Goal: Task Accomplishment & Management: Complete application form

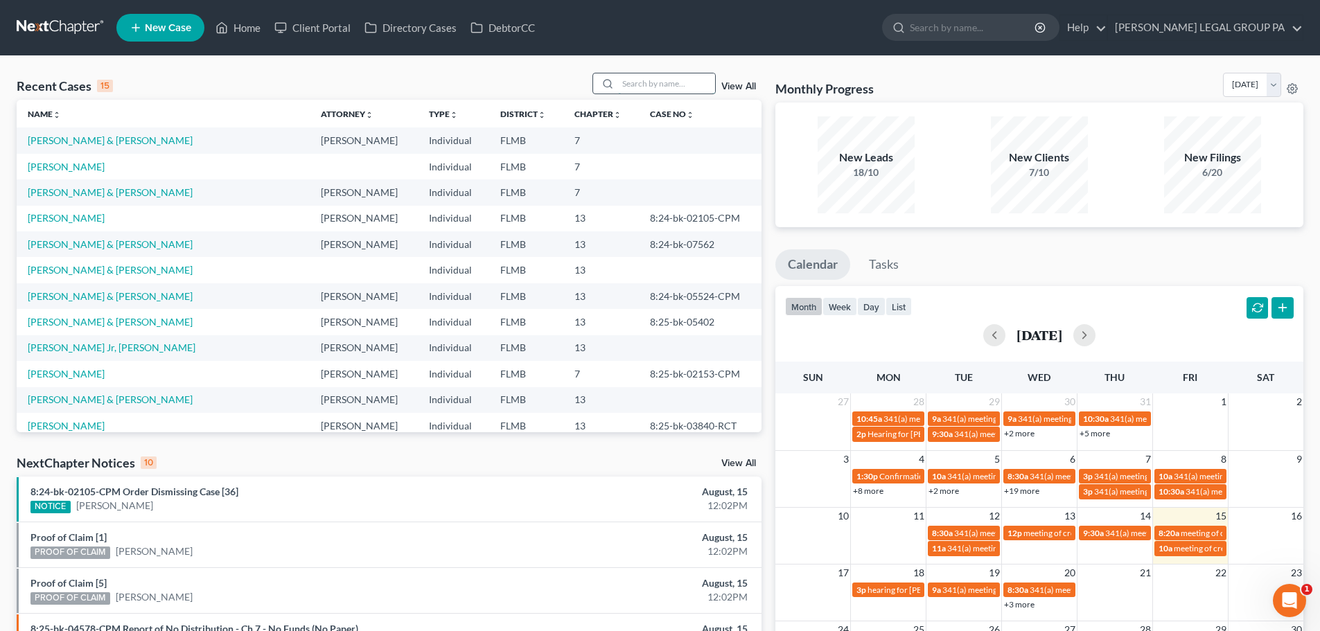
click at [634, 93] on div at bounding box center [653, 83] width 123 height 21
click at [636, 89] on input "search" at bounding box center [666, 83] width 97 height 20
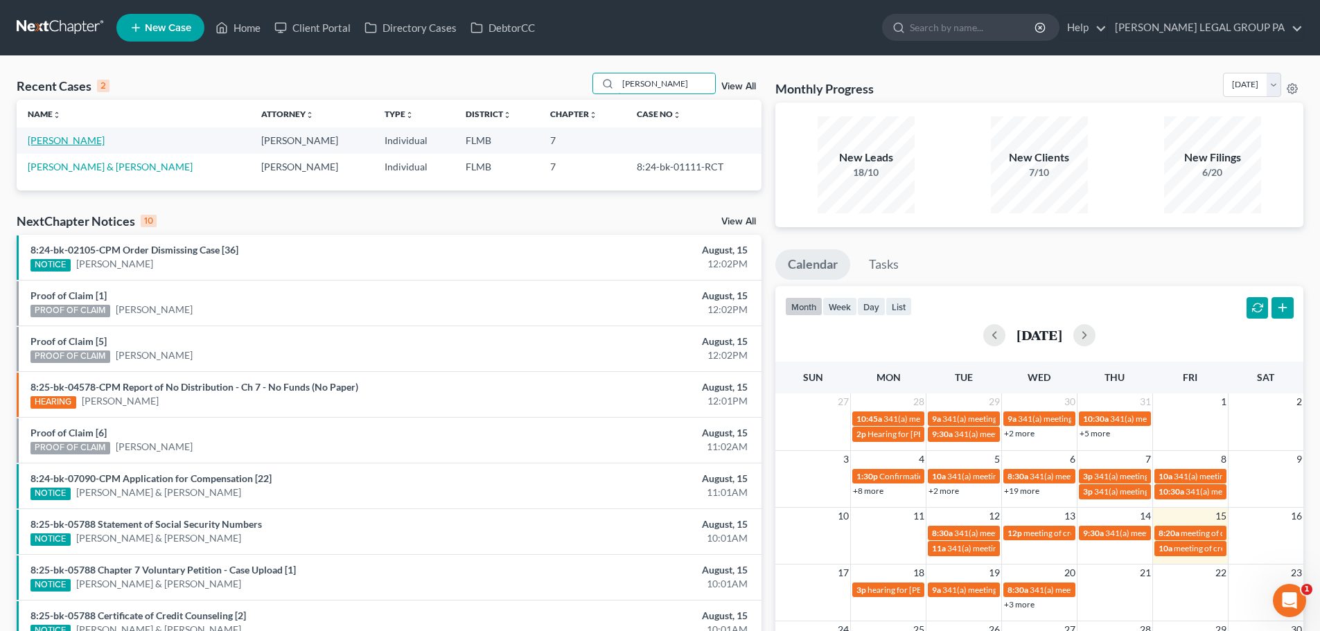
type input "miranda"
click at [57, 139] on link "[PERSON_NAME]" at bounding box center [66, 140] width 77 height 12
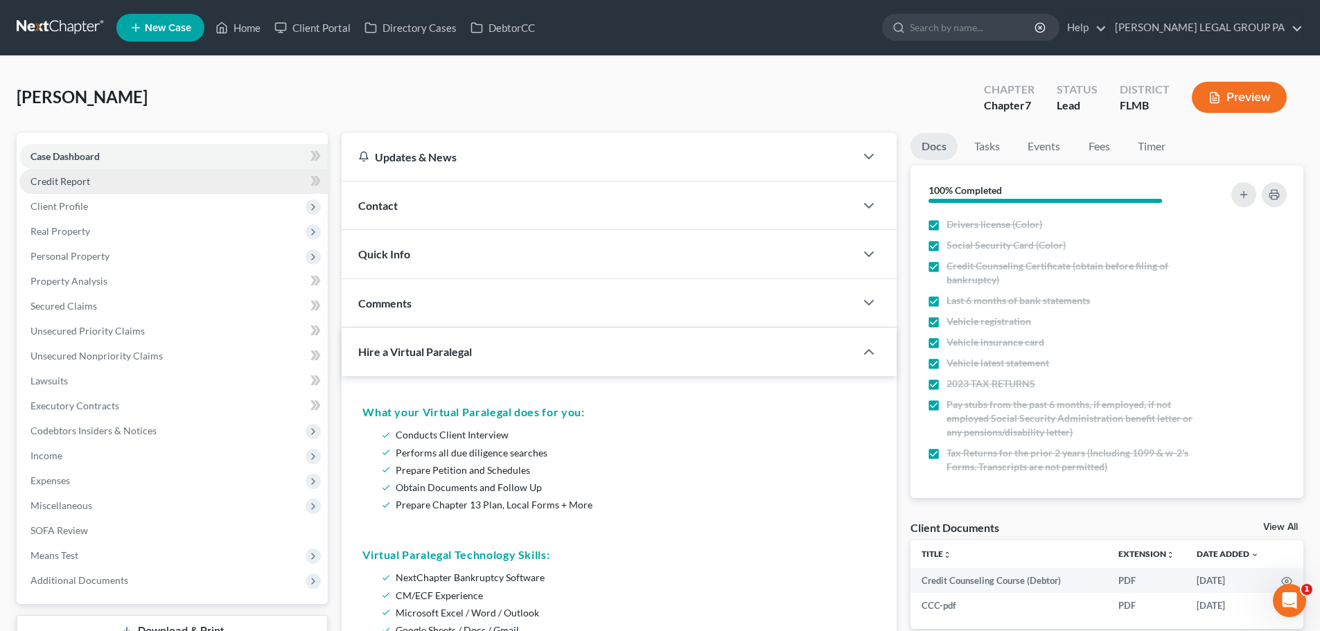
click at [69, 175] on span "Credit Report" at bounding box center [60, 181] width 60 height 12
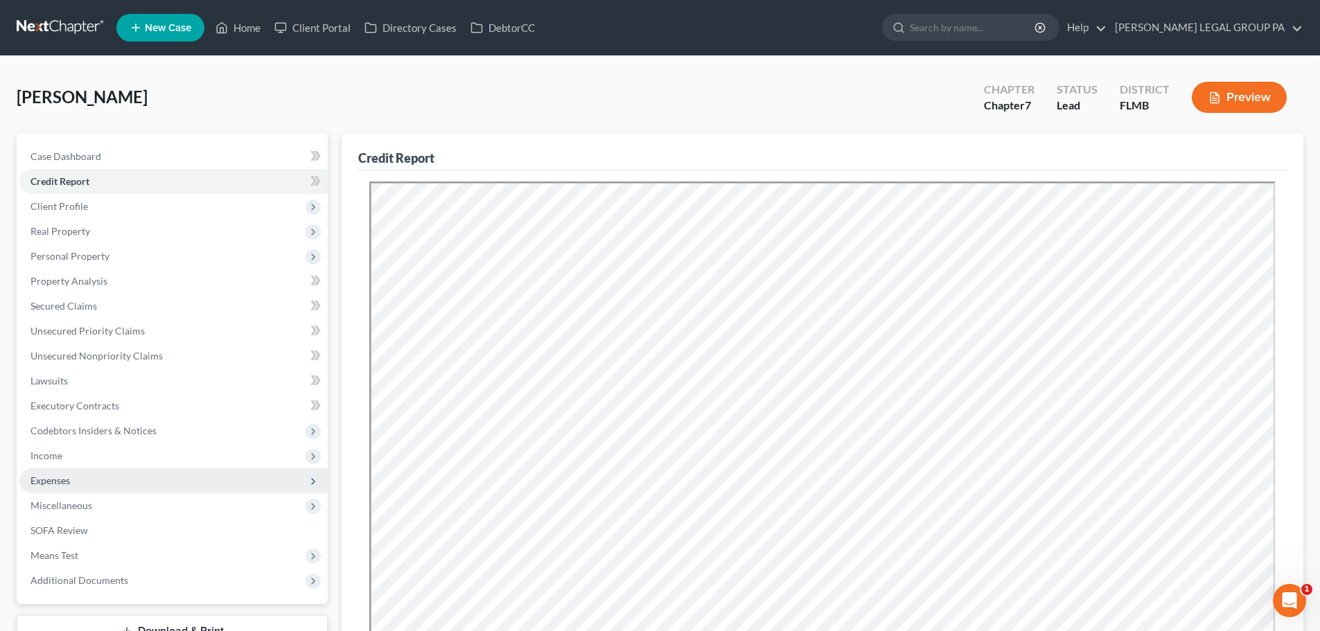
click at [58, 475] on span "Expenses" at bounding box center [49, 480] width 39 height 12
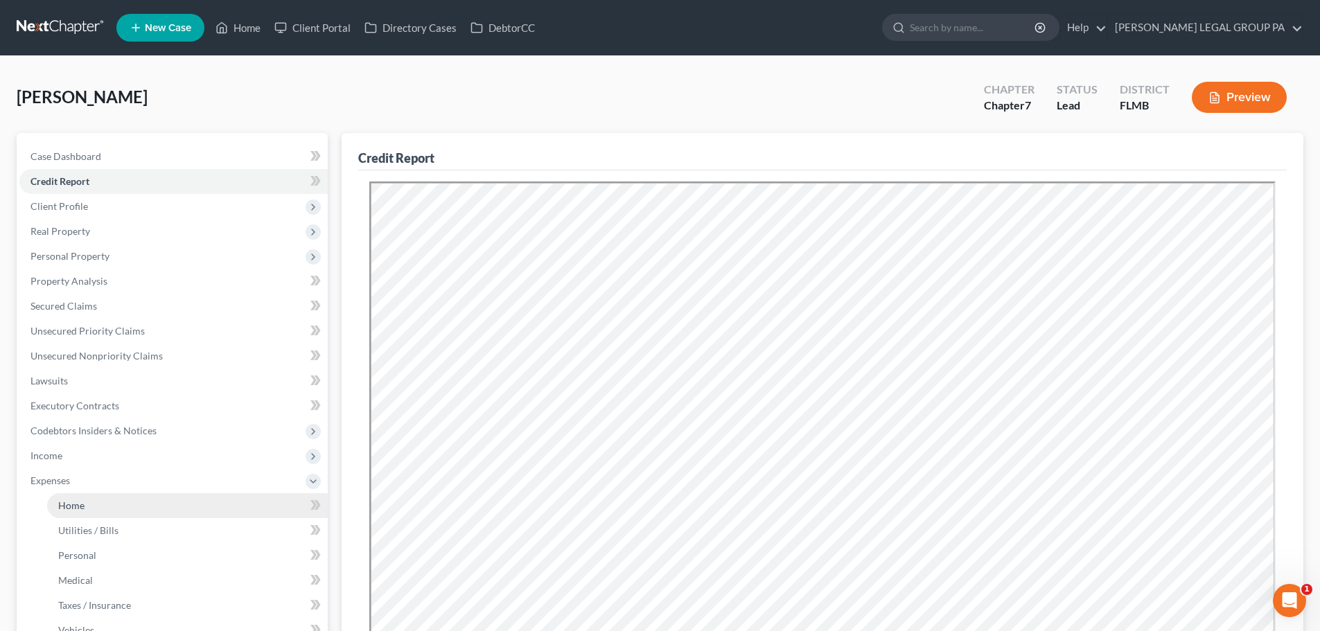
click at [66, 508] on span "Home" at bounding box center [71, 505] width 26 height 12
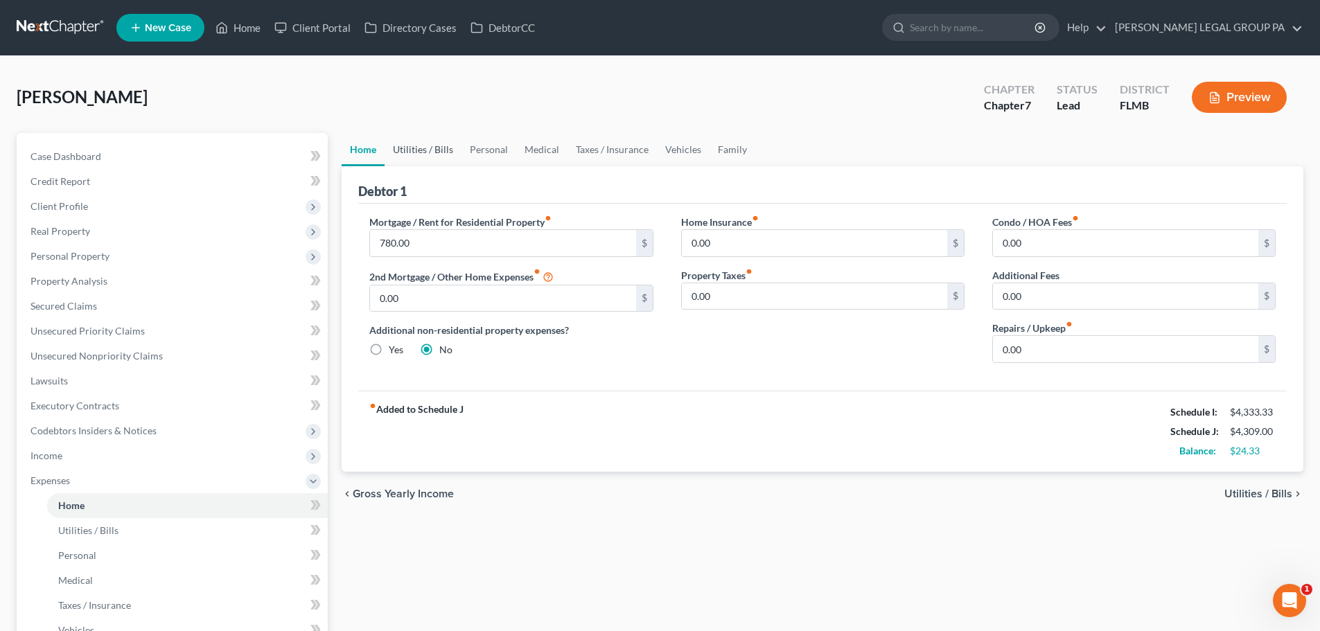
click at [432, 145] on link "Utilities / Bills" at bounding box center [422, 149] width 77 height 33
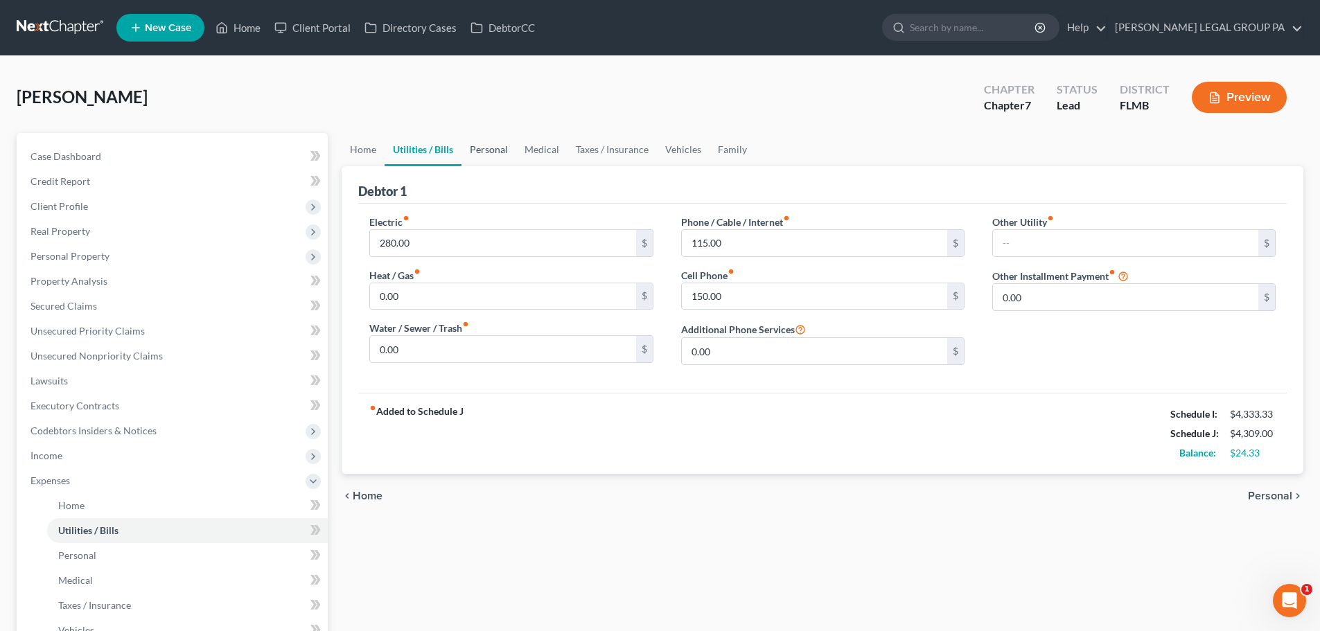
click at [494, 154] on link "Personal" at bounding box center [488, 149] width 55 height 33
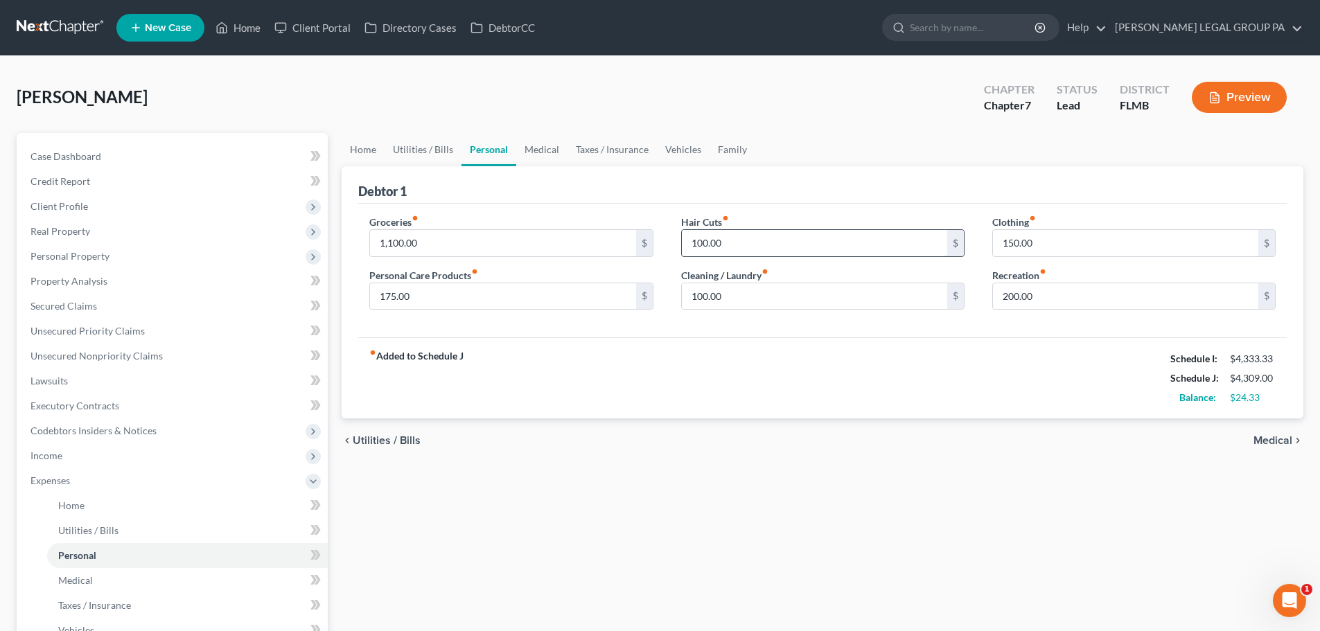
click at [780, 249] on input "100.00" at bounding box center [814, 243] width 265 height 26
click at [791, 360] on div "fiber_manual_record Added to Schedule J Schedule I: $4,333.33 Schedule J: $4,32…" at bounding box center [822, 377] width 928 height 81
click at [64, 456] on span "Income" at bounding box center [173, 455] width 308 height 25
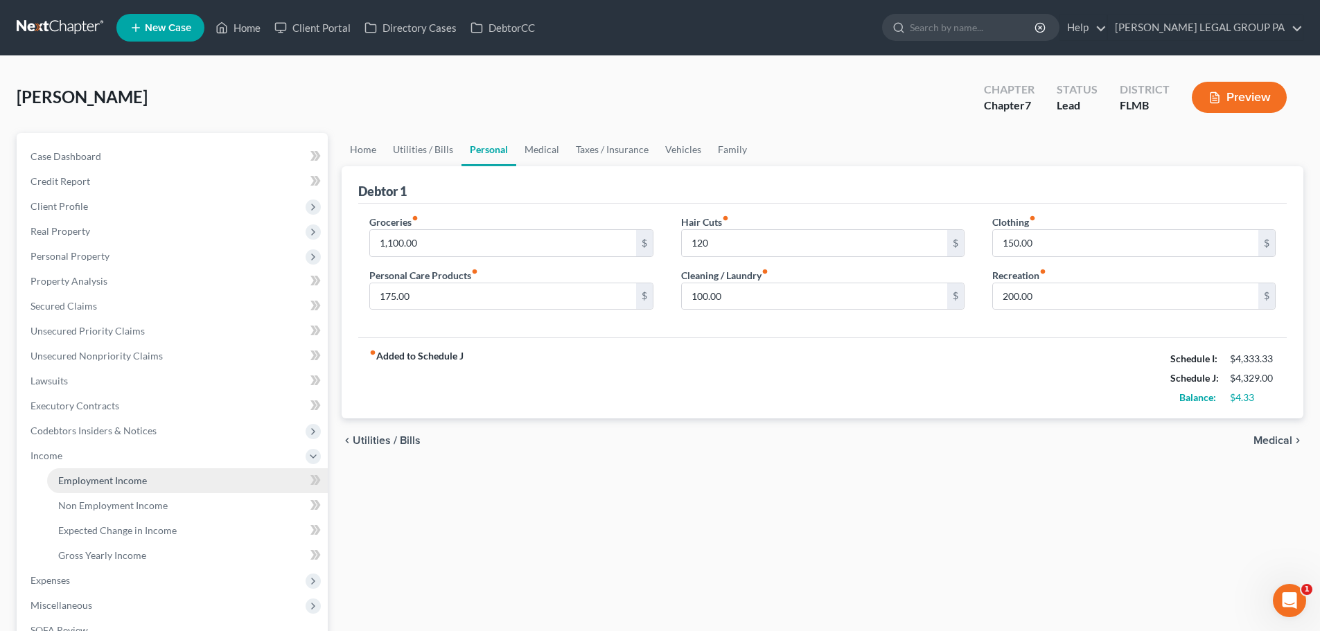
click at [118, 481] on span "Employment Income" at bounding box center [102, 480] width 89 height 12
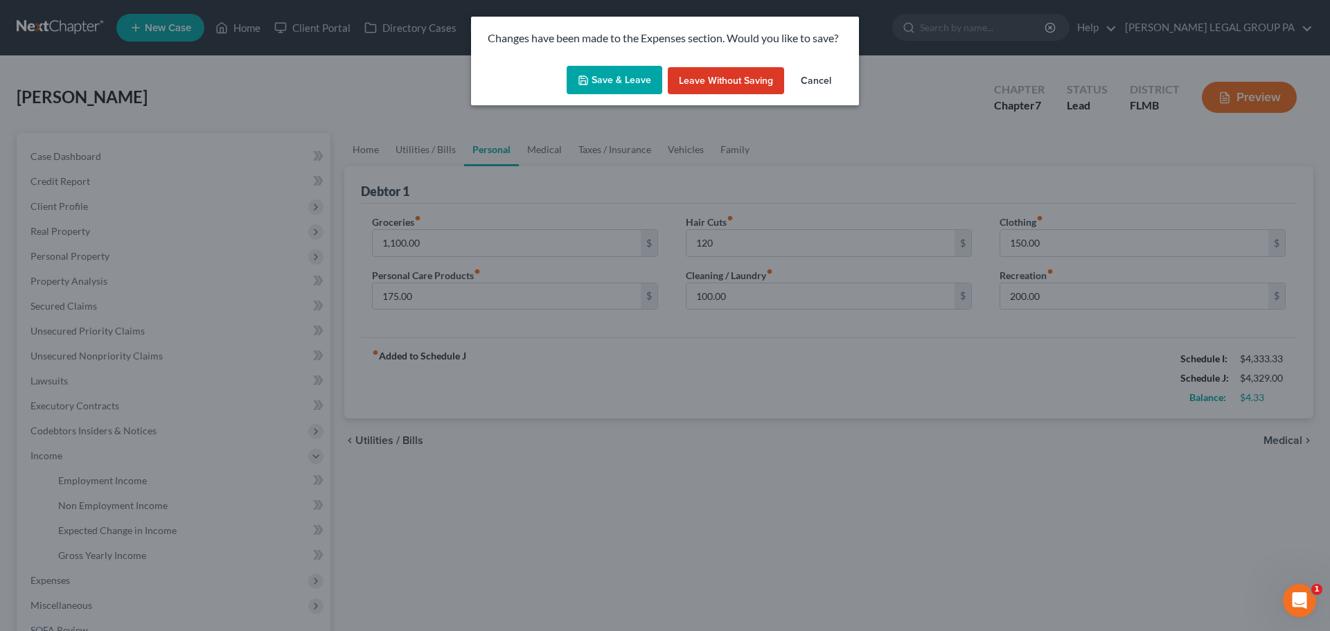
click at [626, 73] on button "Save & Leave" at bounding box center [615, 80] width 96 height 29
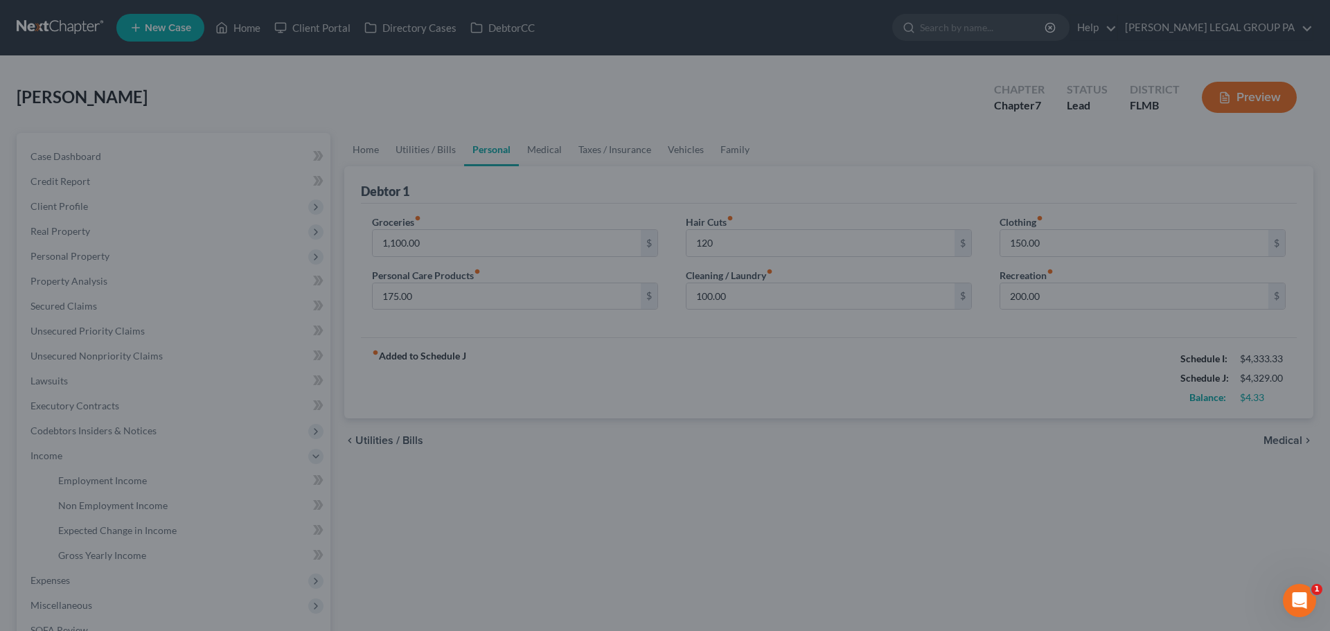
type input "120.00"
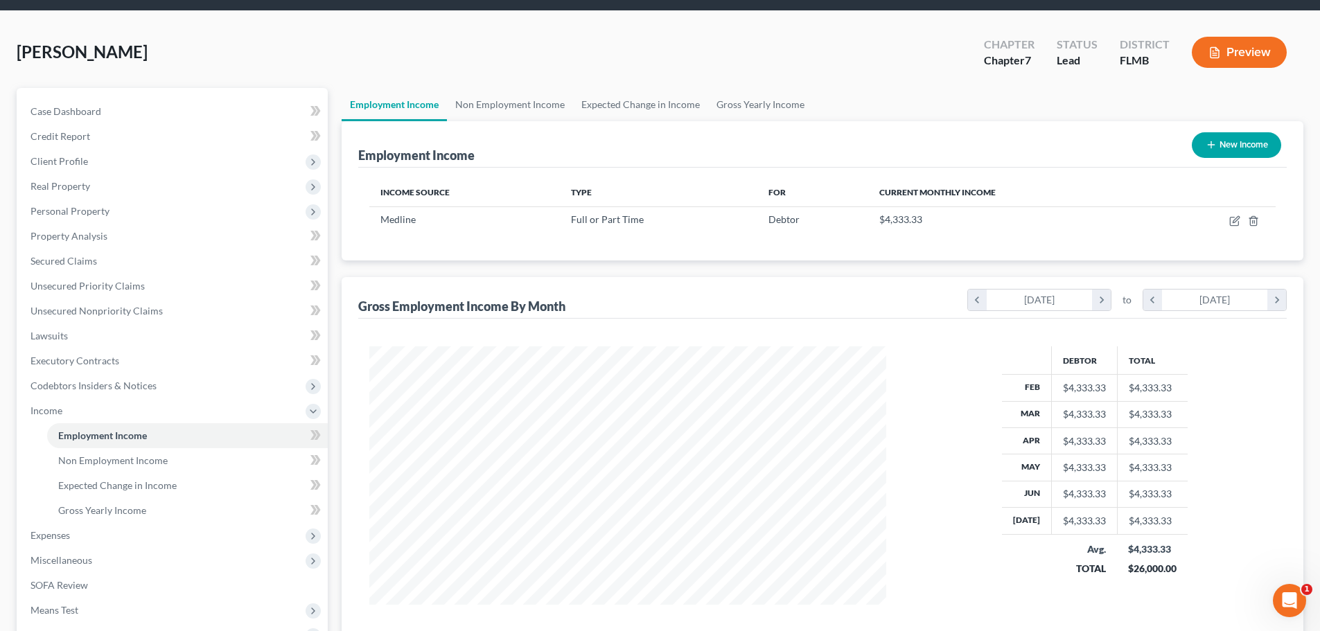
scroll to position [69, 0]
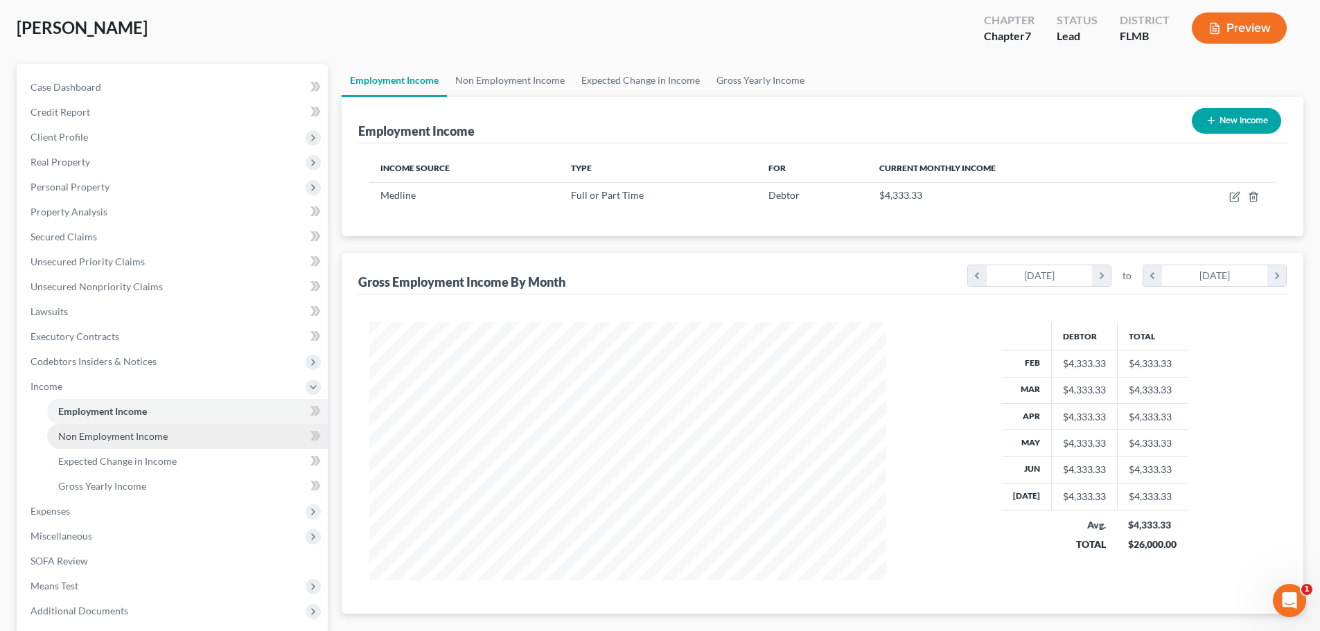
click at [153, 427] on link "Non Employment Income" at bounding box center [187, 436] width 281 height 25
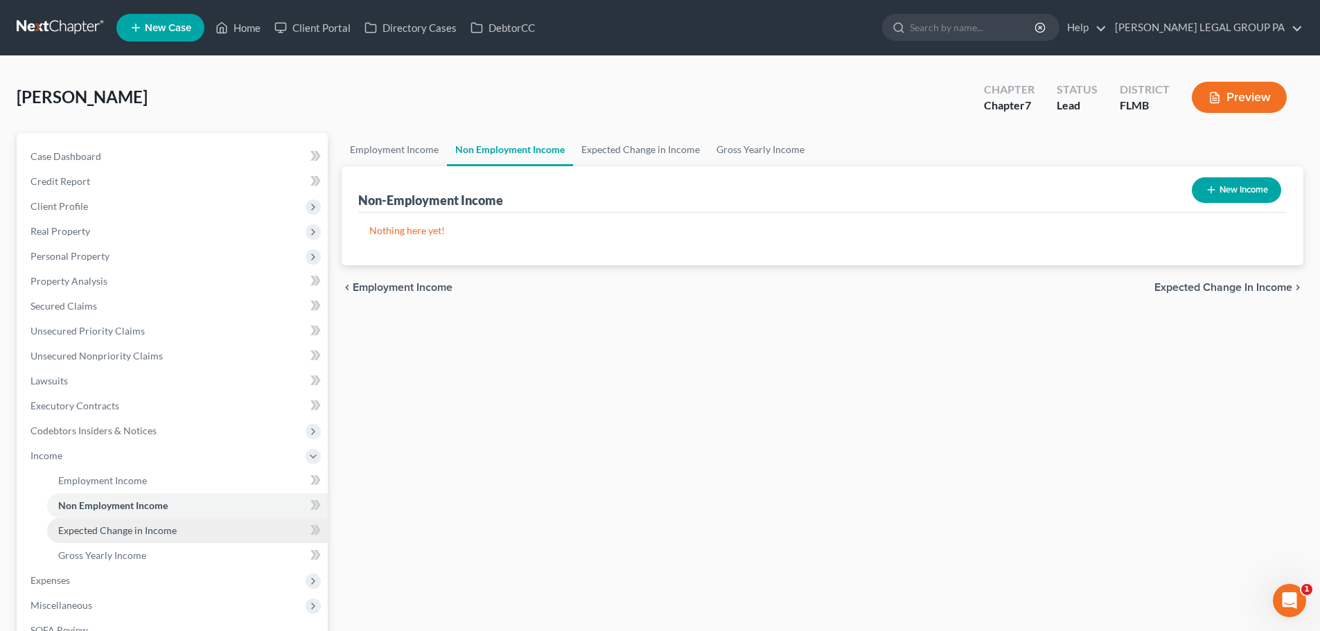
click at [132, 535] on span "Expected Change in Income" at bounding box center [117, 530] width 118 height 12
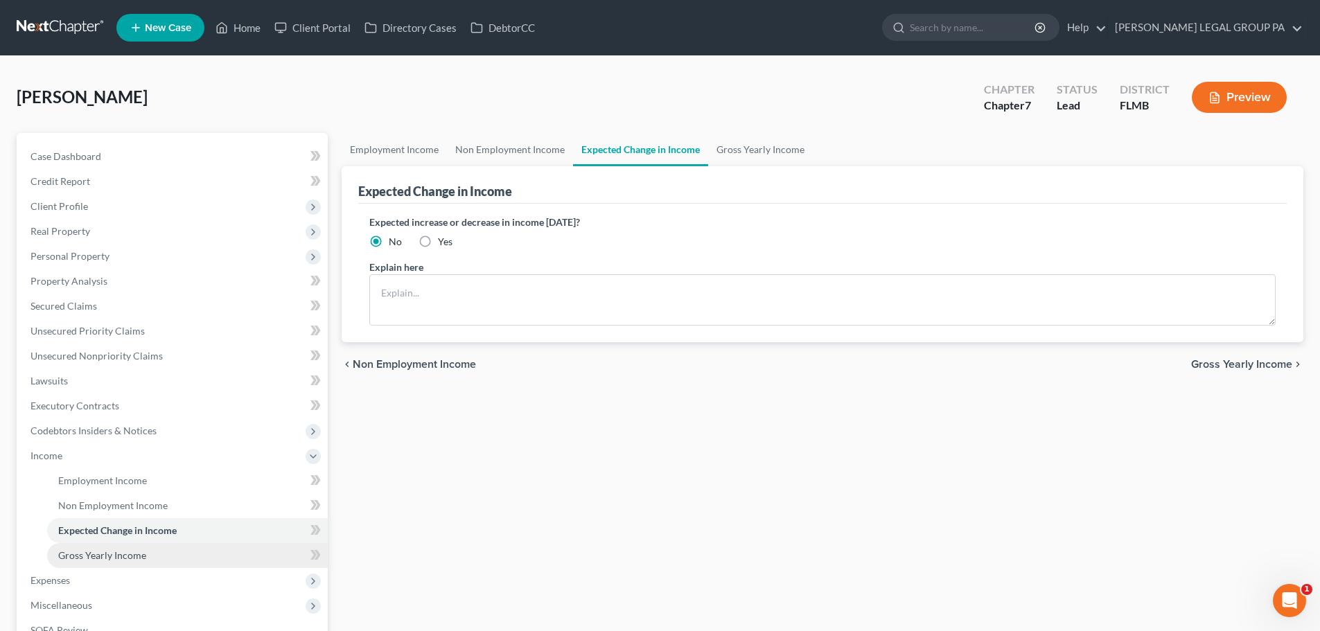
click at [136, 560] on span "Gross Yearly Income" at bounding box center [102, 555] width 88 height 12
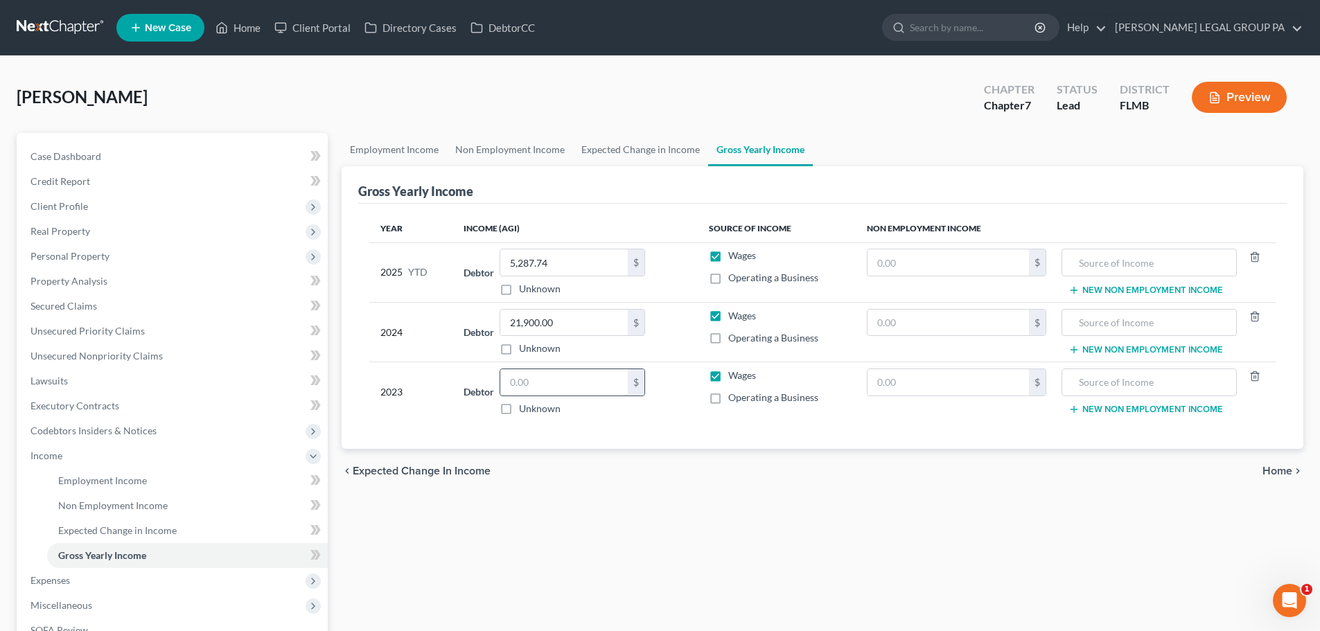
click at [556, 389] on input "text" at bounding box center [563, 382] width 127 height 26
type input "21,841"
click at [657, 449] on div "Year Income (AGI) Source of Income Non Employment Income 2025 YTD Debtor 5,287.…" at bounding box center [822, 327] width 928 height 246
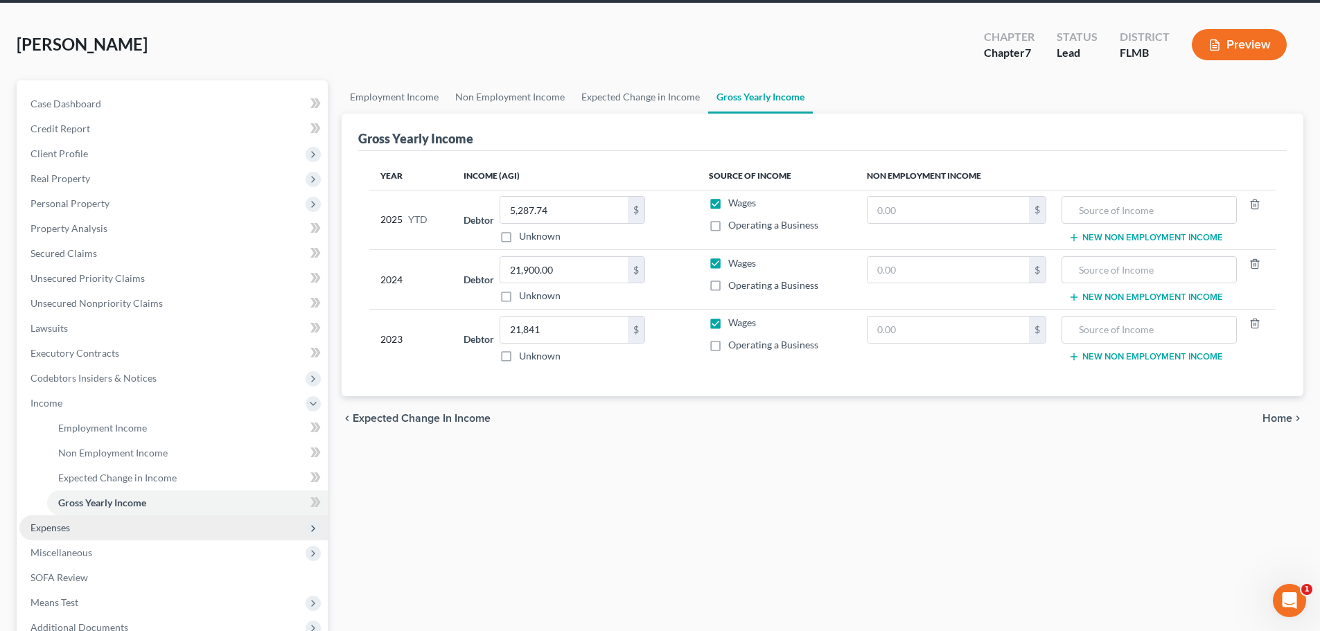
scroll to position [139, 0]
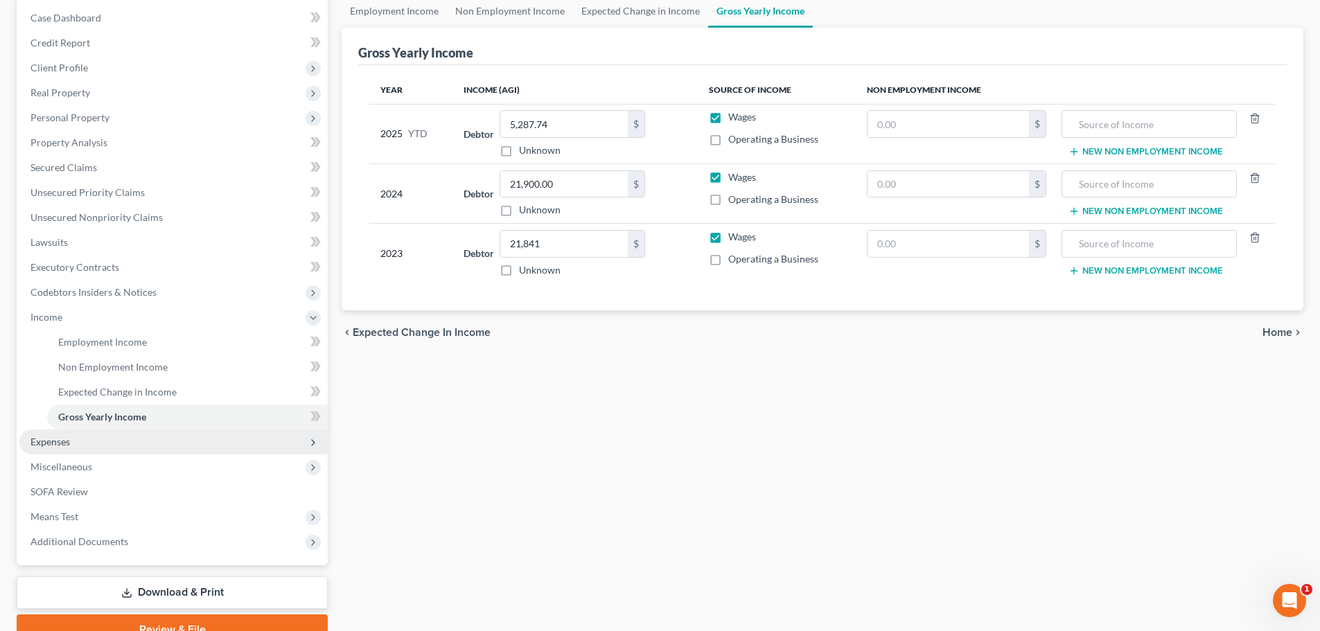
click at [105, 435] on span "Expenses" at bounding box center [173, 441] width 308 height 25
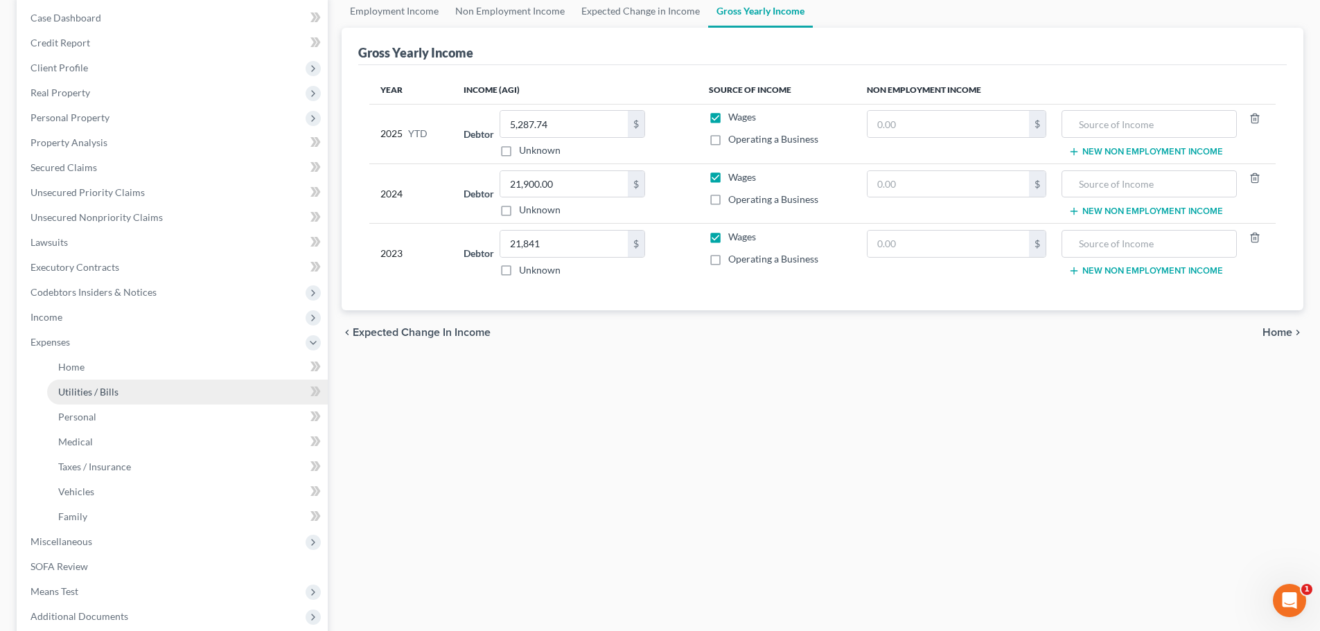
click at [105, 382] on link "Utilities / Bills" at bounding box center [187, 392] width 281 height 25
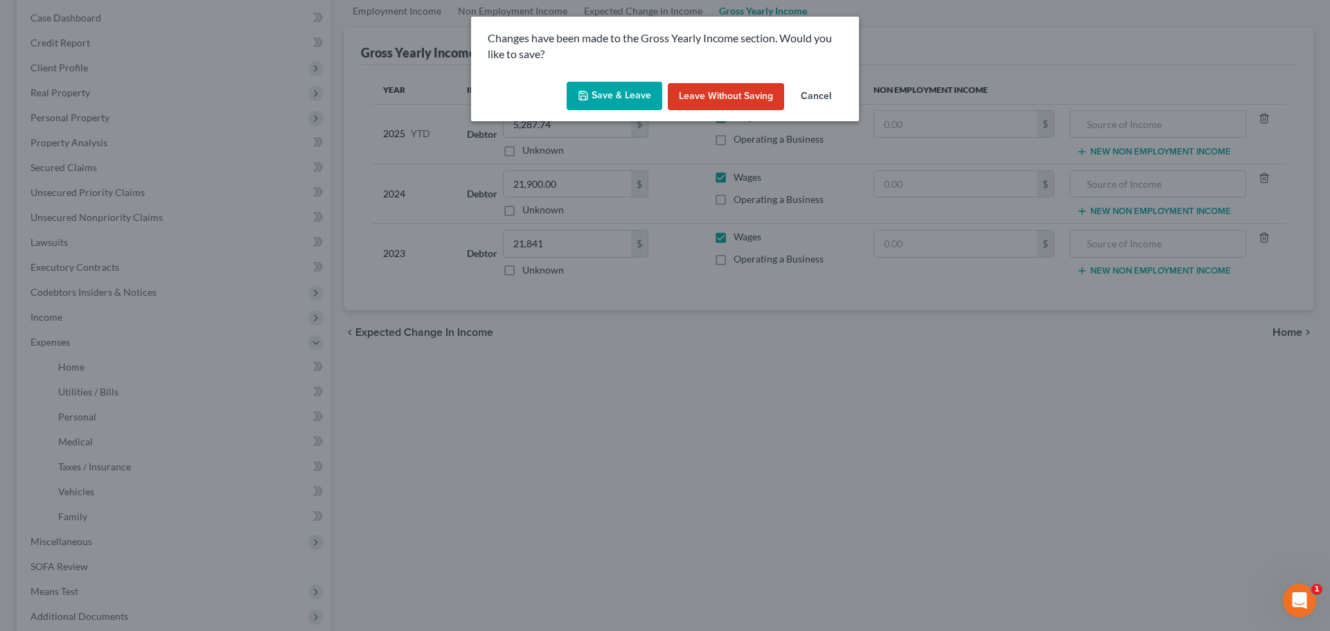
click at [574, 91] on button "Save & Leave" at bounding box center [615, 96] width 96 height 29
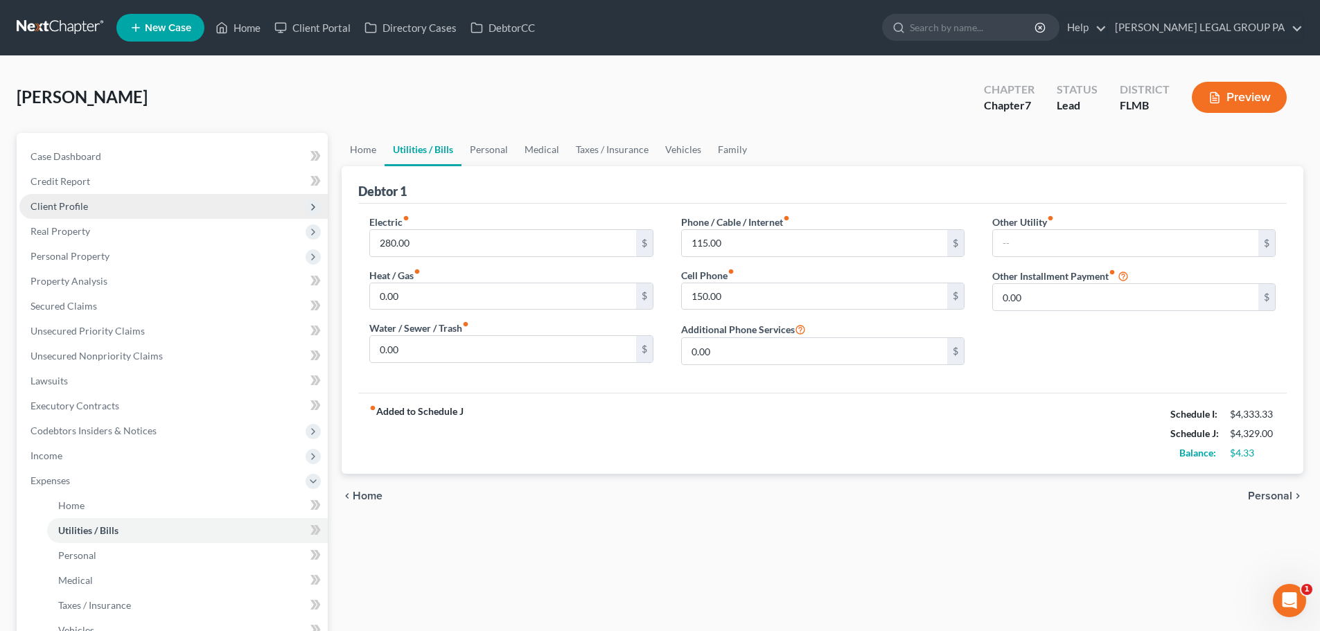
click at [78, 212] on span "Client Profile" at bounding box center [173, 206] width 308 height 25
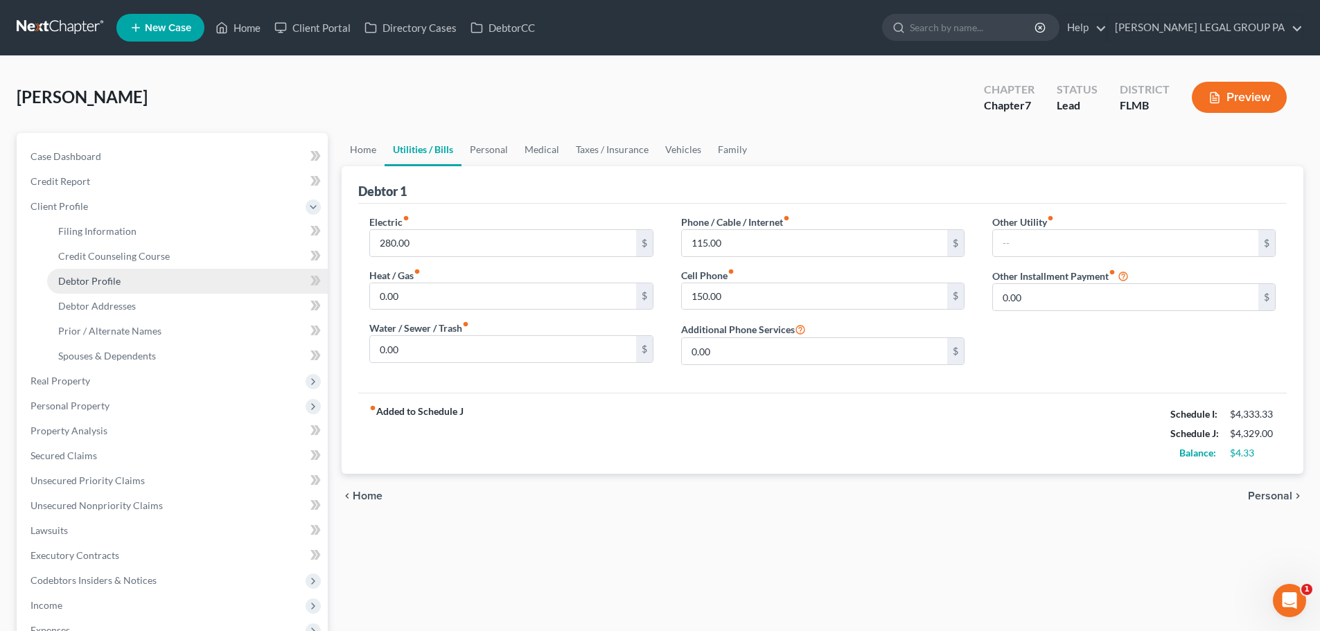
click at [103, 284] on span "Debtor Profile" at bounding box center [89, 281] width 62 height 12
select select "0"
select select "2"
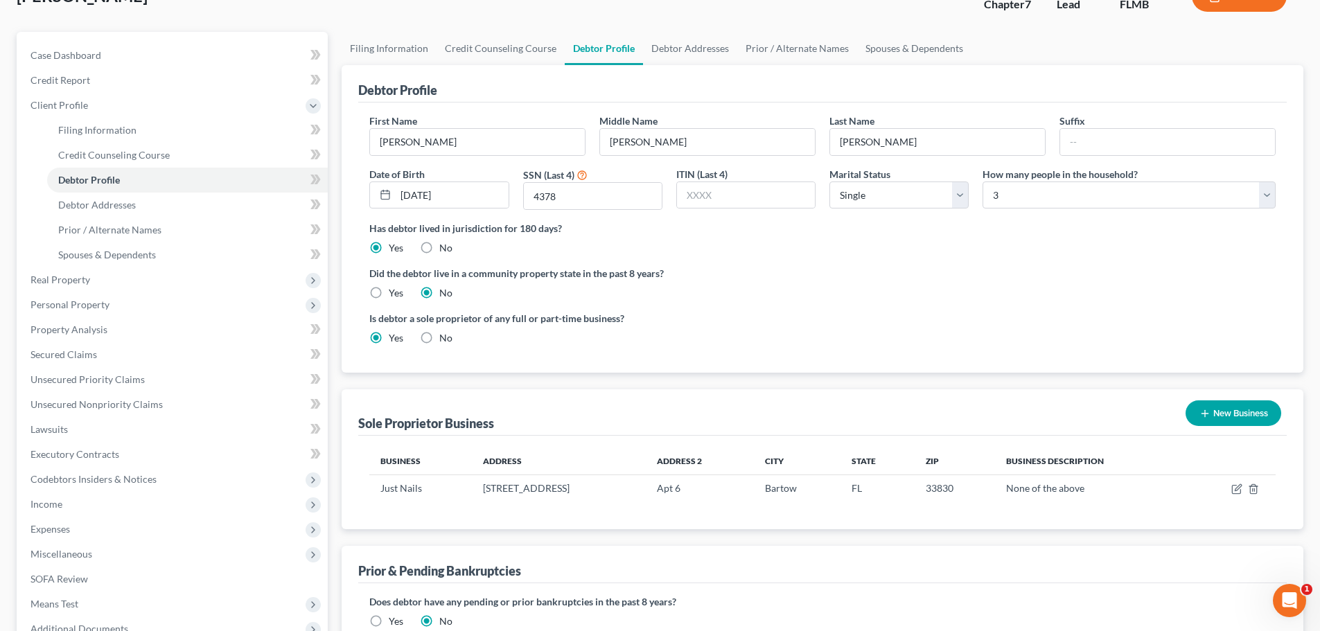
scroll to position [255, 0]
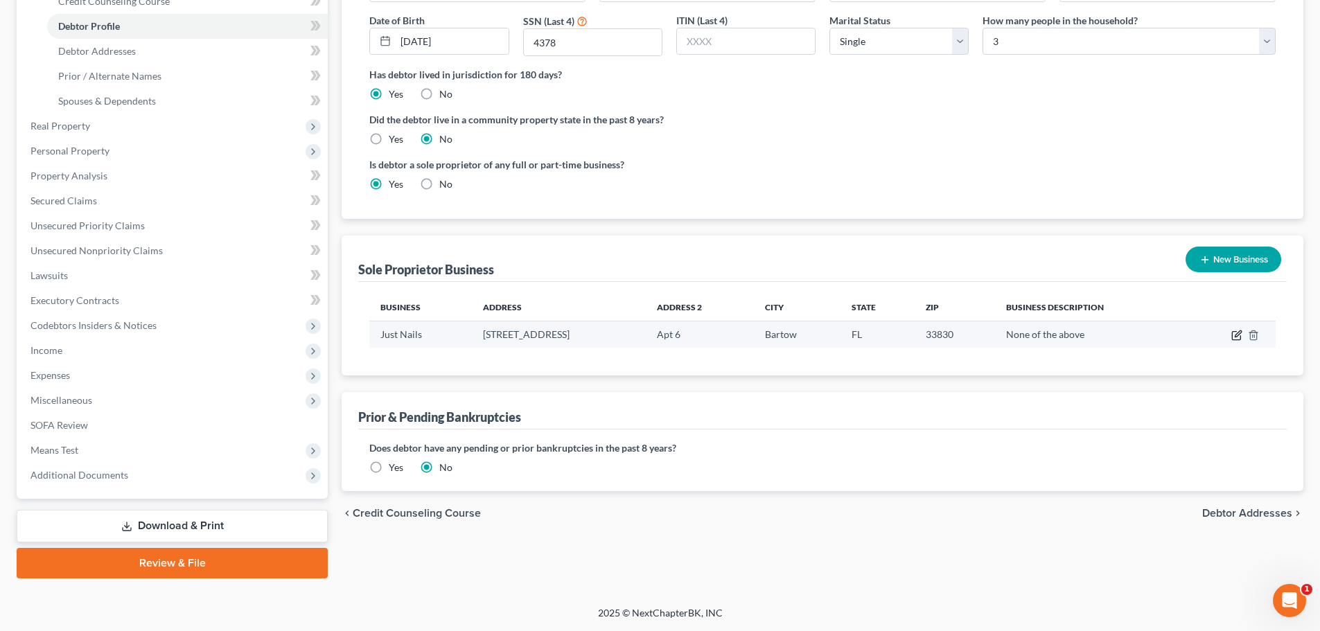
click at [1231, 335] on icon "button" at bounding box center [1236, 335] width 11 height 11
select select "9"
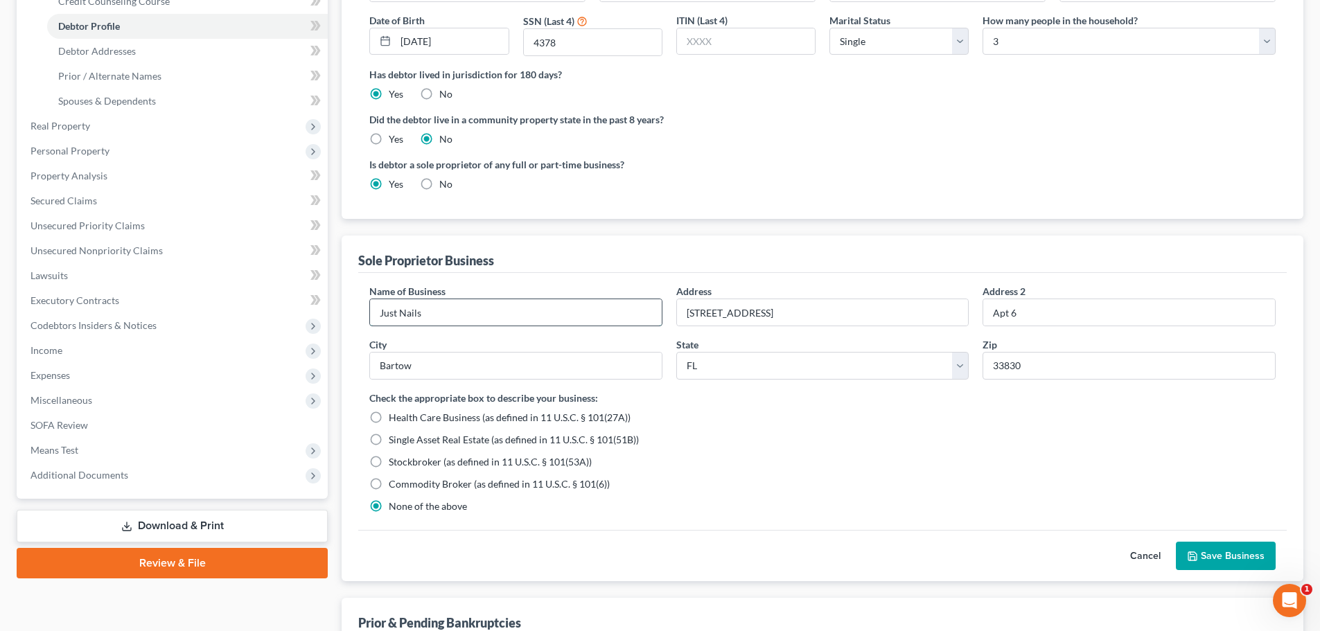
click at [493, 321] on input "Just Nails" at bounding box center [516, 312] width 292 height 26
click at [544, 312] on input "Just Nails" at bounding box center [516, 312] width 292 height 26
type input "Just Nails LLC"
click at [1209, 556] on button "Save Business" at bounding box center [1225, 556] width 100 height 29
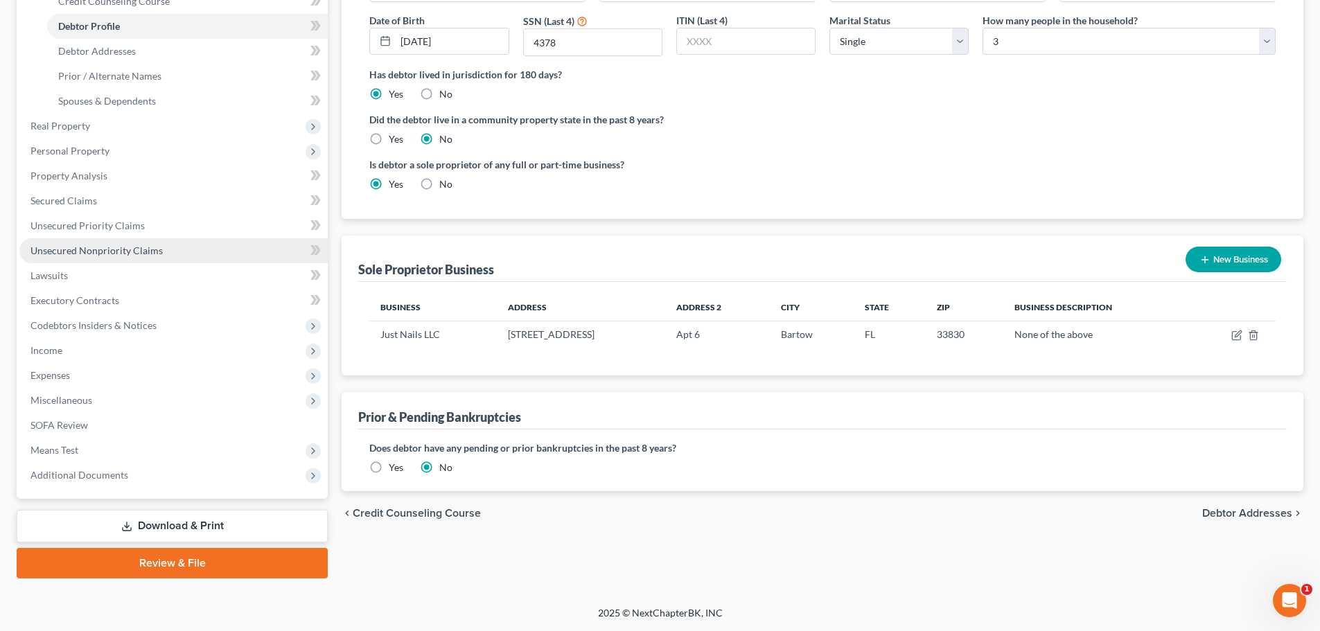
scroll to position [116, 0]
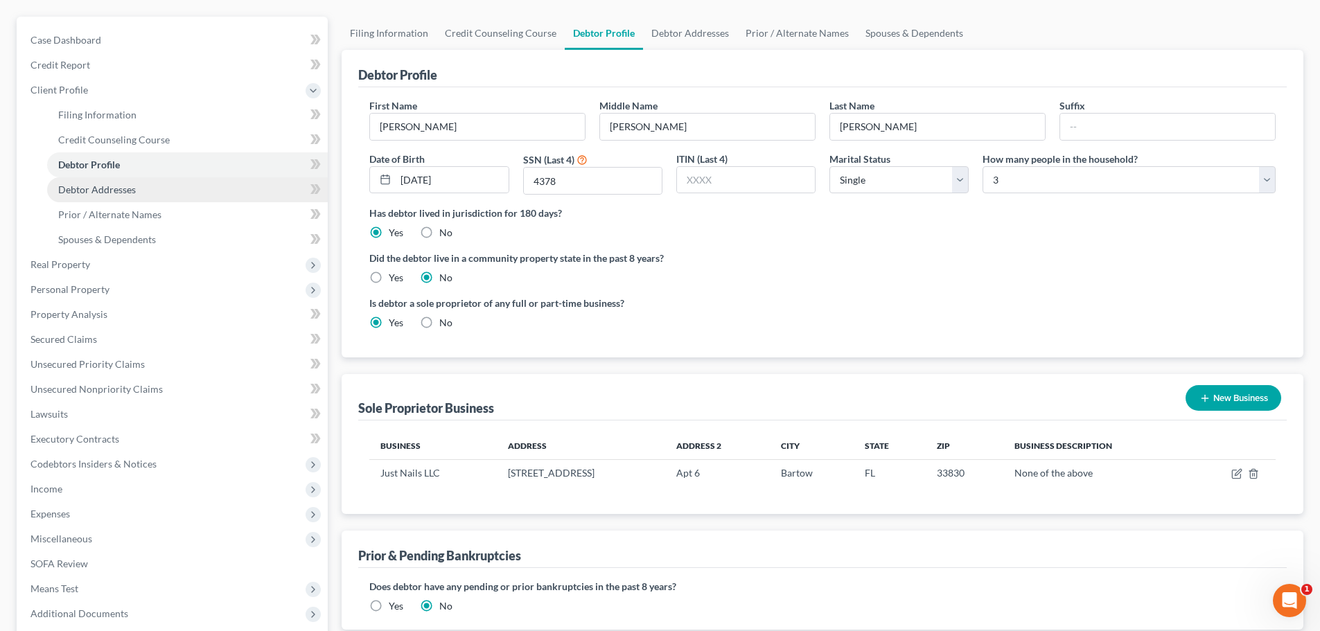
click at [135, 186] on link "Debtor Addresses" at bounding box center [187, 189] width 281 height 25
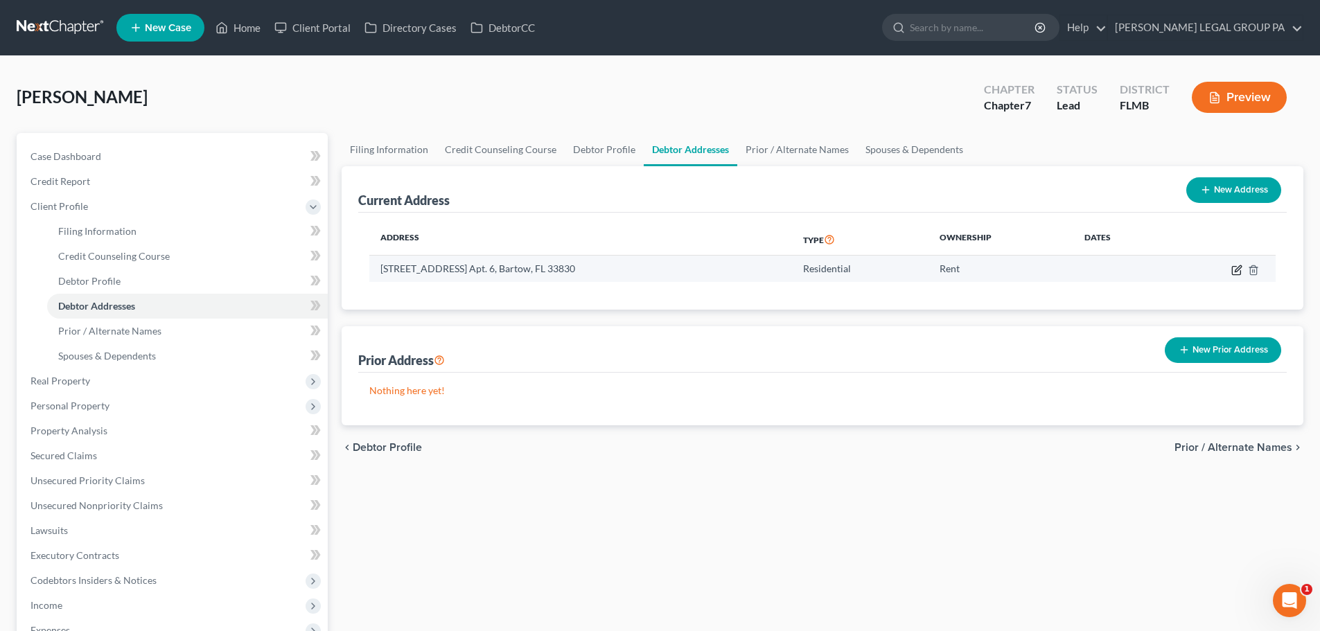
click at [1239, 268] on icon "button" at bounding box center [1237, 268] width 6 height 6
select select "9"
select select "0"
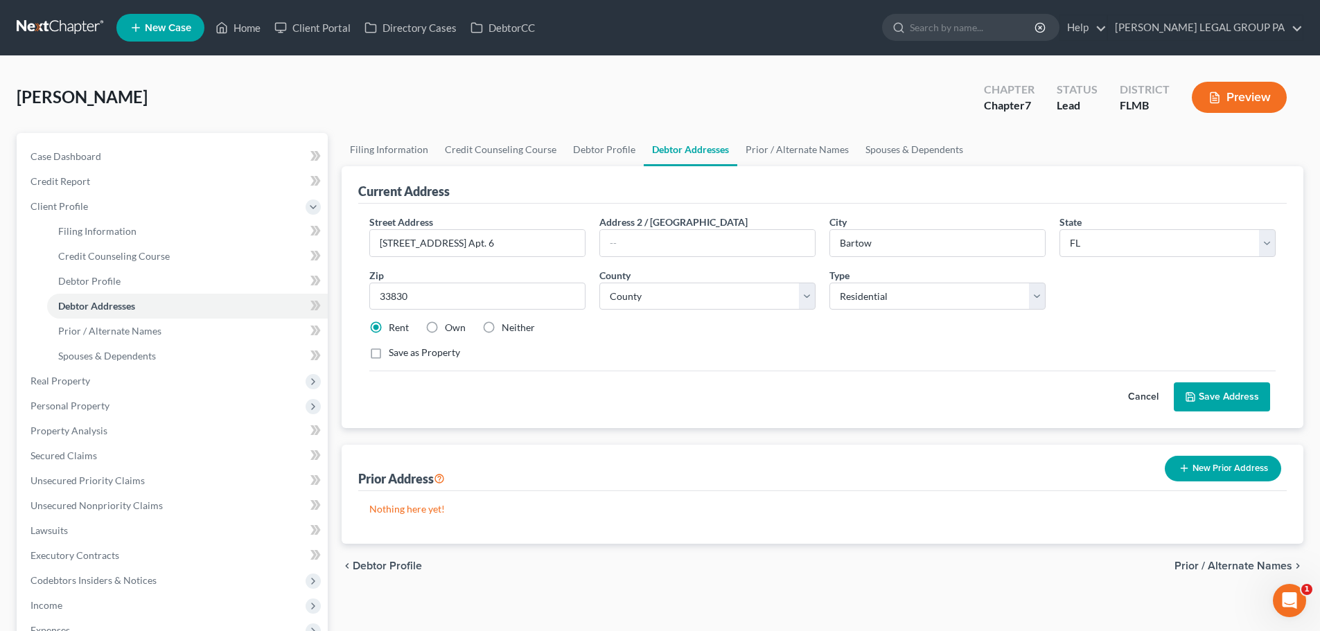
click at [1198, 409] on button "Save Address" at bounding box center [1221, 396] width 96 height 29
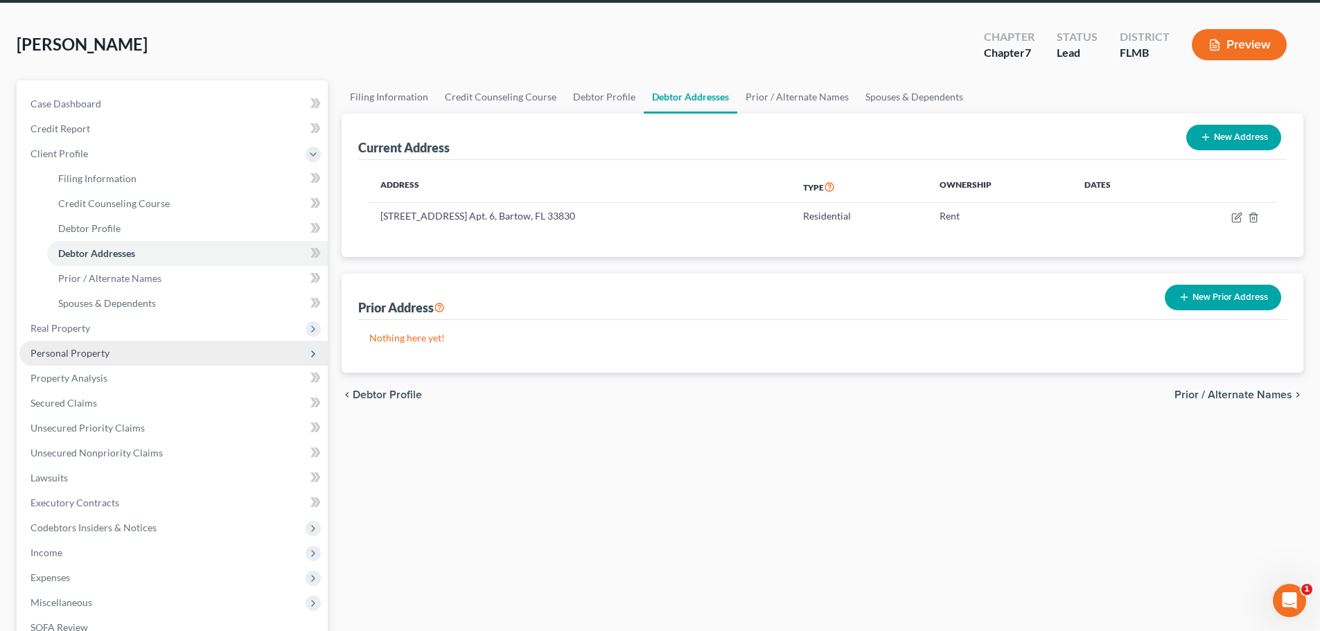
scroll to position [139, 0]
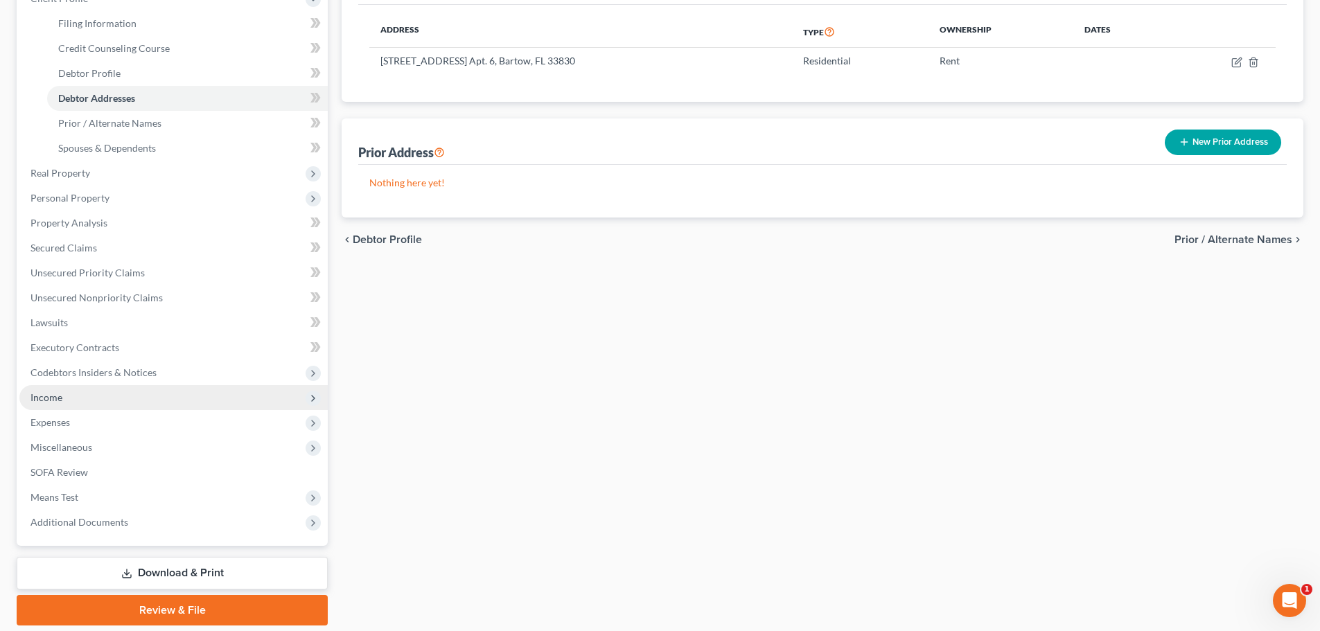
click at [73, 390] on span "Income" at bounding box center [173, 397] width 308 height 25
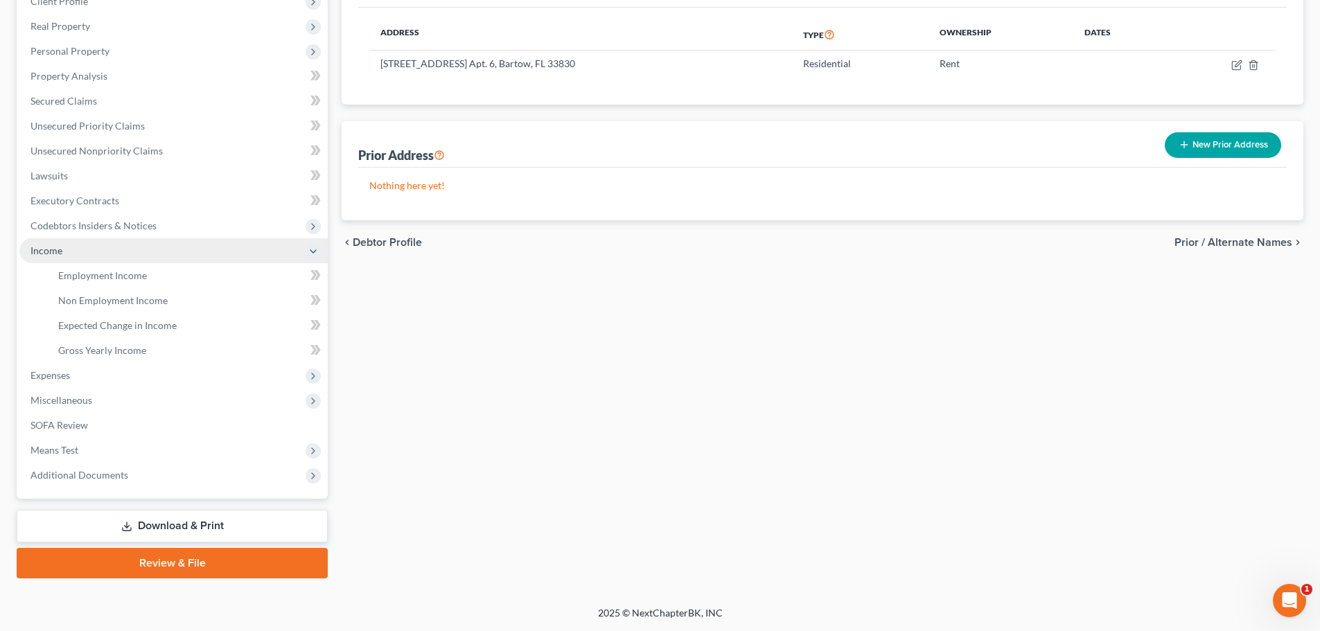
scroll to position [205, 0]
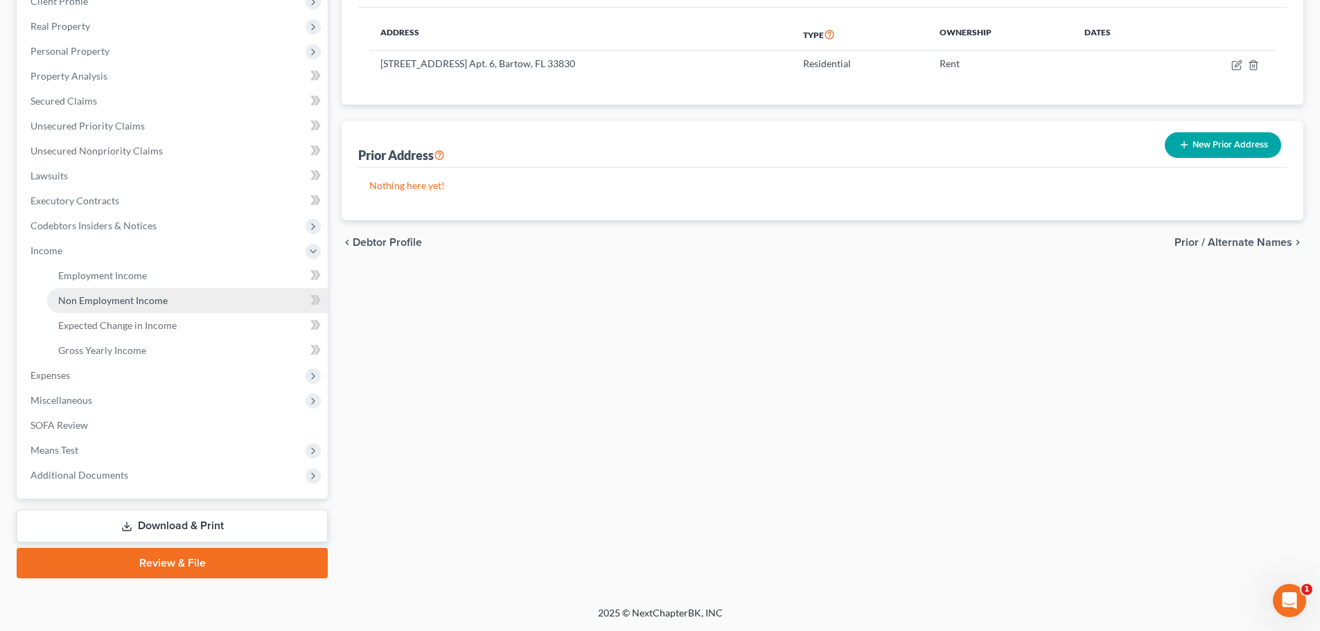
click at [110, 302] on span "Non Employment Income" at bounding box center [112, 300] width 109 height 12
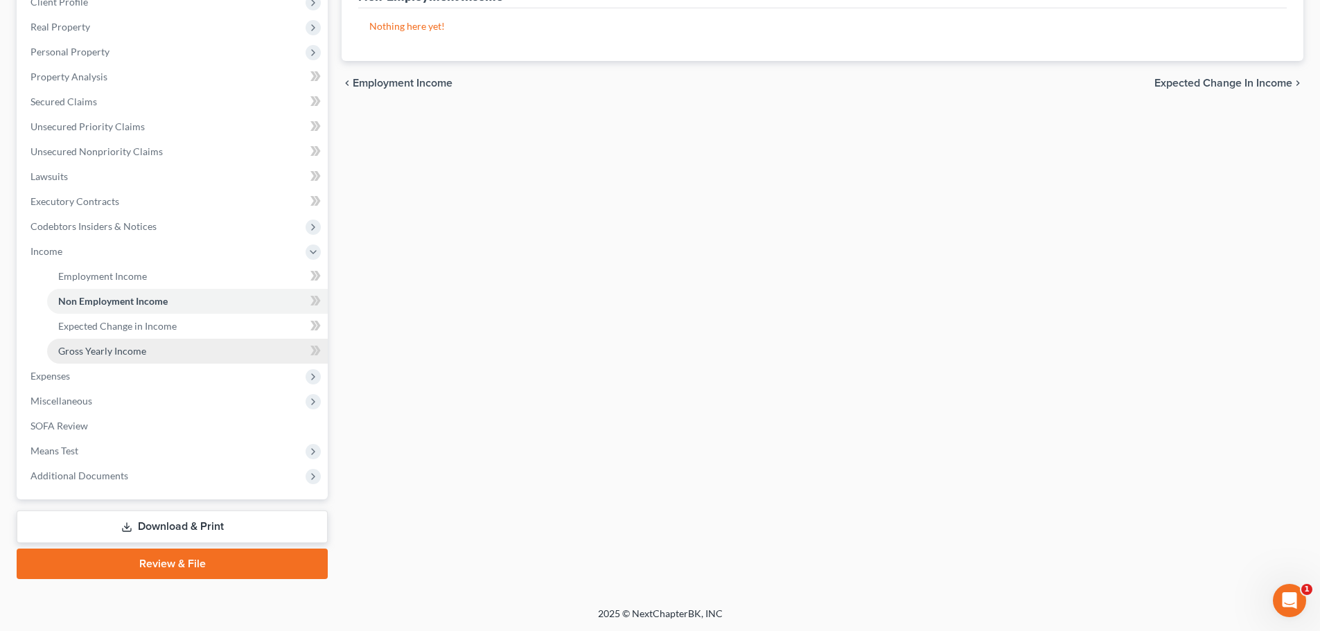
scroll to position [205, 0]
click at [91, 373] on span "Expenses" at bounding box center [173, 375] width 308 height 25
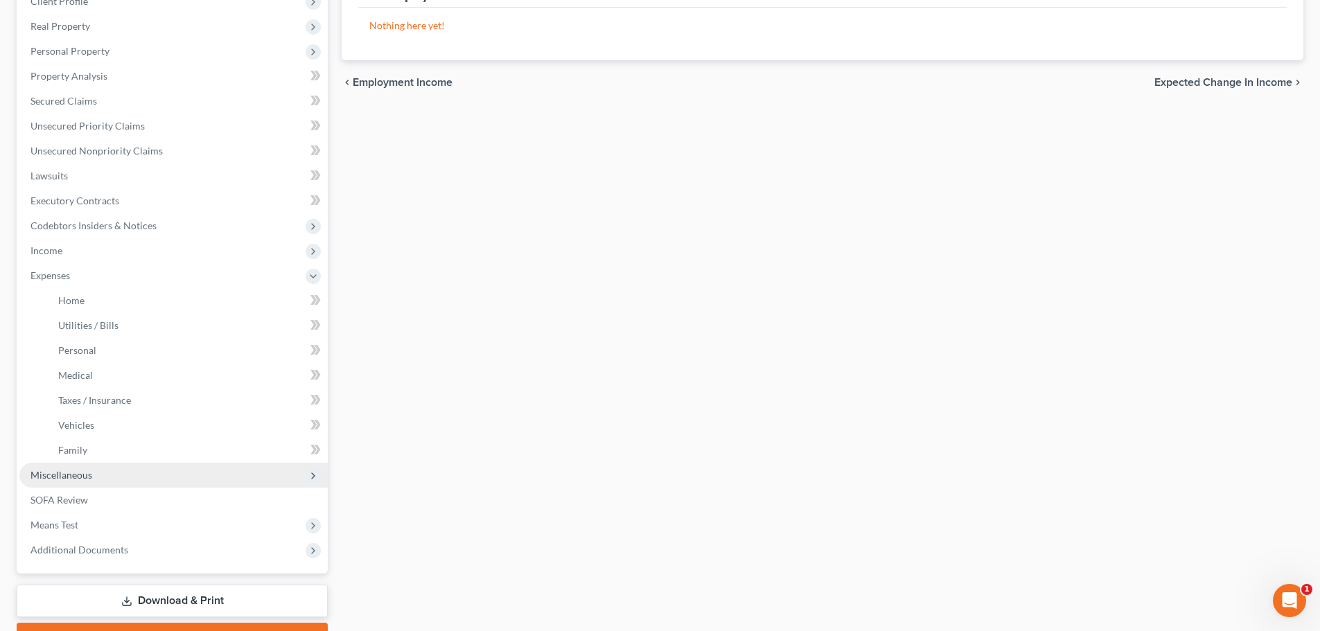
click at [89, 475] on span "Miscellaneous" at bounding box center [61, 475] width 62 height 12
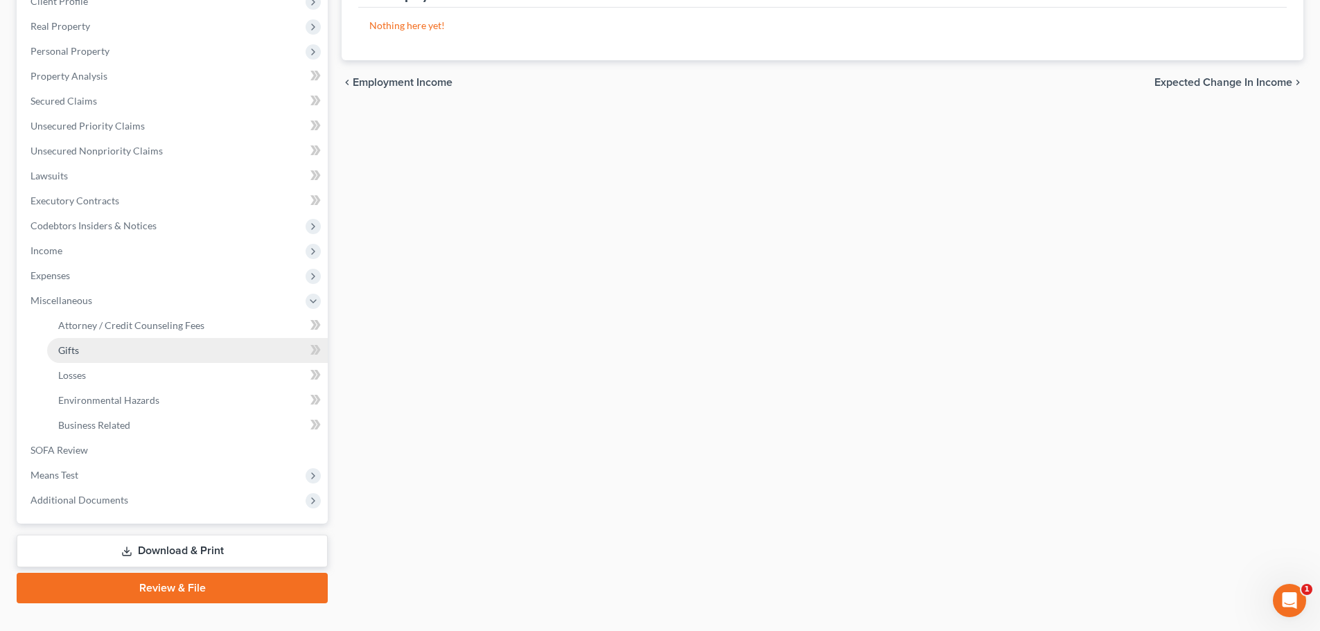
click at [88, 360] on link "Gifts" at bounding box center [187, 350] width 281 height 25
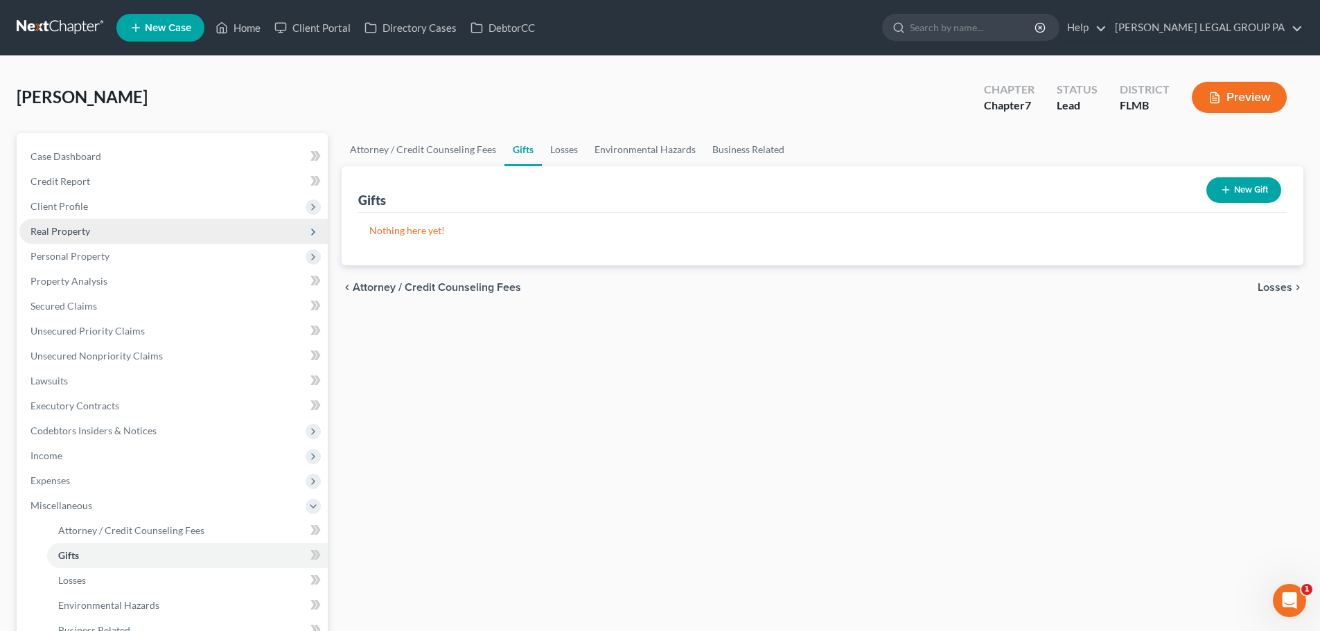
click at [75, 240] on span "Real Property" at bounding box center [173, 231] width 308 height 25
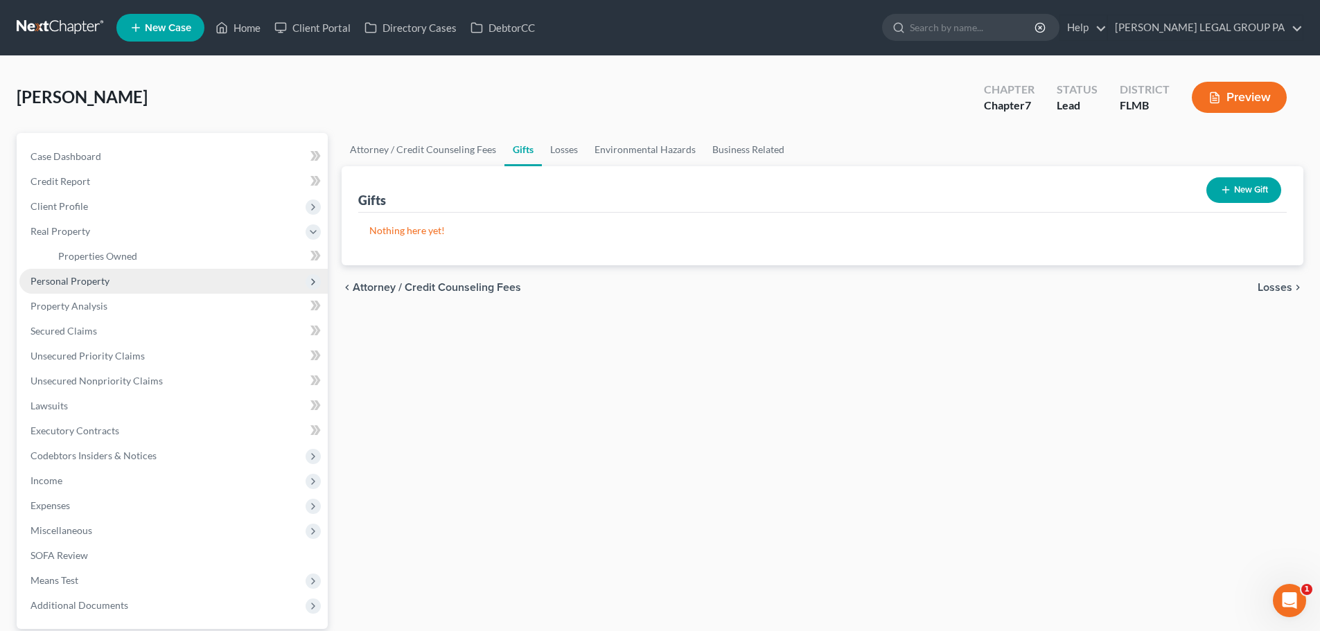
click at [84, 291] on span "Personal Property" at bounding box center [173, 281] width 308 height 25
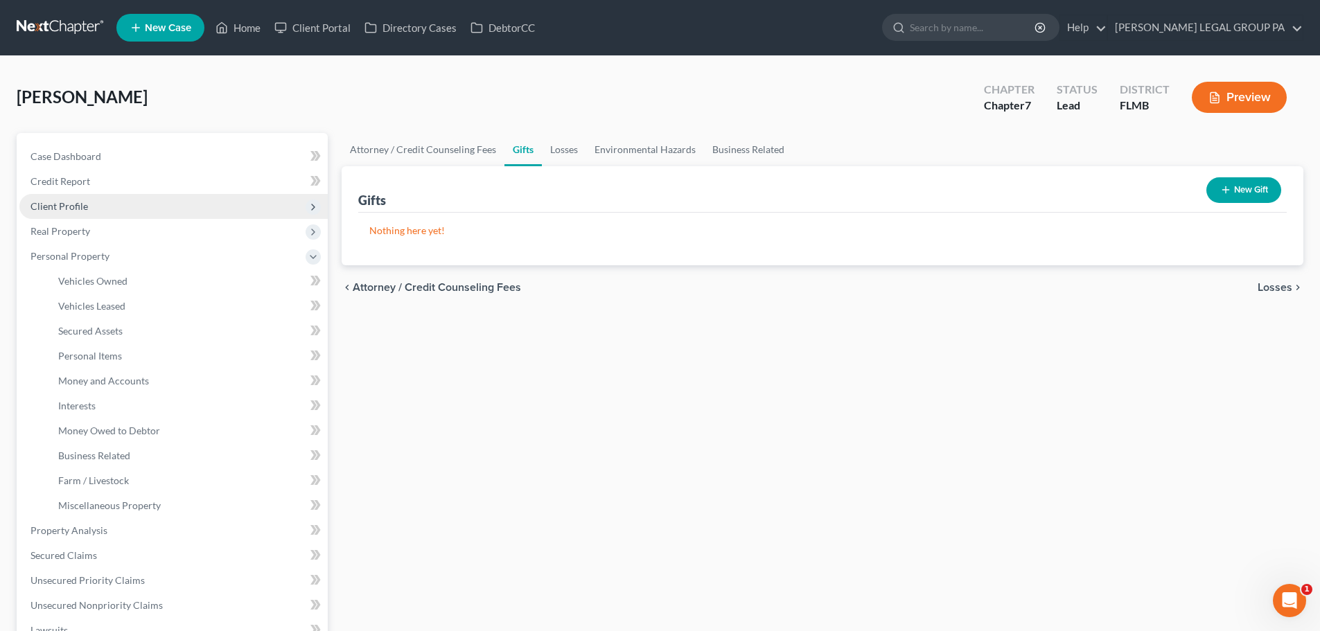
click at [62, 201] on span "Client Profile" at bounding box center [58, 206] width 57 height 12
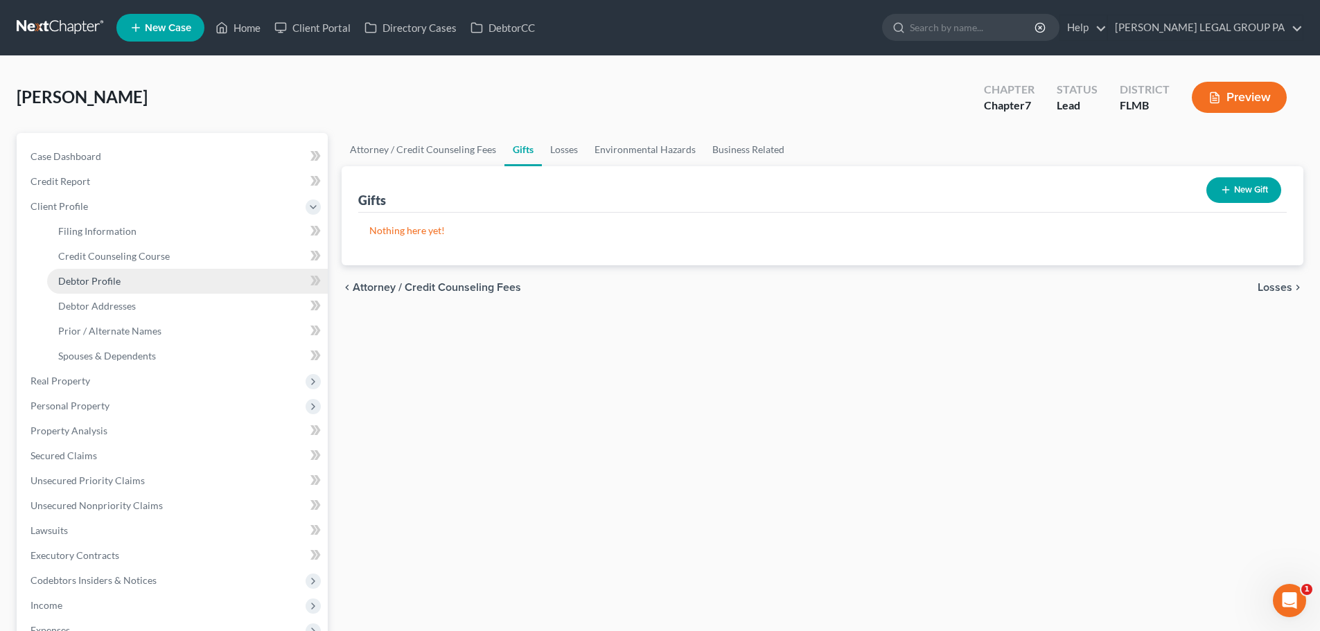
click at [100, 278] on span "Debtor Profile" at bounding box center [89, 281] width 62 height 12
select select "0"
select select "2"
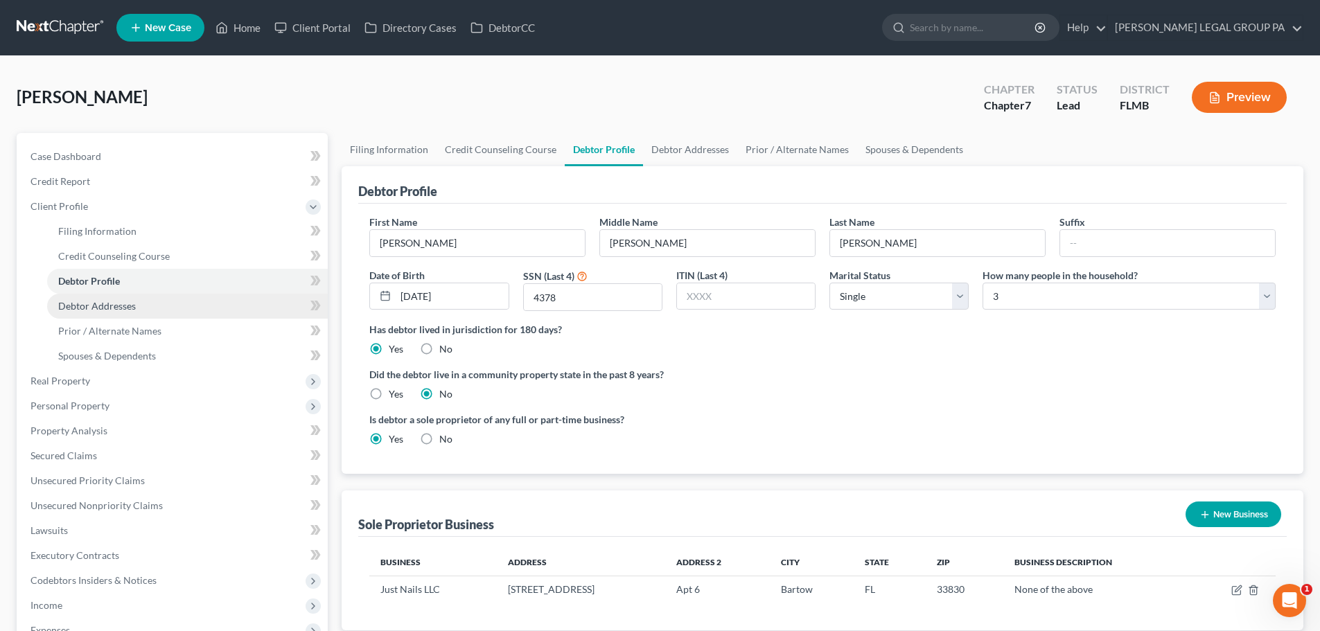
click at [126, 308] on span "Debtor Addresses" at bounding box center [97, 306] width 78 height 12
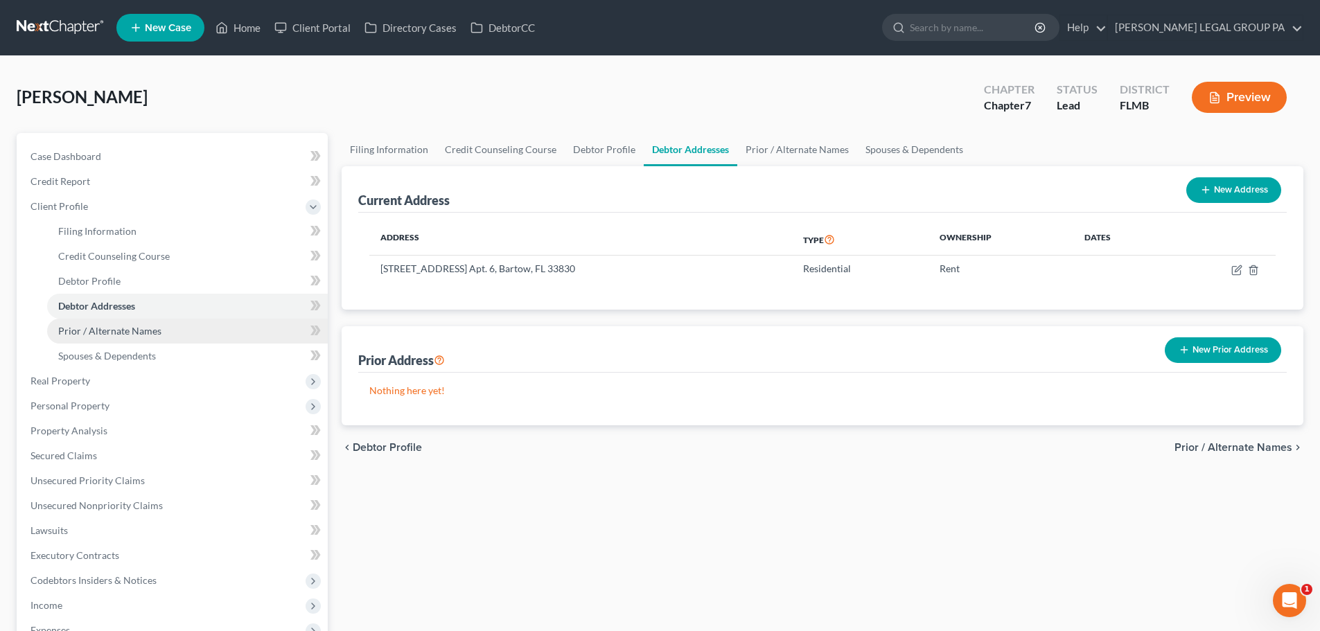
click at [135, 337] on link "Prior / Alternate Names" at bounding box center [187, 331] width 281 height 25
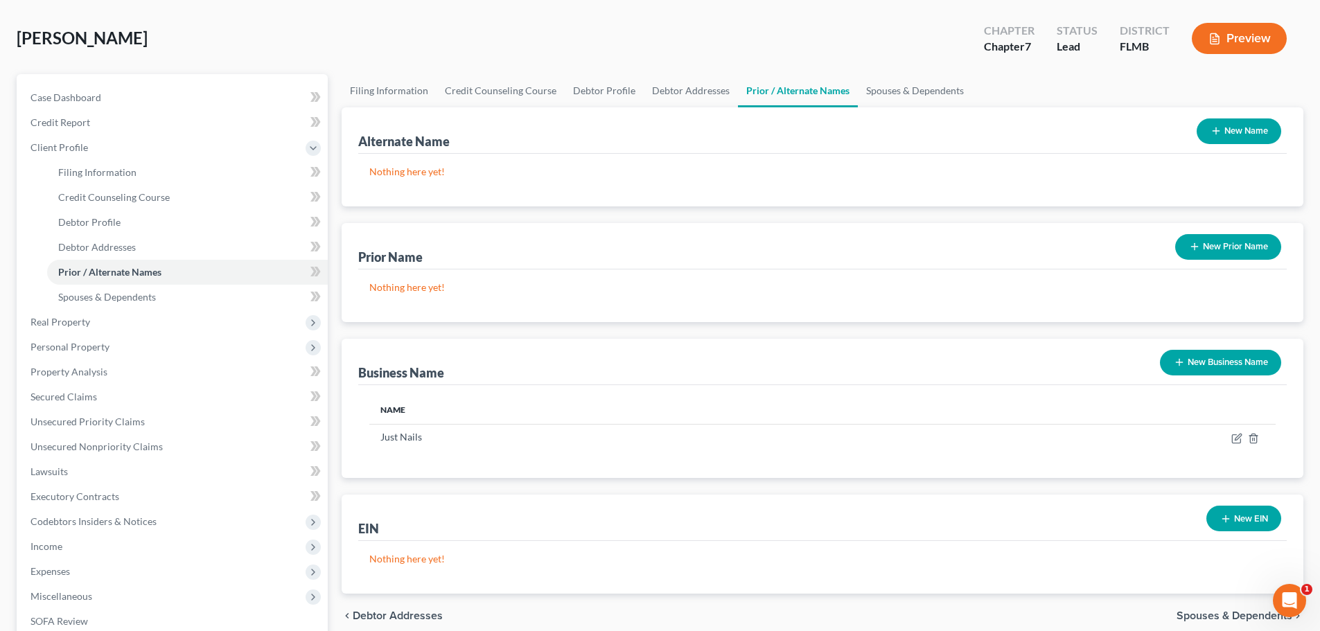
scroll to position [139, 0]
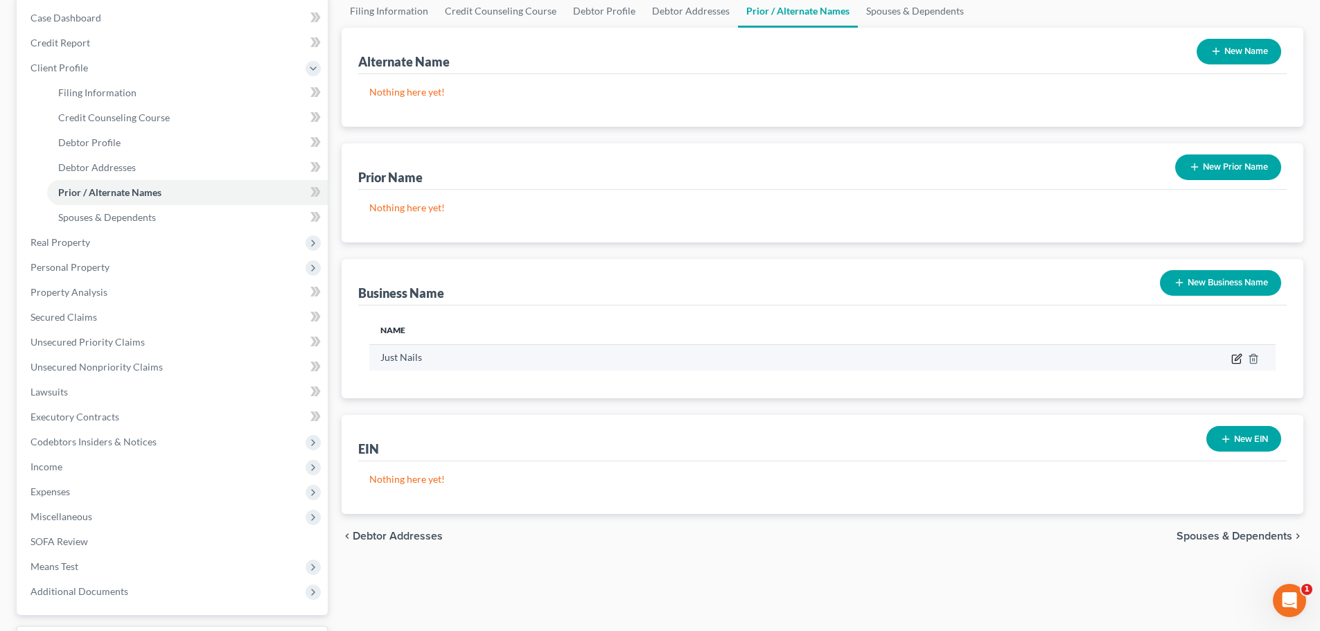
click at [1236, 359] on icon "button" at bounding box center [1236, 358] width 11 height 11
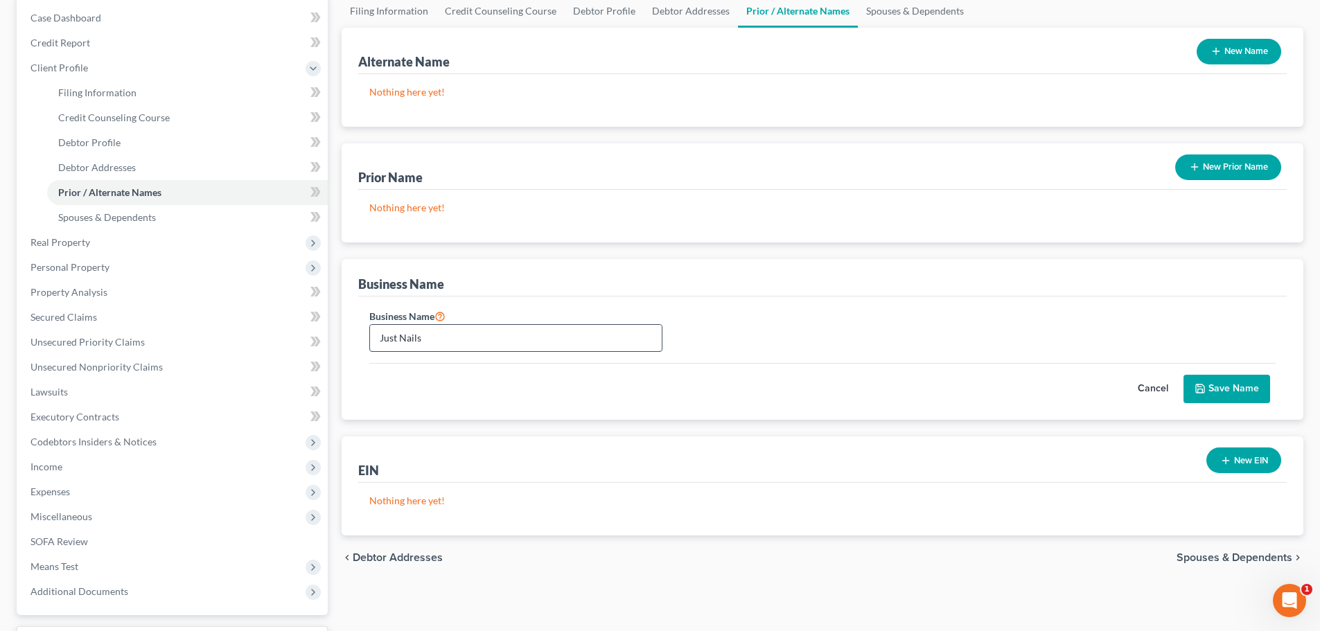
click at [514, 339] on input "Just Nails" at bounding box center [516, 338] width 292 height 26
type input "Just Nails LLC"
click at [1218, 389] on button "Save Name" at bounding box center [1226, 389] width 87 height 29
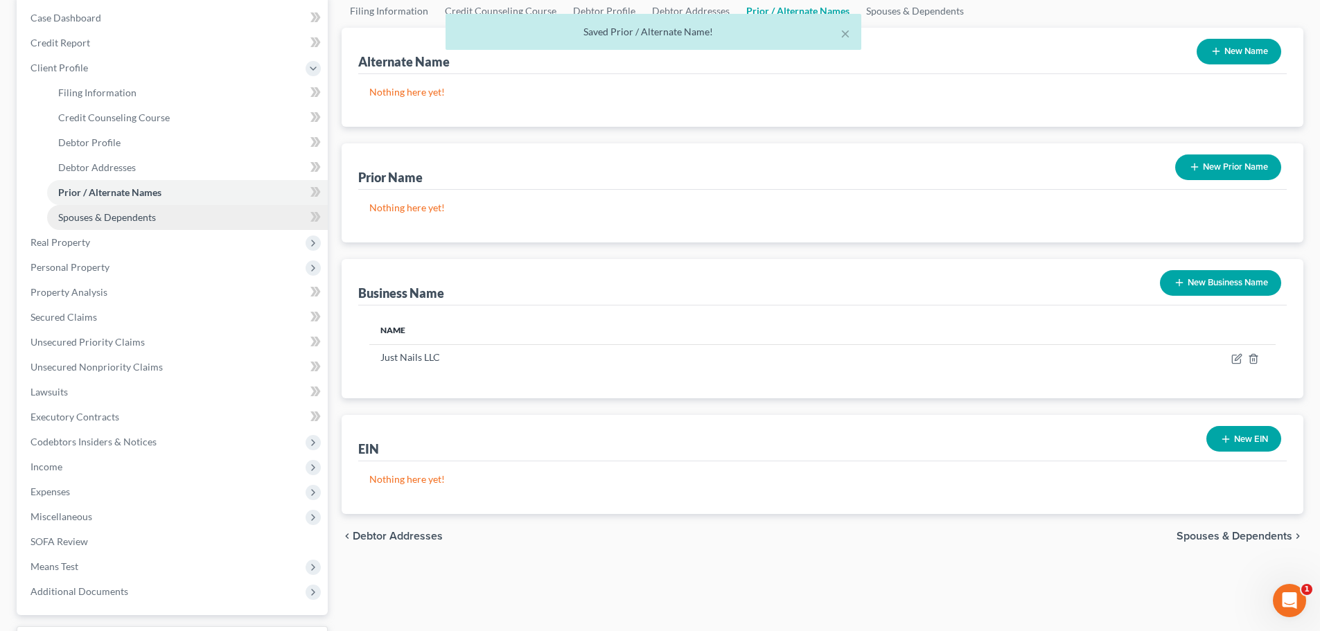
click at [141, 213] on span "Spouses & Dependents" at bounding box center [107, 217] width 98 height 12
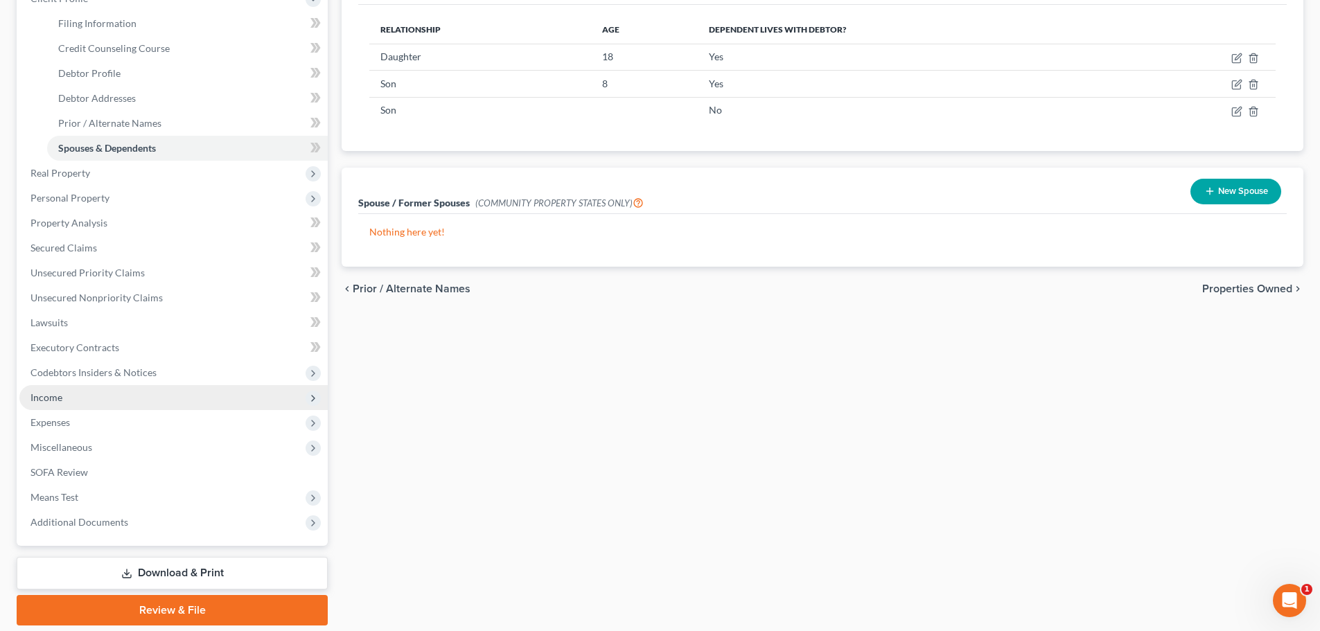
click at [57, 391] on span "Income" at bounding box center [46, 397] width 32 height 12
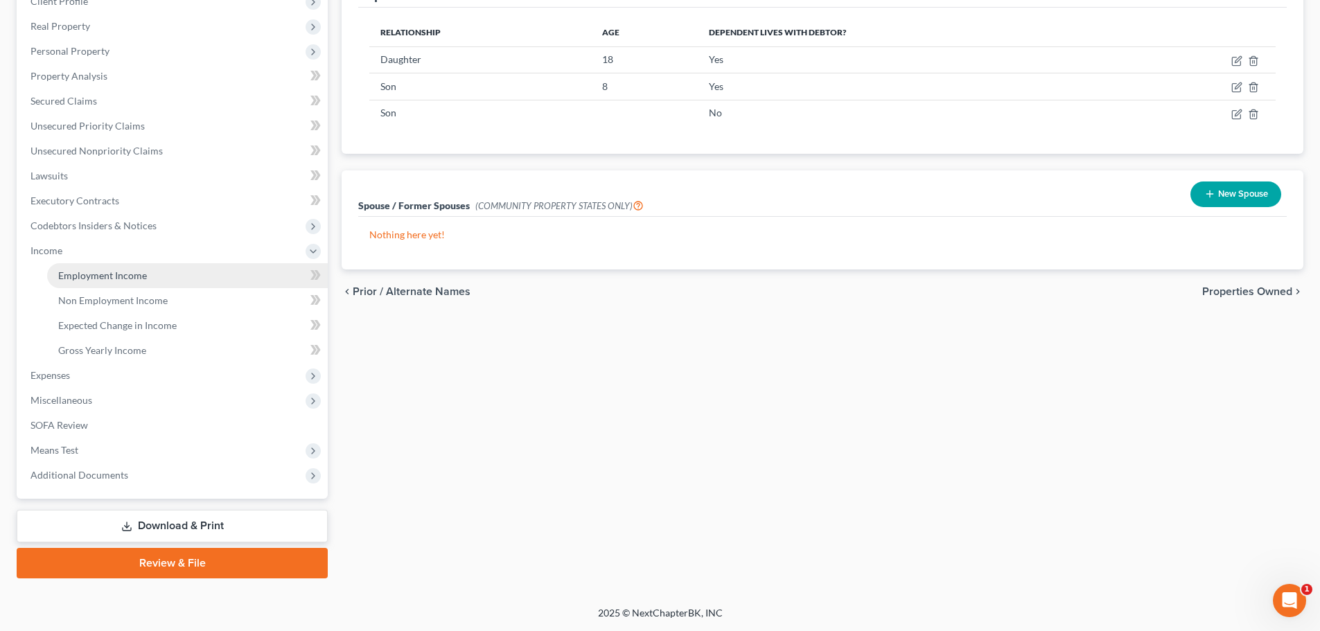
click at [111, 276] on span "Employment Income" at bounding box center [102, 275] width 89 height 12
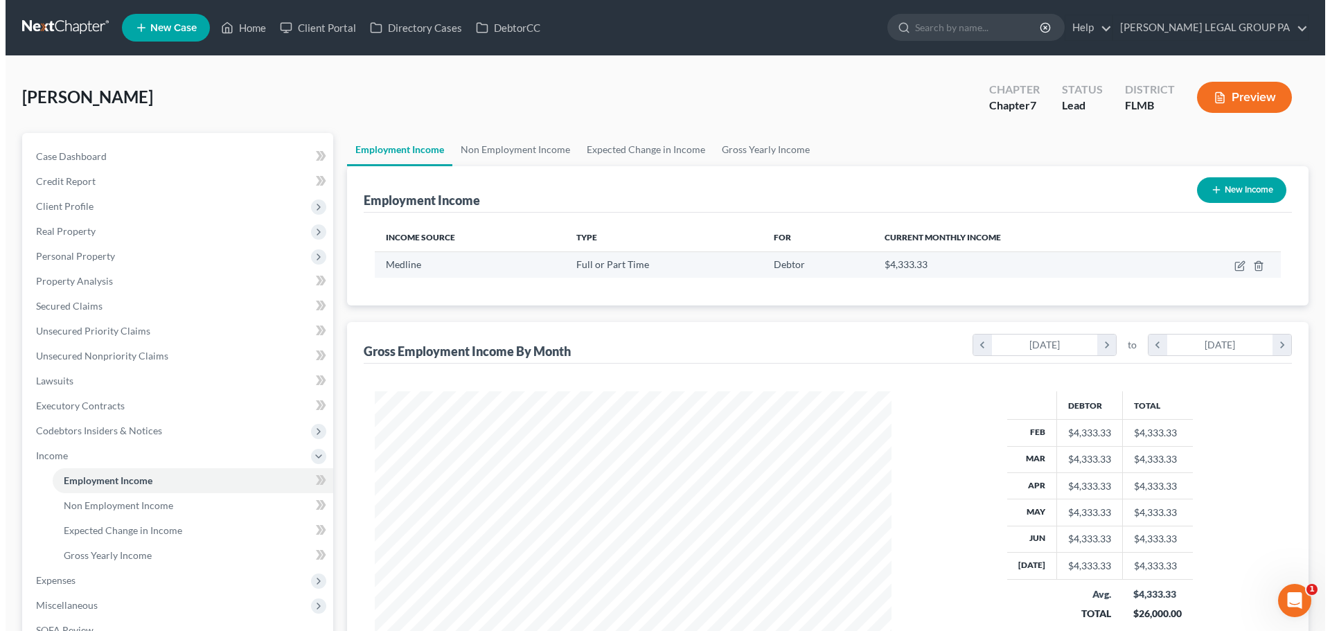
scroll to position [258, 544]
click at [1231, 267] on icon "button" at bounding box center [1234, 265] width 11 height 11
select select "0"
select select "9"
select select "3"
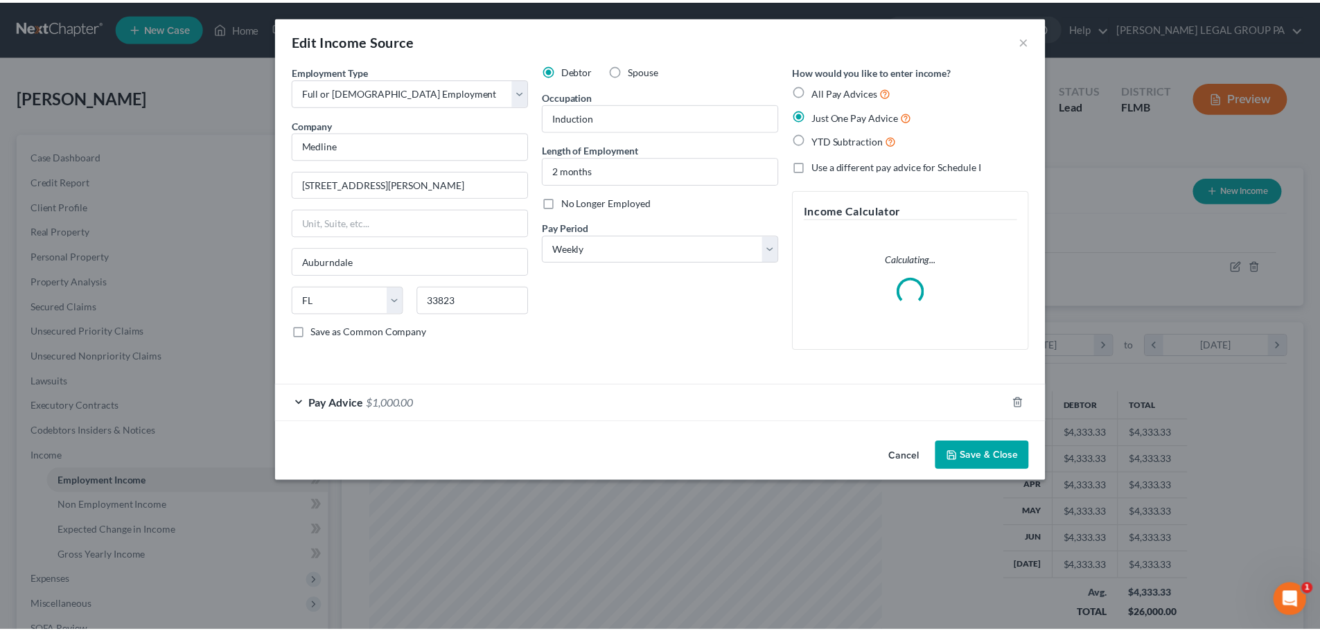
scroll to position [260, 549]
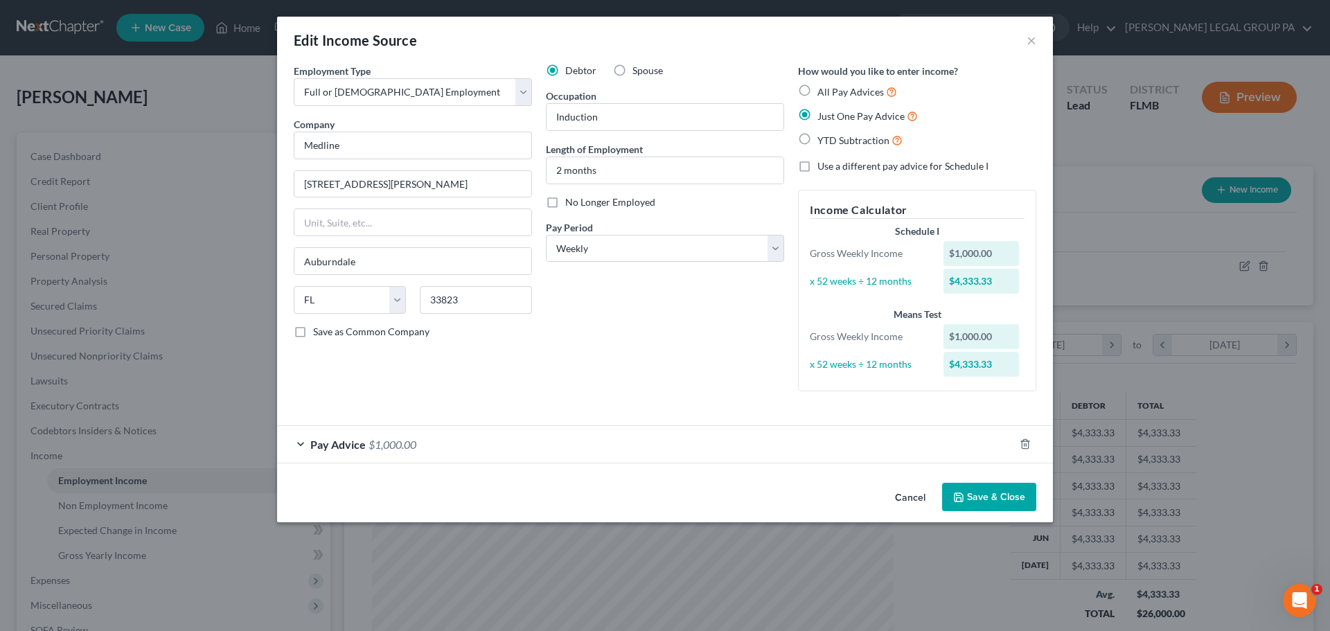
click at [1025, 42] on div "Edit Income Source ×" at bounding box center [665, 40] width 776 height 47
click at [1030, 42] on button "×" at bounding box center [1032, 40] width 10 height 17
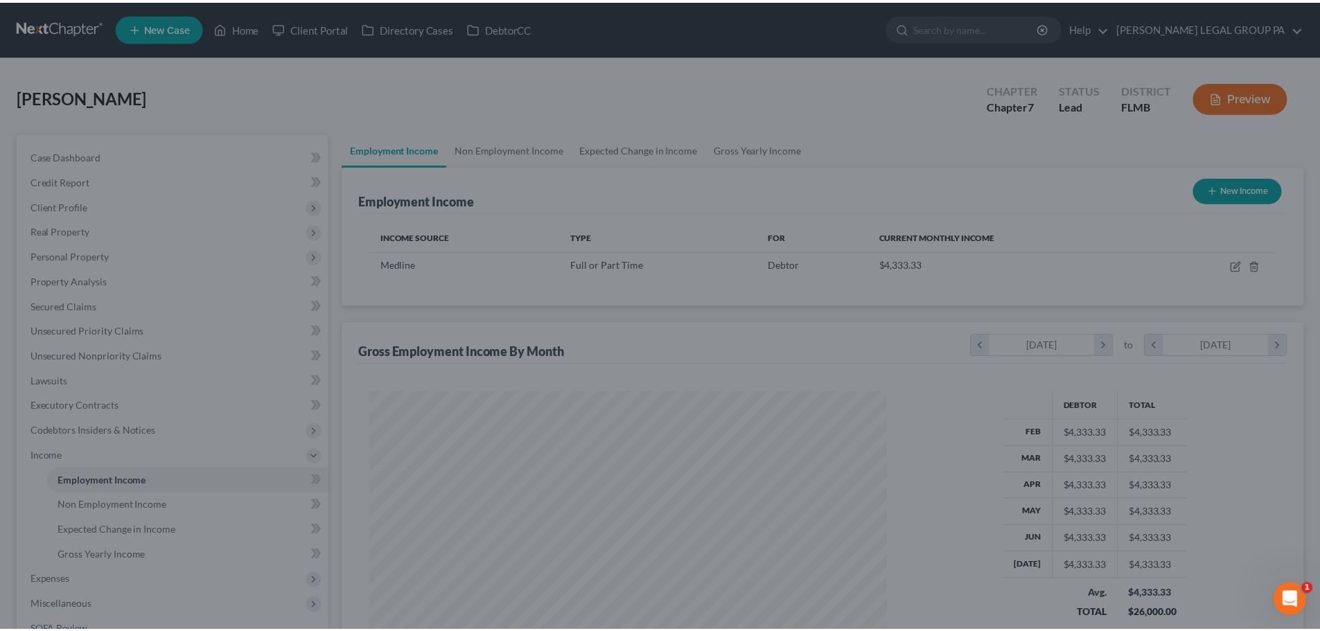
scroll to position [692427, 692141]
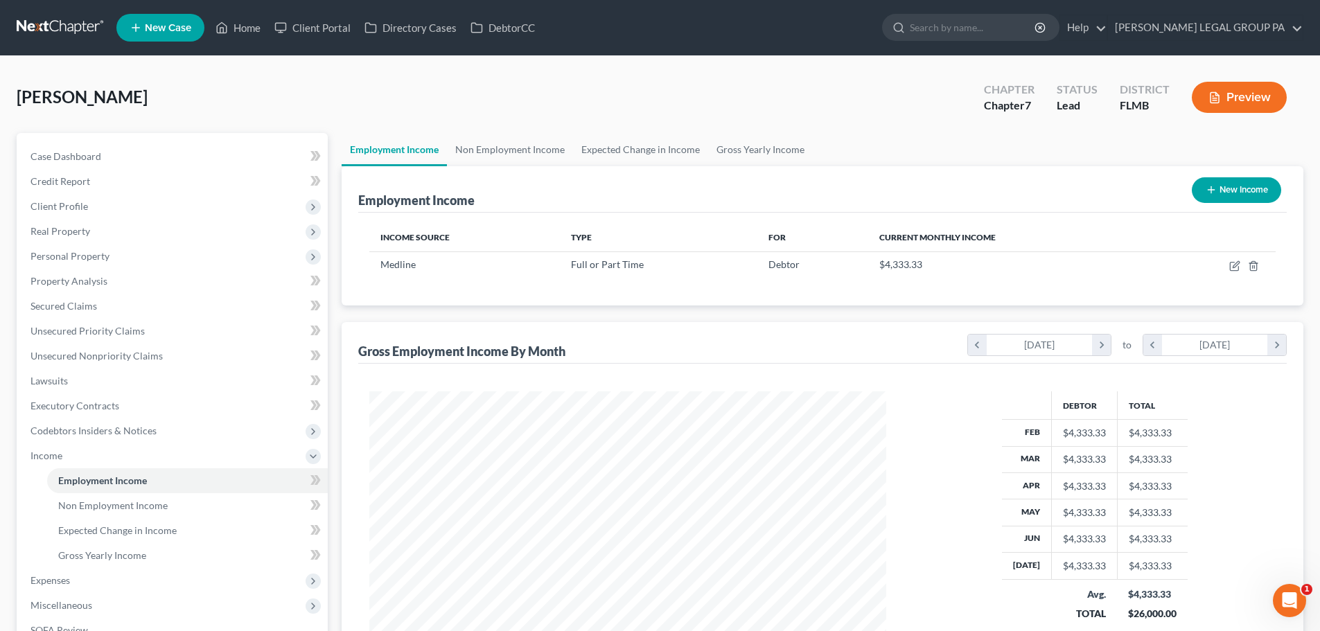
click at [52, 34] on link at bounding box center [61, 27] width 89 height 25
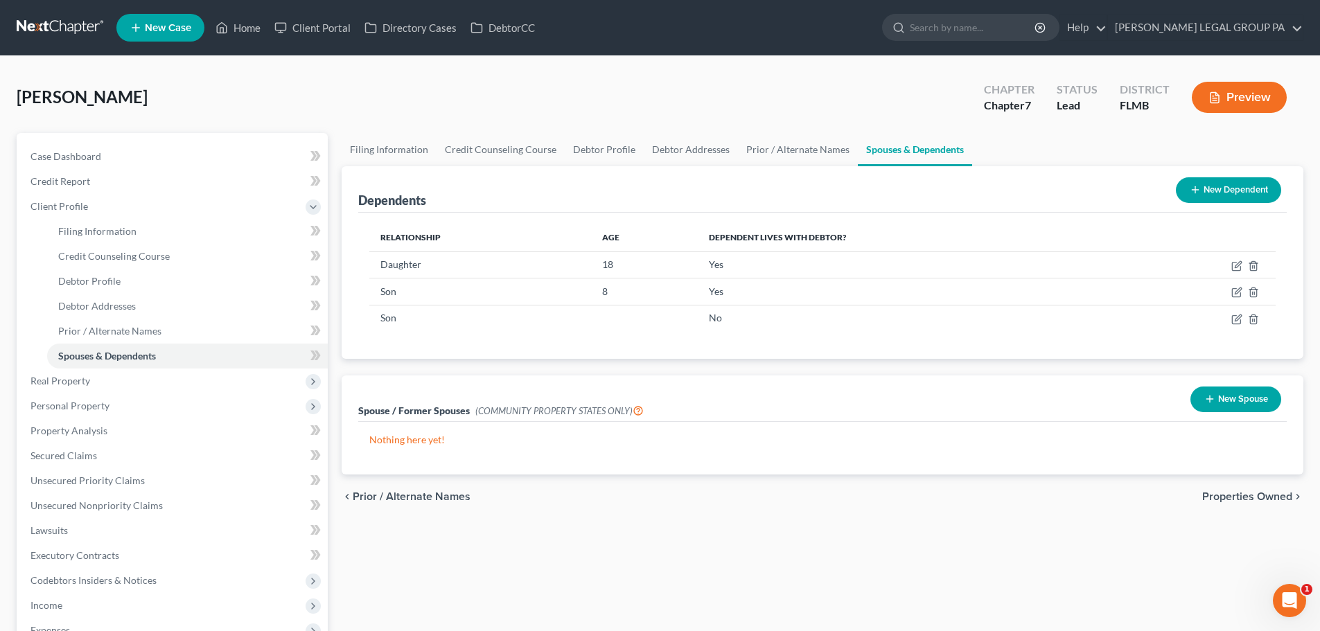
click at [65, 24] on link at bounding box center [61, 27] width 89 height 25
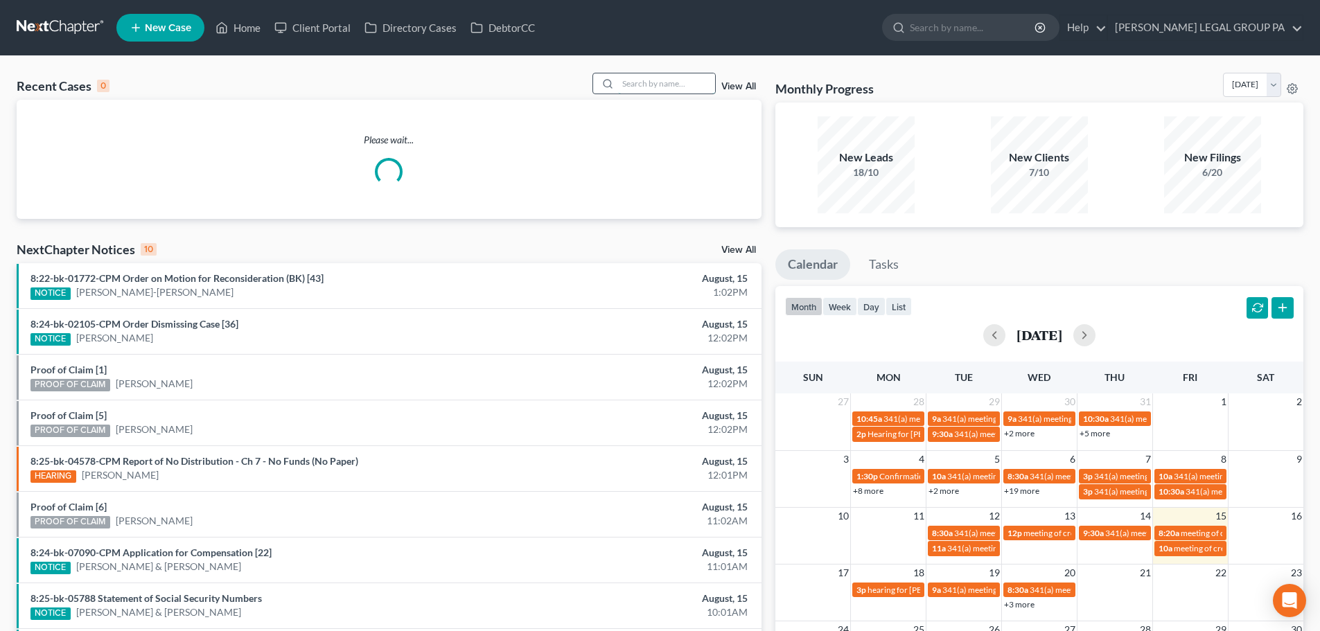
click at [646, 87] on input "search" at bounding box center [666, 83] width 97 height 20
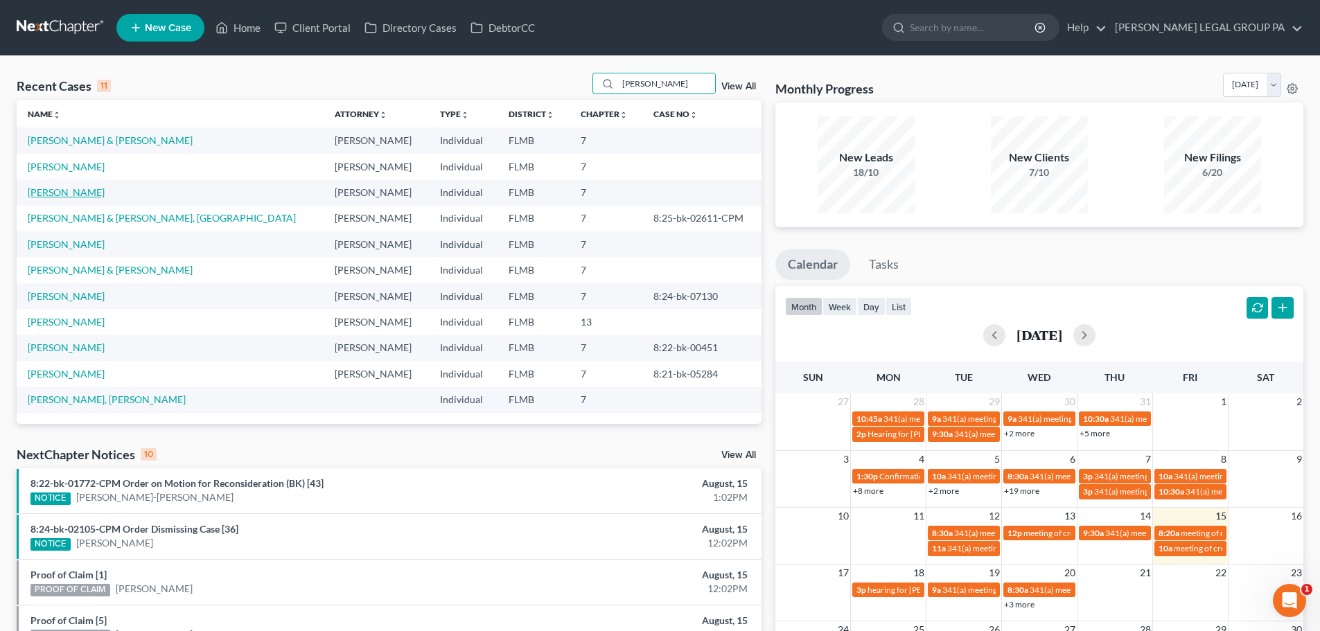
type input "smith"
click at [72, 197] on link "[PERSON_NAME]" at bounding box center [66, 192] width 77 height 12
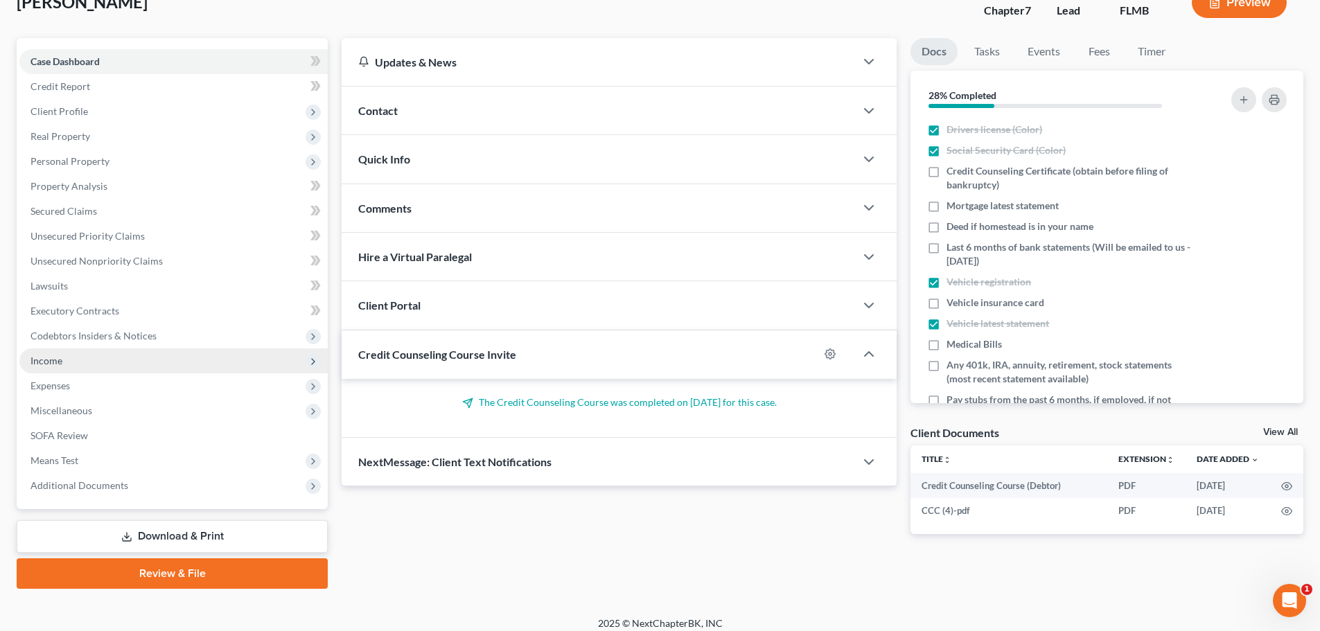
scroll to position [105, 0]
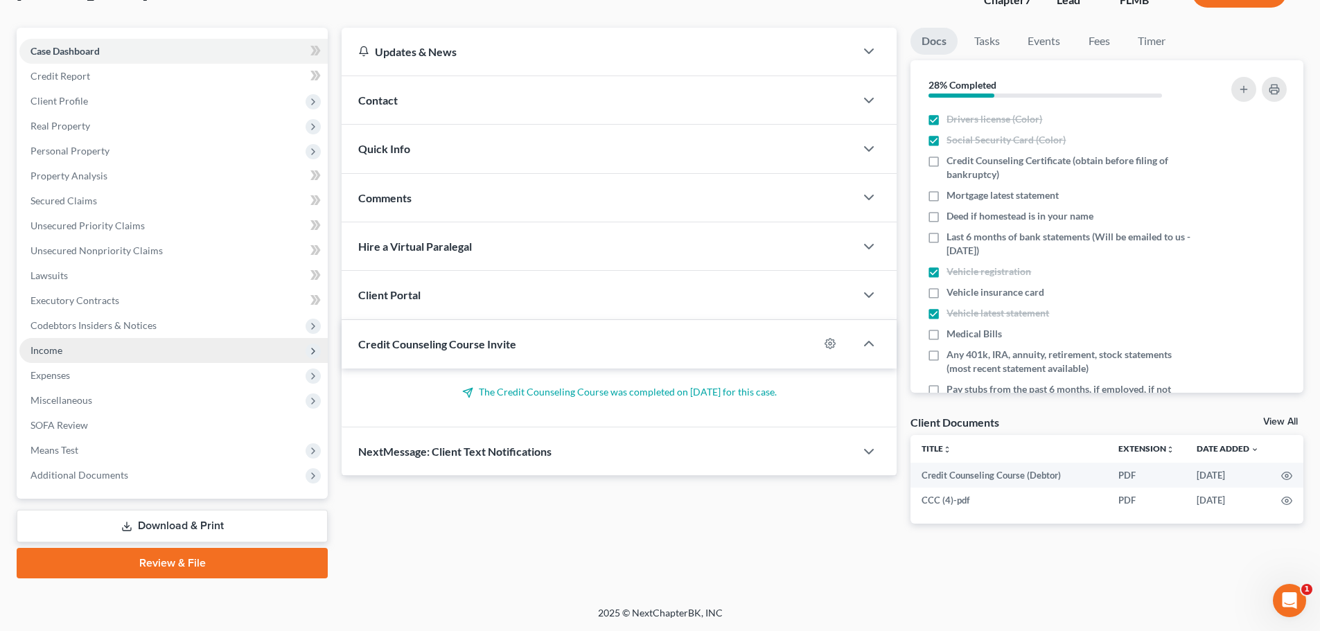
click at [105, 348] on span "Income" at bounding box center [173, 350] width 308 height 25
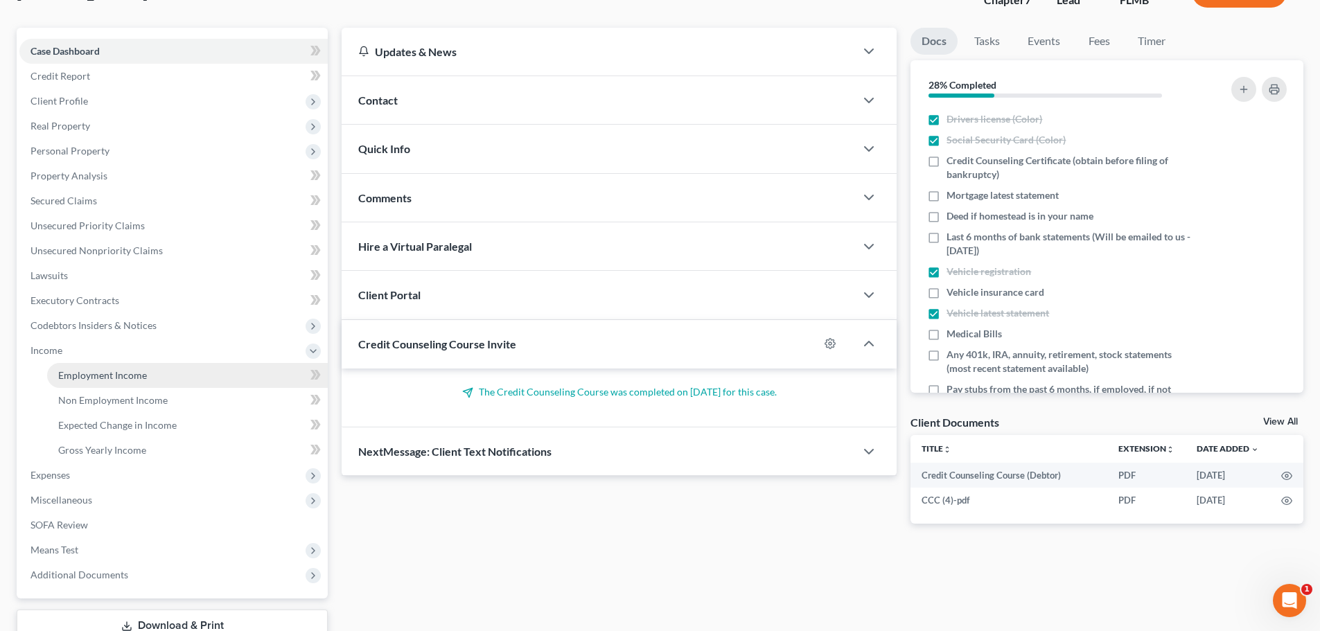
click at [120, 382] on link "Employment Income" at bounding box center [187, 375] width 281 height 25
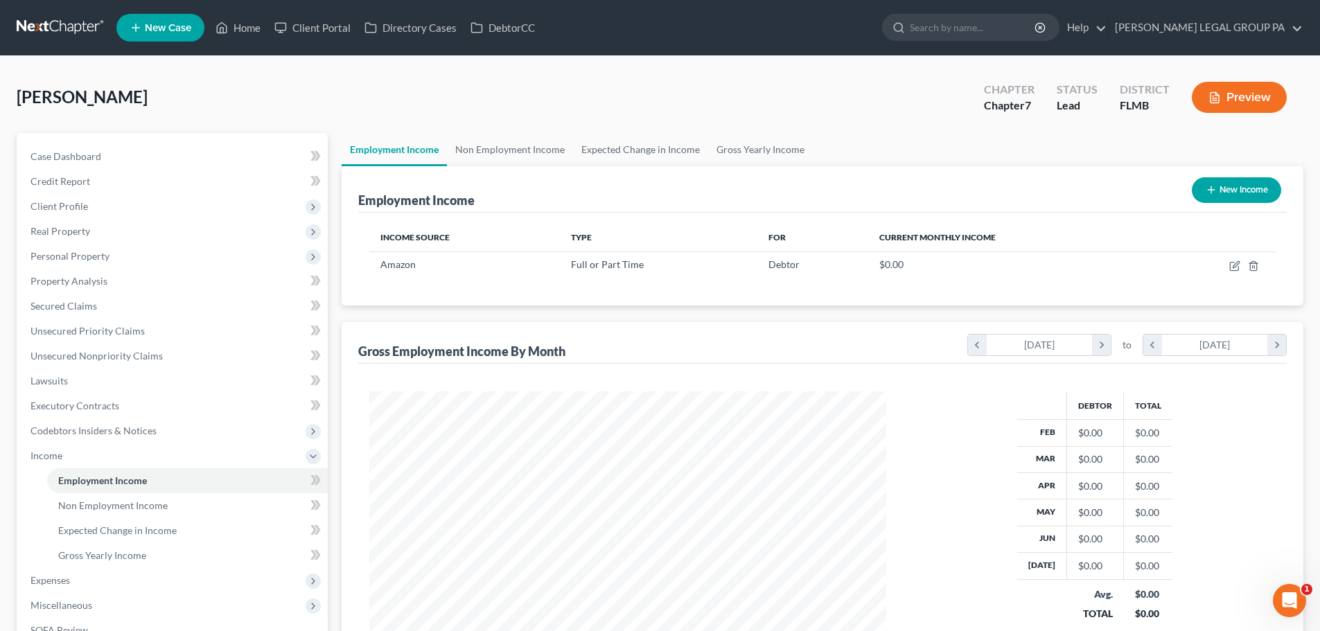
scroll to position [258, 544]
click at [66, 455] on span "Income" at bounding box center [173, 455] width 308 height 25
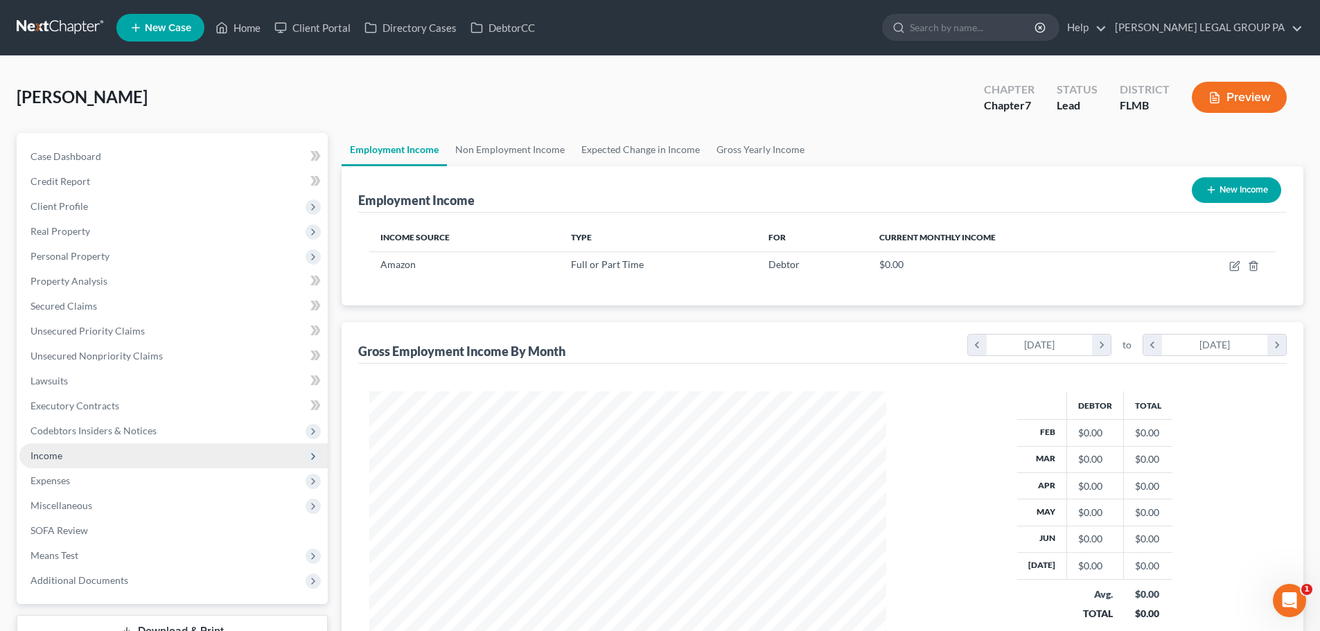
click at [66, 455] on span "Income" at bounding box center [173, 455] width 308 height 25
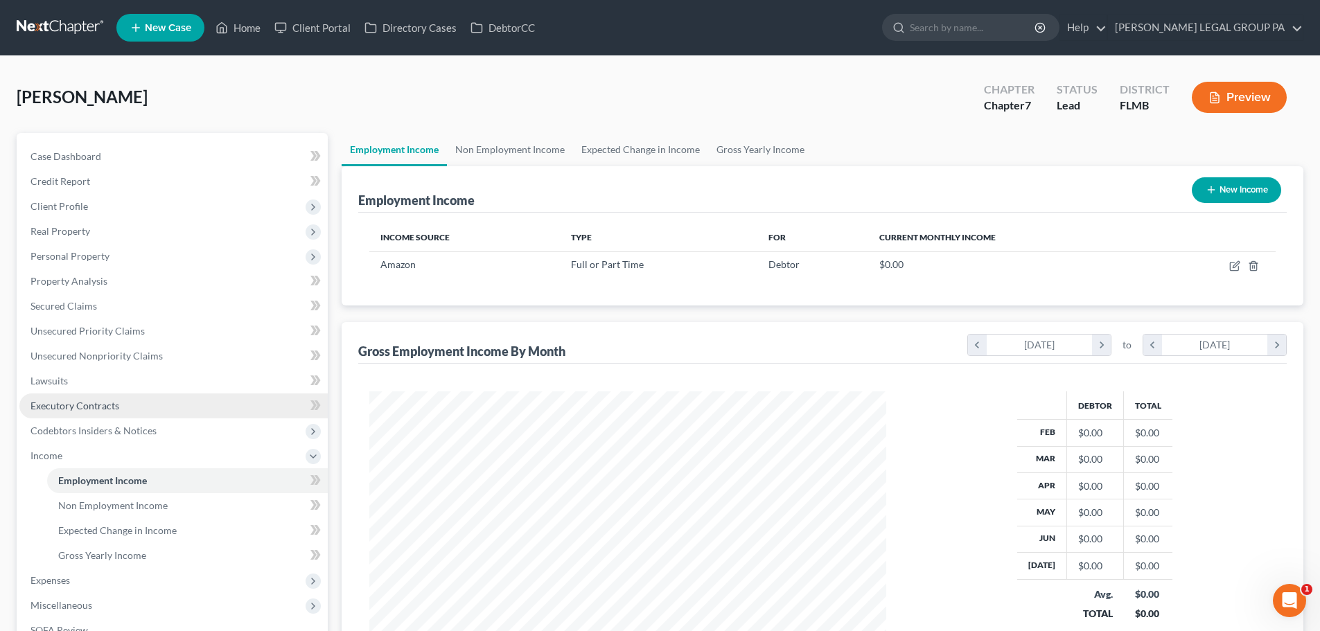
click at [78, 417] on link "Executory Contracts" at bounding box center [173, 405] width 308 height 25
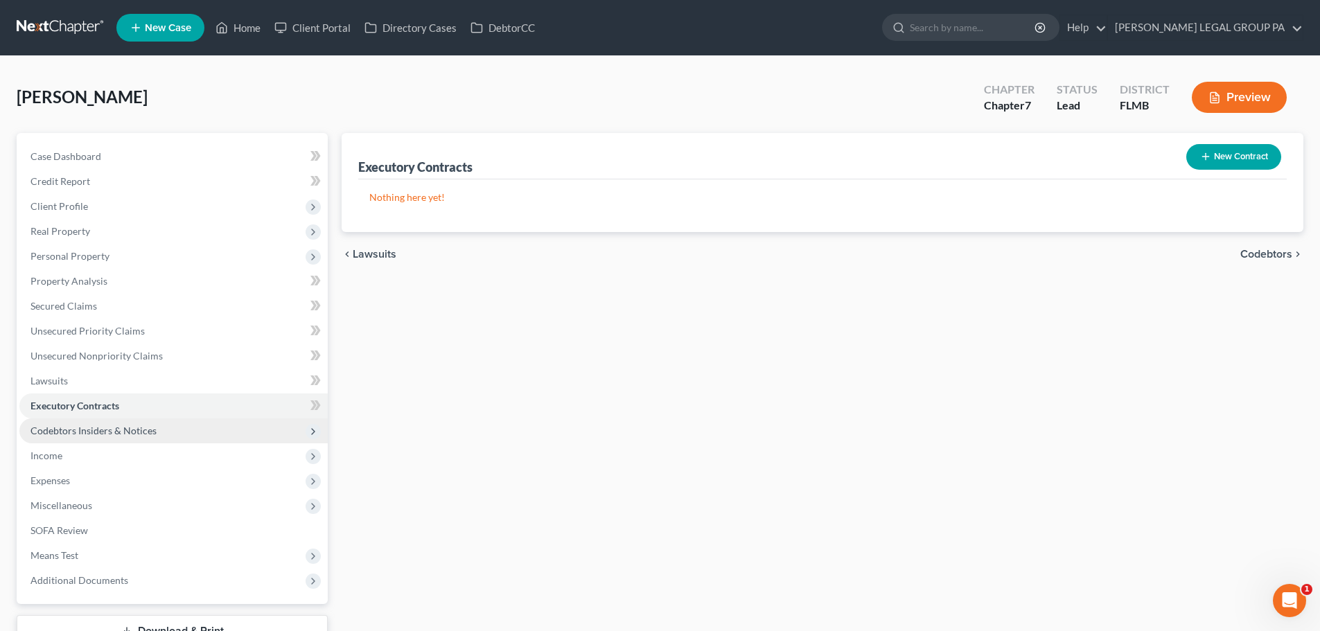
click at [78, 430] on span "Codebtors Insiders & Notices" at bounding box center [93, 431] width 126 height 12
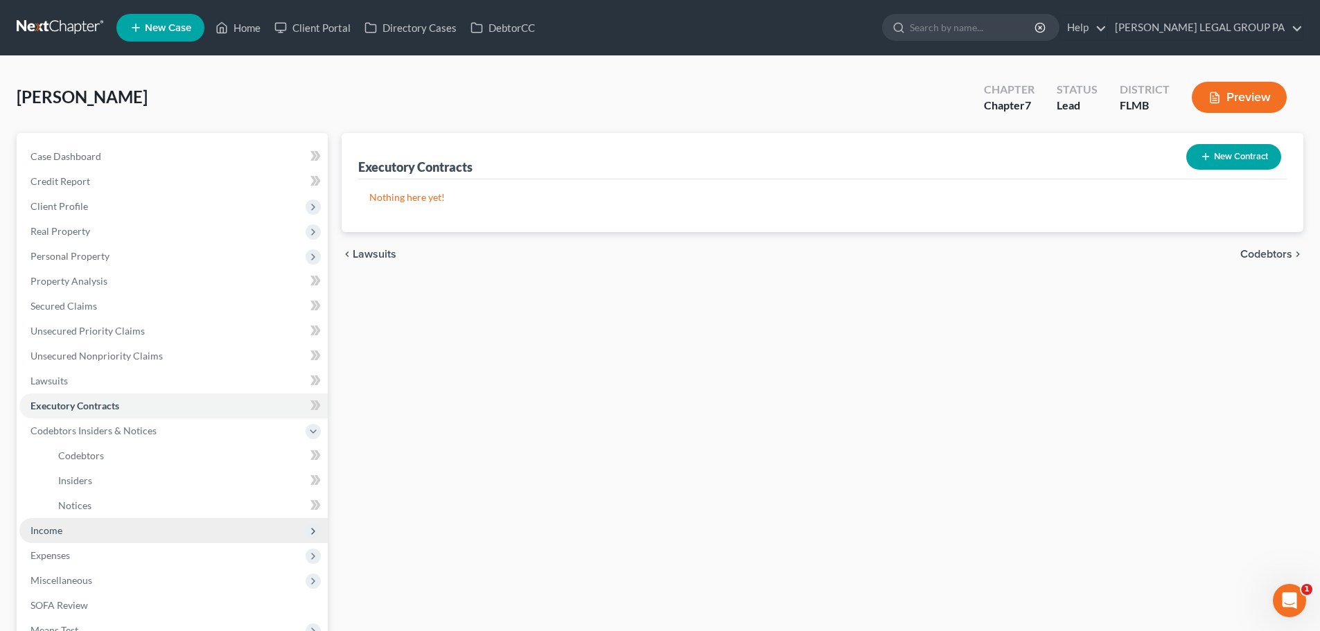
click at [73, 525] on span "Income" at bounding box center [173, 530] width 308 height 25
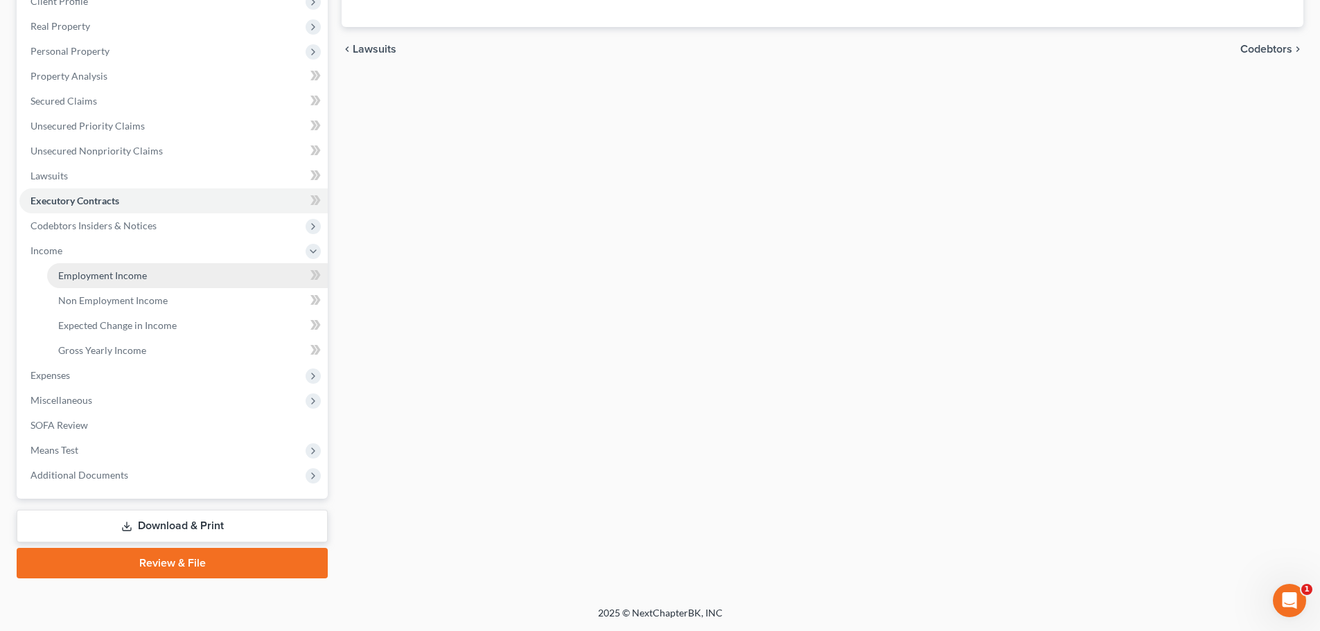
click at [100, 285] on link "Employment Income" at bounding box center [187, 275] width 281 height 25
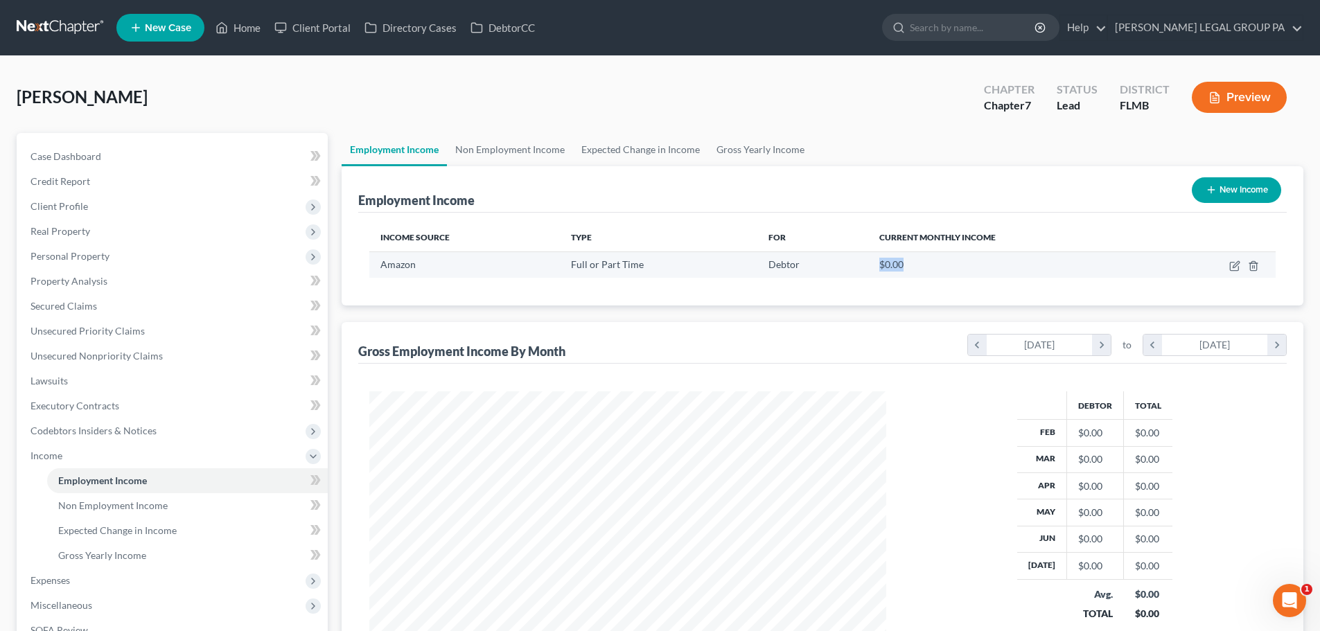
drag, startPoint x: 910, startPoint y: 267, endPoint x: 864, endPoint y: 265, distance: 46.4
click at [868, 265] on td "$0.00" at bounding box center [1012, 264] width 288 height 26
drag, startPoint x: 908, startPoint y: 265, endPoint x: 858, endPoint y: 265, distance: 49.9
click at [858, 265] on tr "Amazon Full or Part Time Debtor $0.00" at bounding box center [822, 264] width 906 height 26
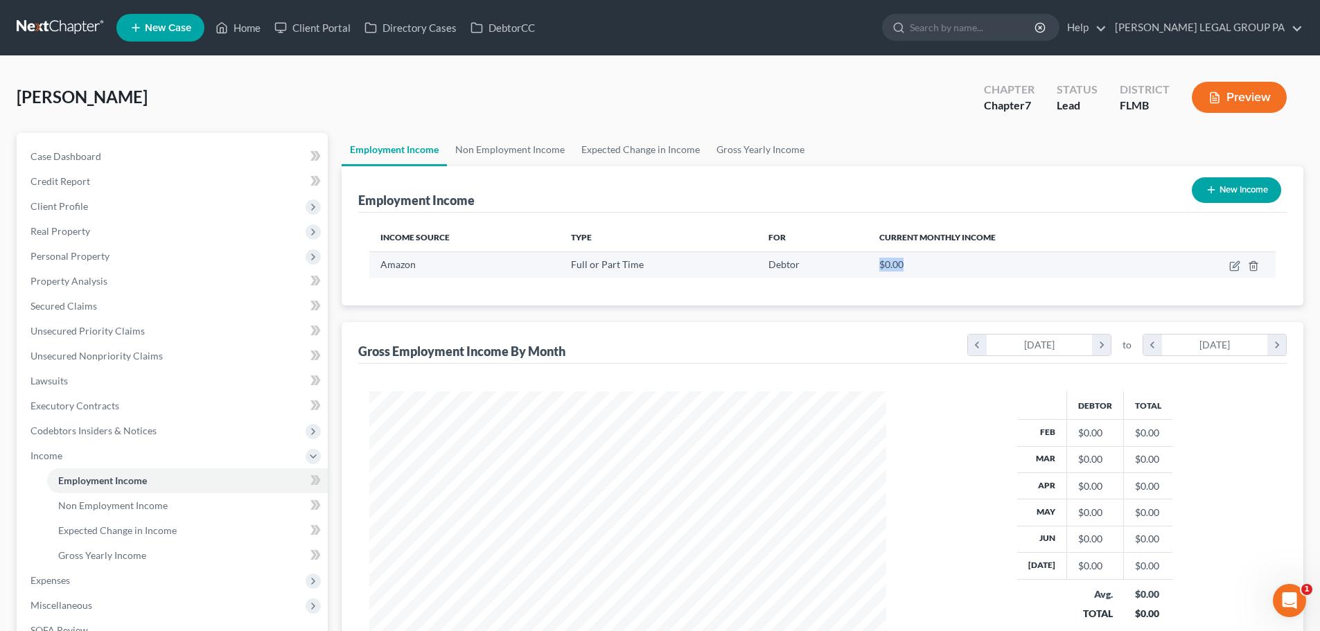
click at [859, 266] on td "Debtor" at bounding box center [812, 264] width 111 height 26
drag, startPoint x: 811, startPoint y: 265, endPoint x: 759, endPoint y: 265, distance: 52.0
click at [759, 265] on td "Debtor" at bounding box center [812, 264] width 111 height 26
drag, startPoint x: 760, startPoint y: 265, endPoint x: 792, endPoint y: 265, distance: 31.9
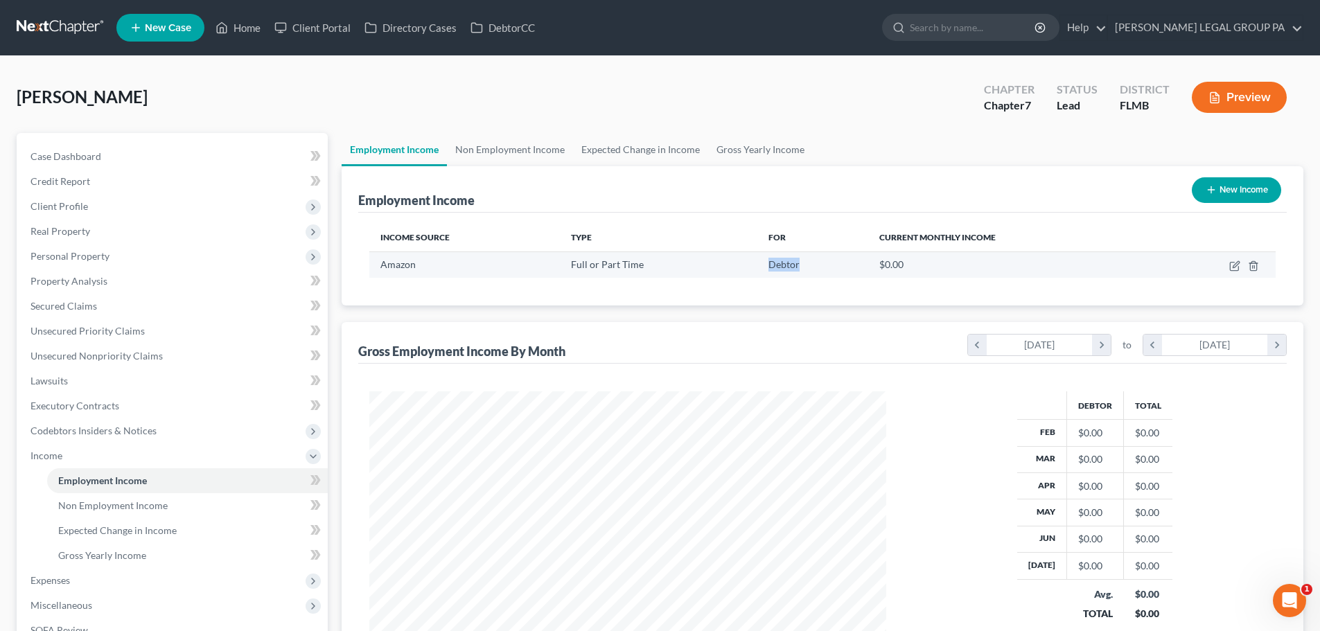
click at [792, 265] on td "Debtor" at bounding box center [812, 264] width 111 height 26
click at [801, 265] on div "Debtor" at bounding box center [812, 265] width 89 height 14
drag, startPoint x: 794, startPoint y: 264, endPoint x: 764, endPoint y: 264, distance: 29.8
click at [768, 264] on span "Debtor" at bounding box center [783, 264] width 31 height 12
click at [757, 264] on td "Debtor" at bounding box center [812, 264] width 111 height 26
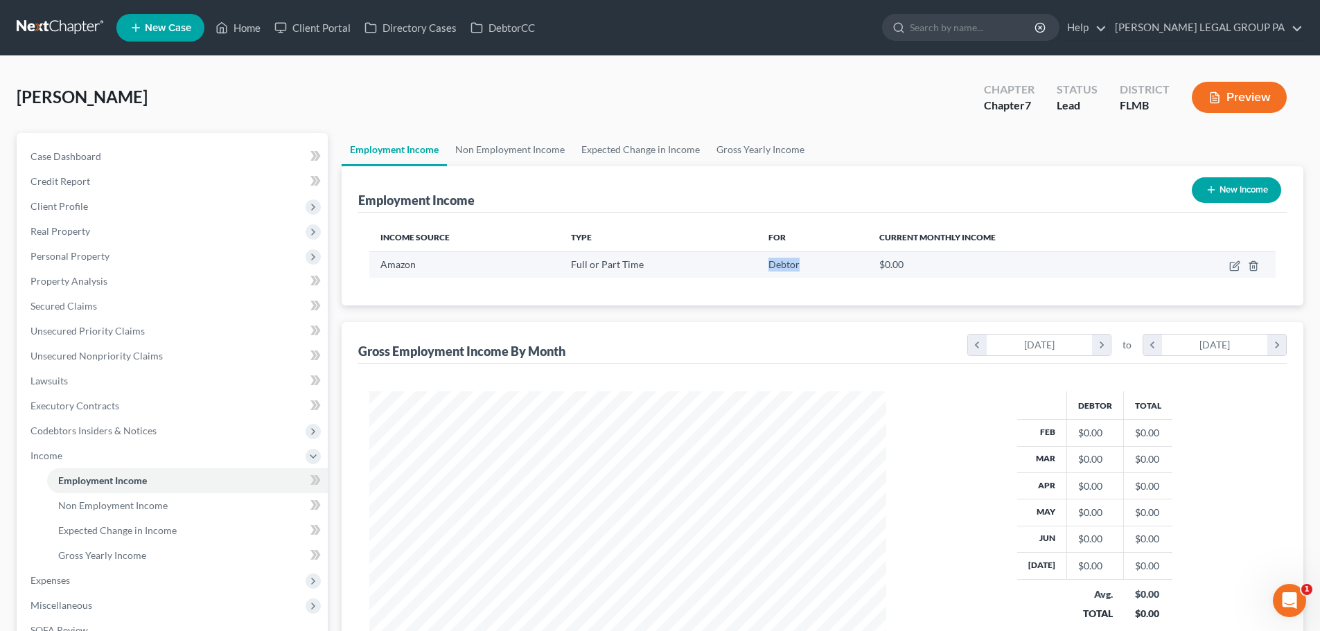
drag, startPoint x: 764, startPoint y: 263, endPoint x: 801, endPoint y: 266, distance: 36.9
click at [801, 266] on div "Debtor" at bounding box center [812, 265] width 89 height 14
click at [806, 255] on td "Debtor" at bounding box center [812, 264] width 111 height 26
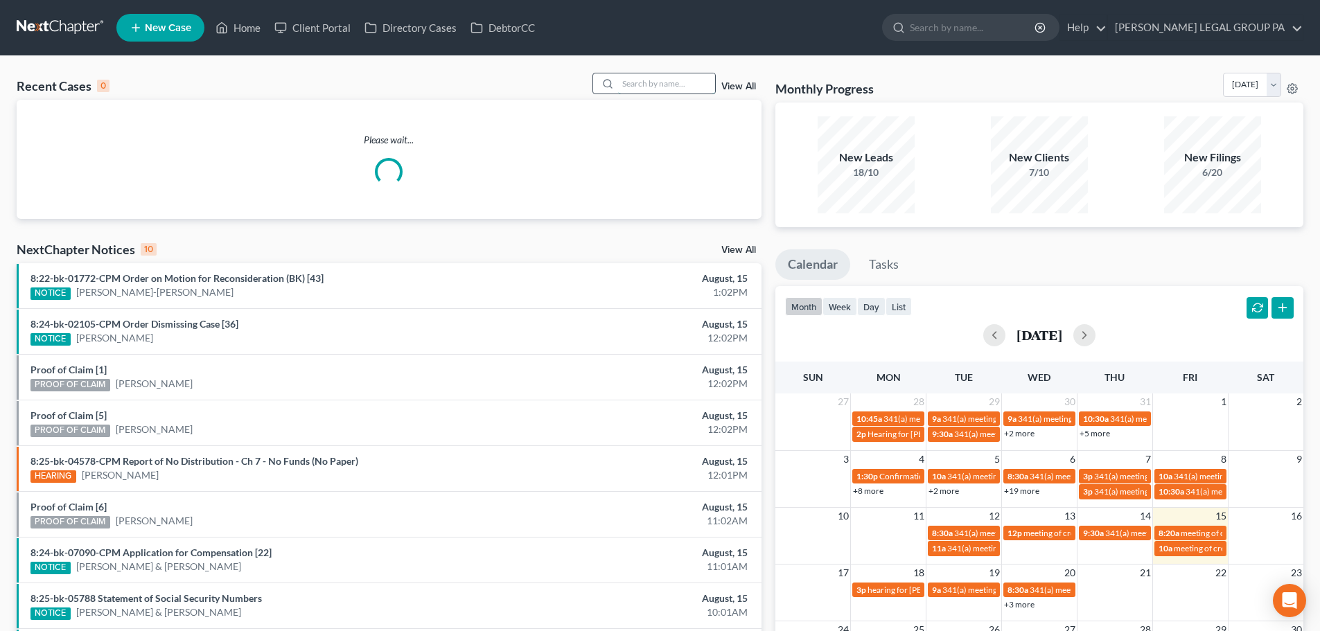
click at [666, 76] on input "search" at bounding box center [666, 83] width 97 height 20
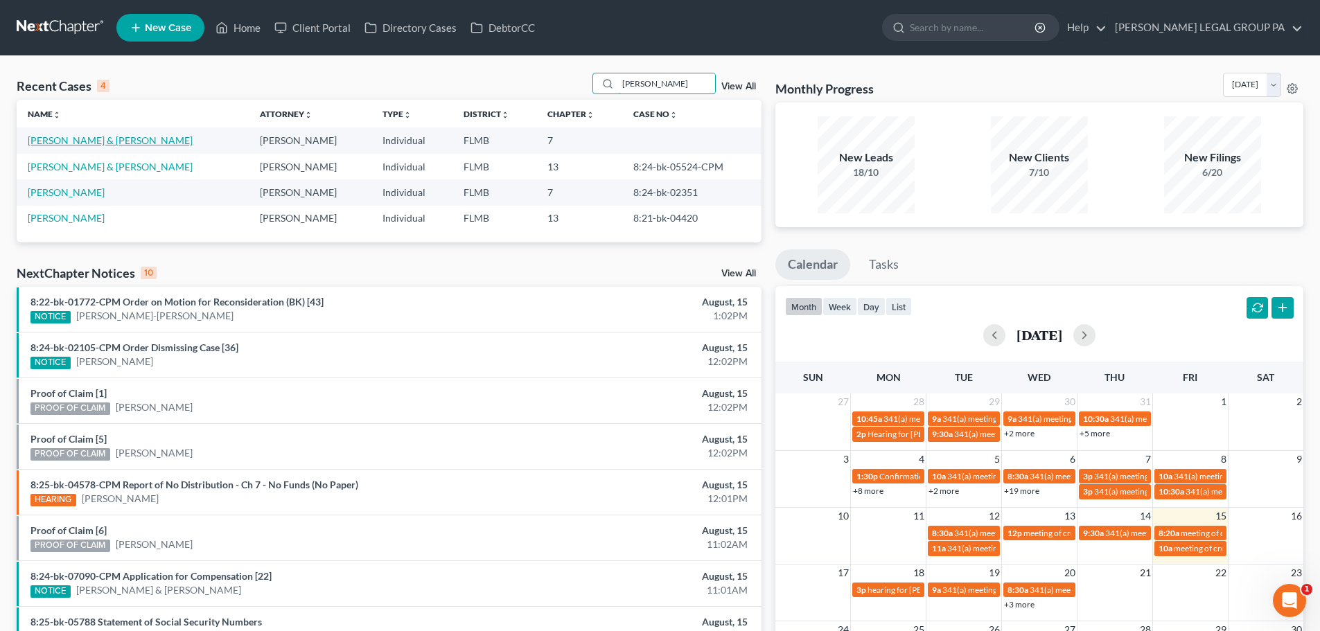
type input "moore"
click at [129, 137] on link "[PERSON_NAME] & [PERSON_NAME]" at bounding box center [110, 140] width 165 height 12
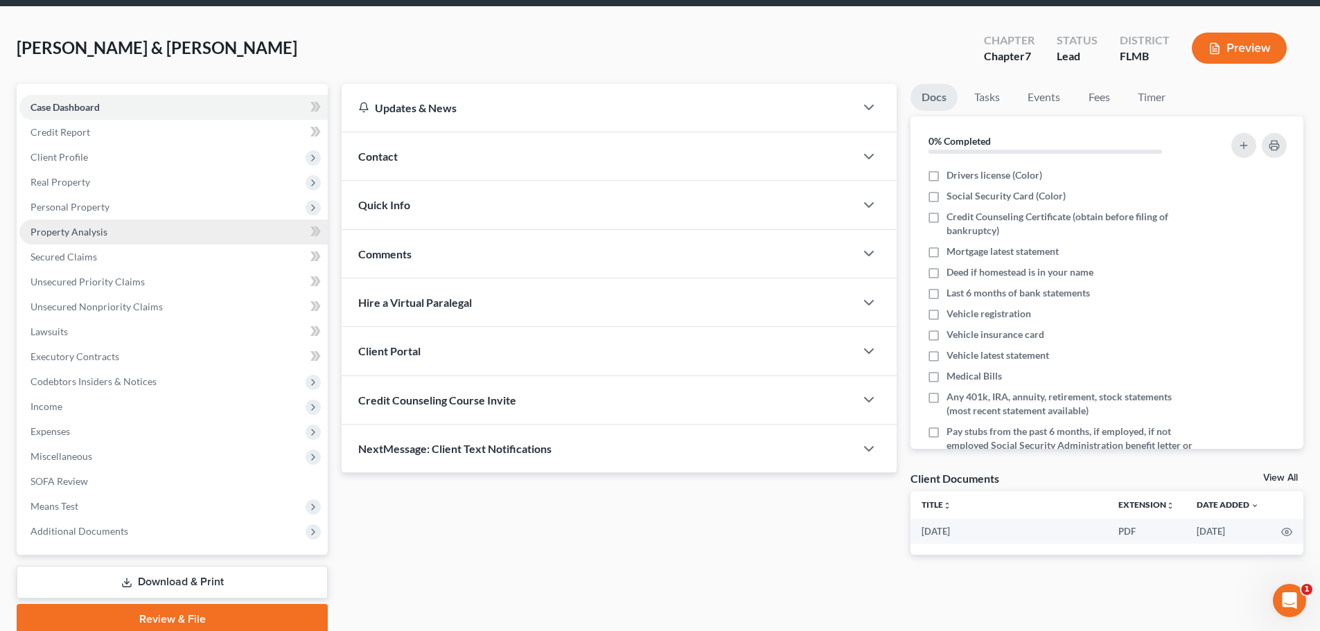
scroll to position [105, 0]
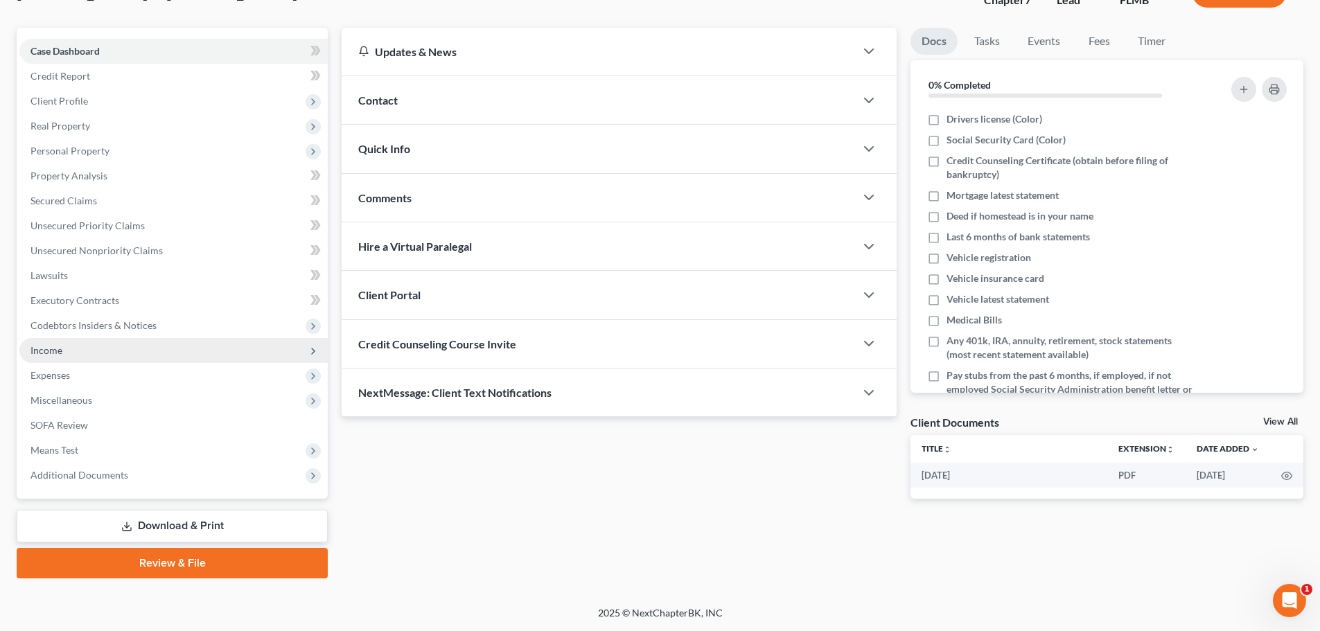
click at [46, 353] on span "Income" at bounding box center [46, 350] width 32 height 12
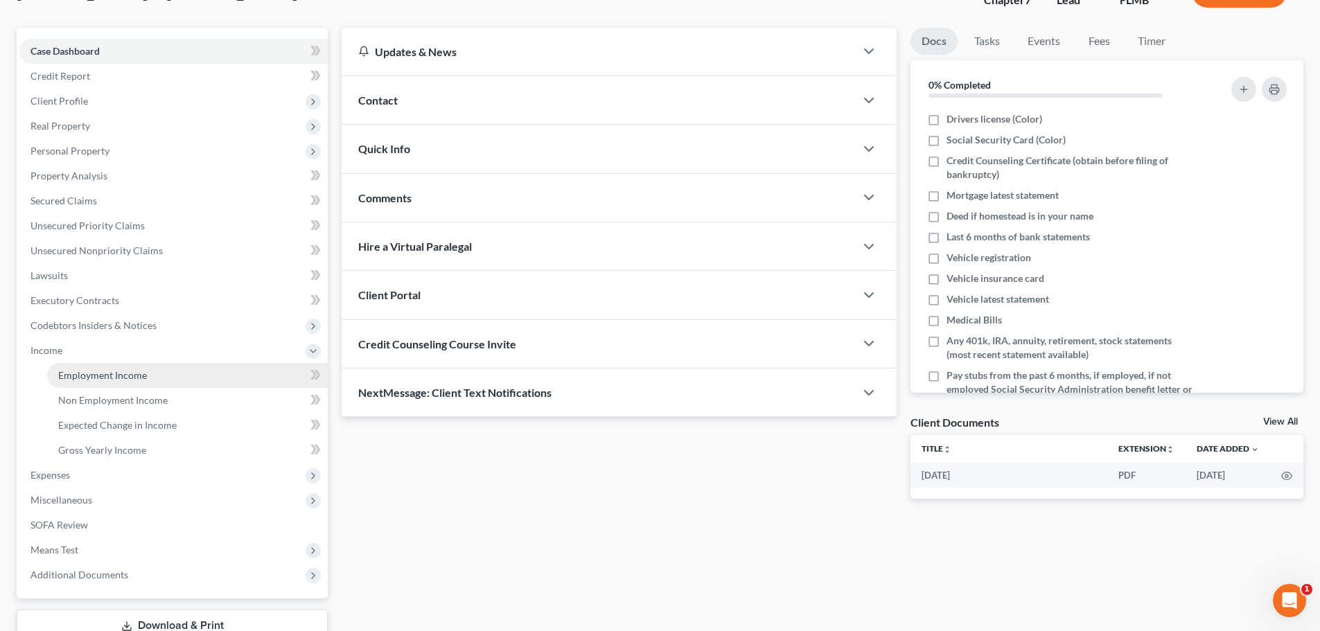
click at [134, 379] on span "Employment Income" at bounding box center [102, 375] width 89 height 12
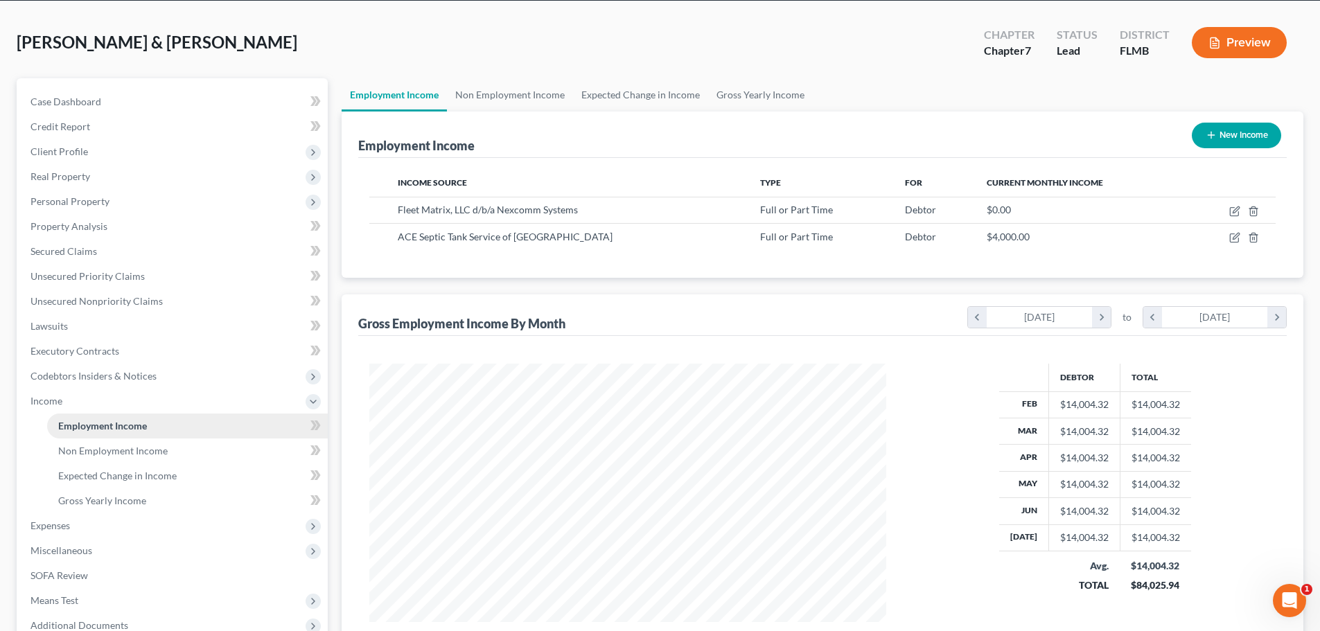
scroll to position [139, 0]
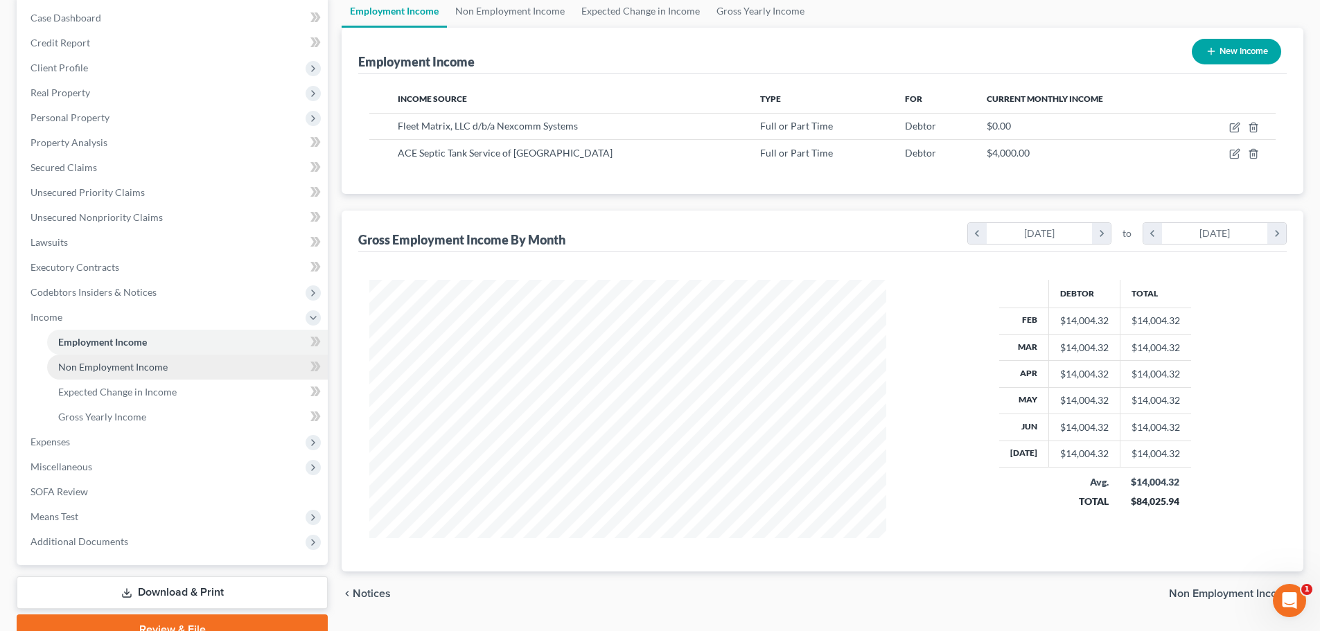
click at [128, 365] on span "Non Employment Income" at bounding box center [112, 367] width 109 height 12
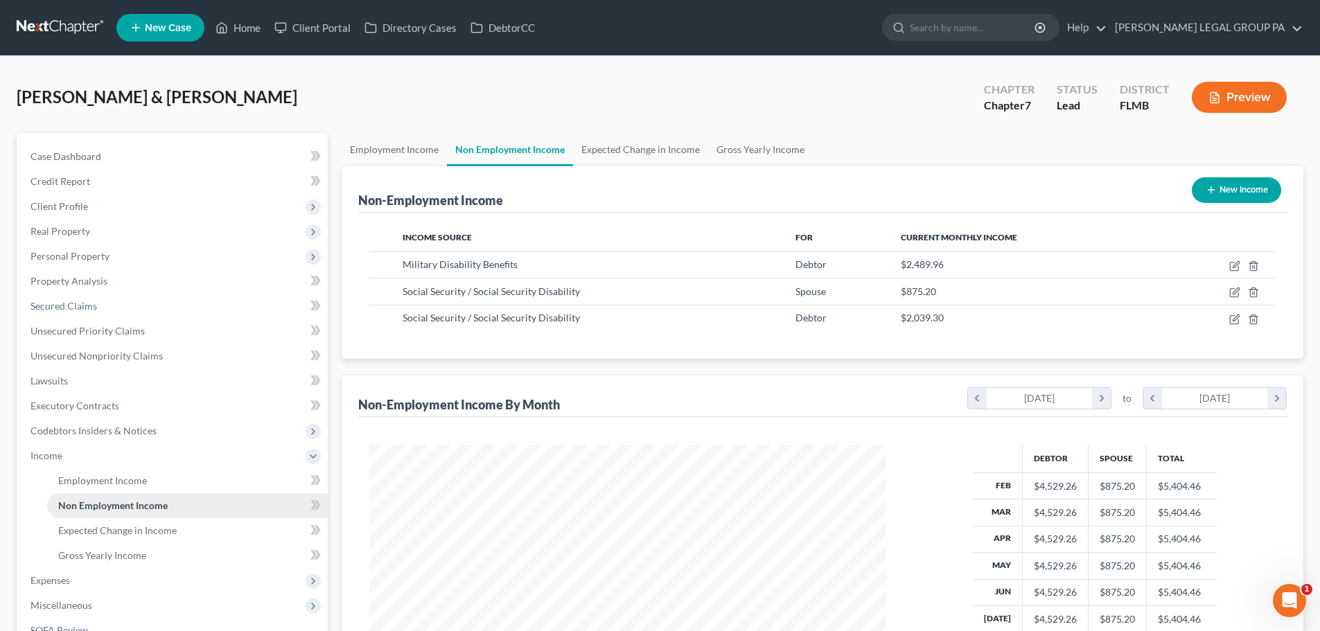
scroll to position [258, 544]
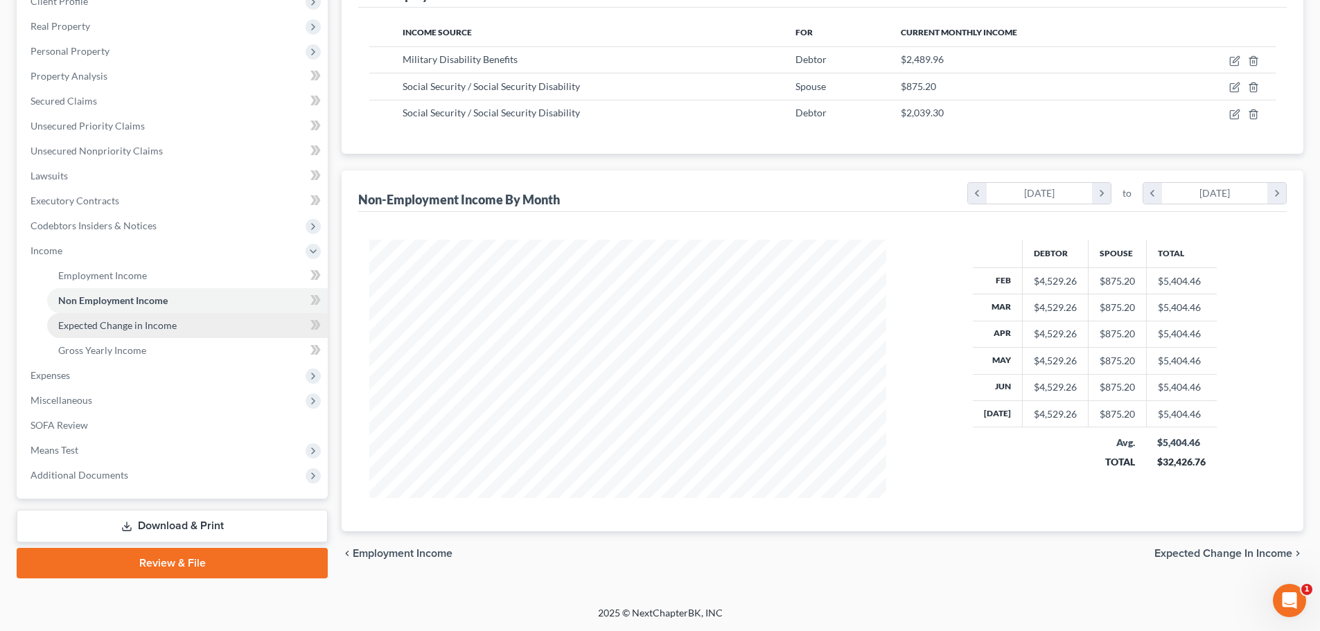
click at [126, 324] on span "Expected Change in Income" at bounding box center [117, 325] width 118 height 12
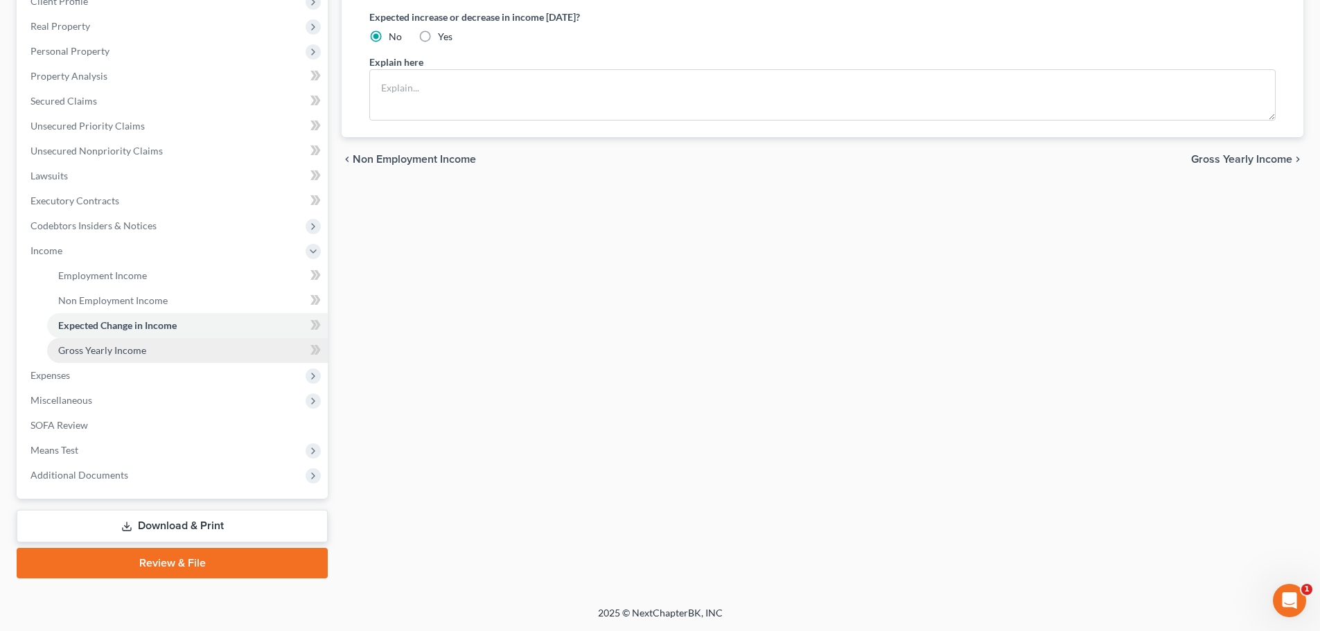
click at [109, 348] on span "Gross Yearly Income" at bounding box center [102, 350] width 88 height 12
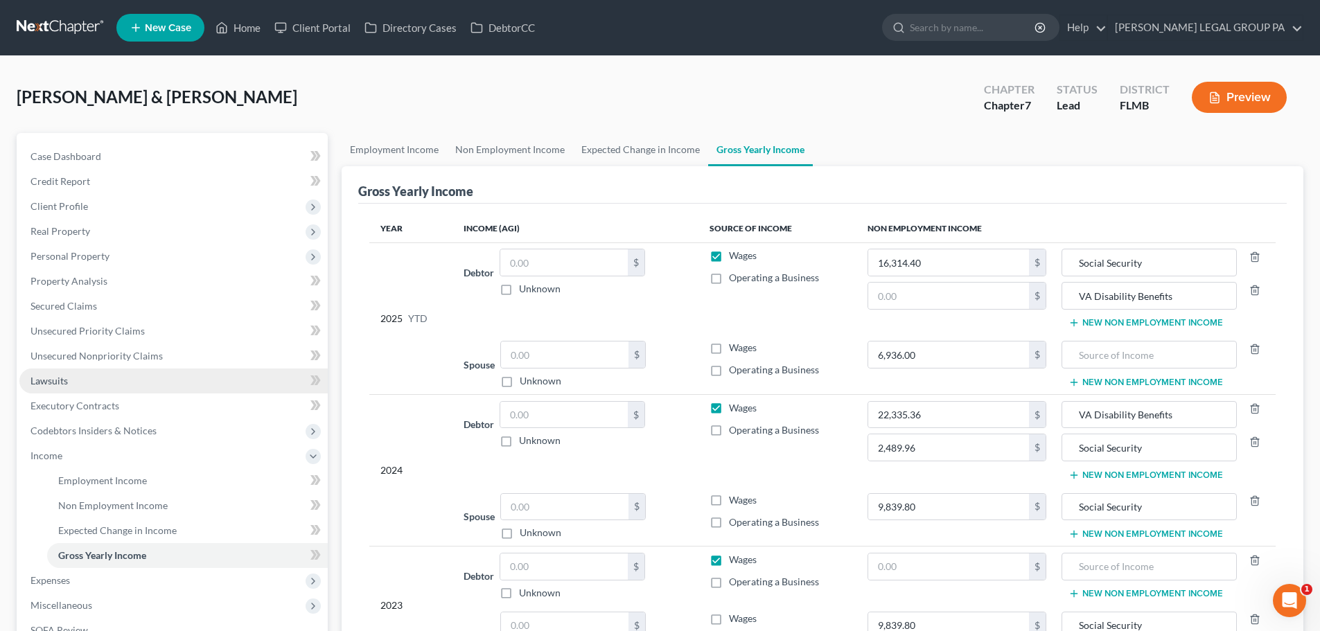
click at [60, 382] on span "Lawsuits" at bounding box center [48, 381] width 37 height 12
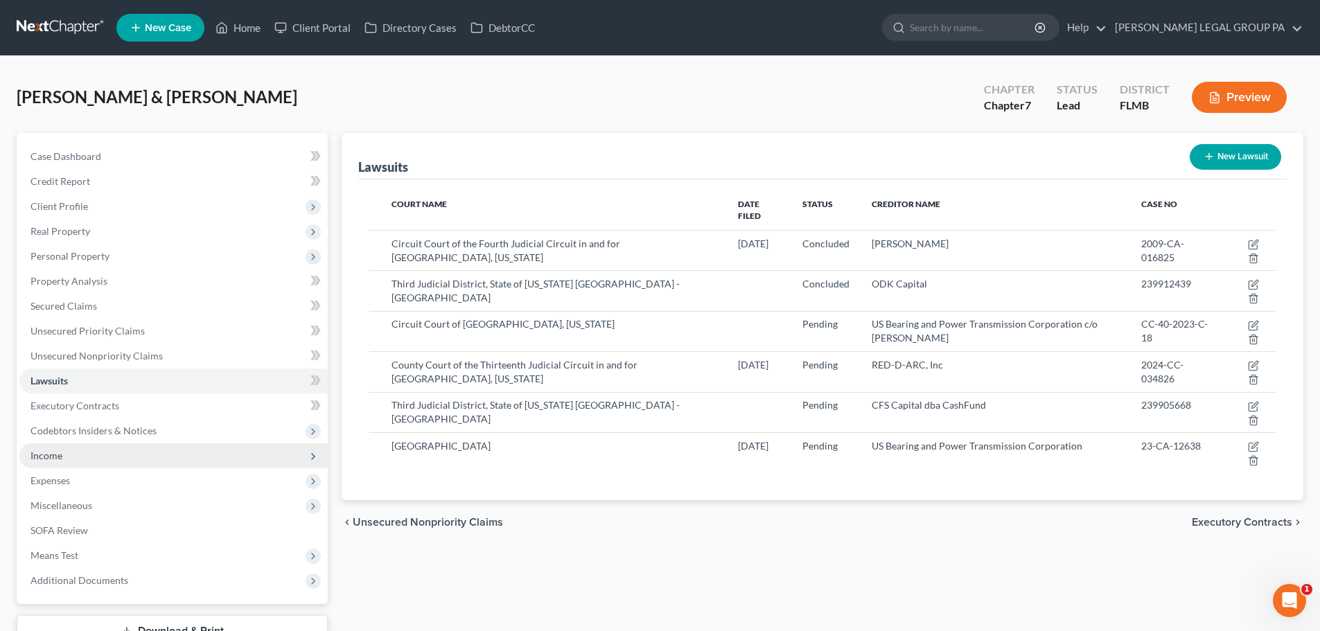
click at [53, 461] on span "Income" at bounding box center [46, 456] width 32 height 12
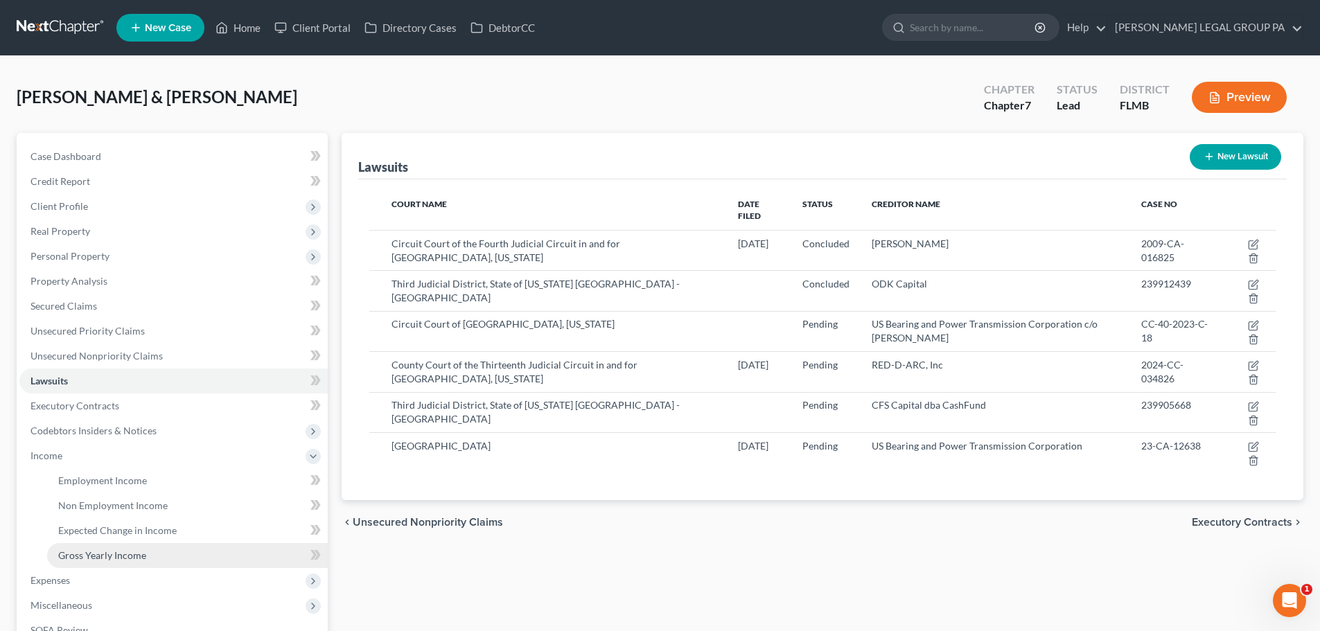
click at [100, 550] on span "Gross Yearly Income" at bounding box center [102, 555] width 88 height 12
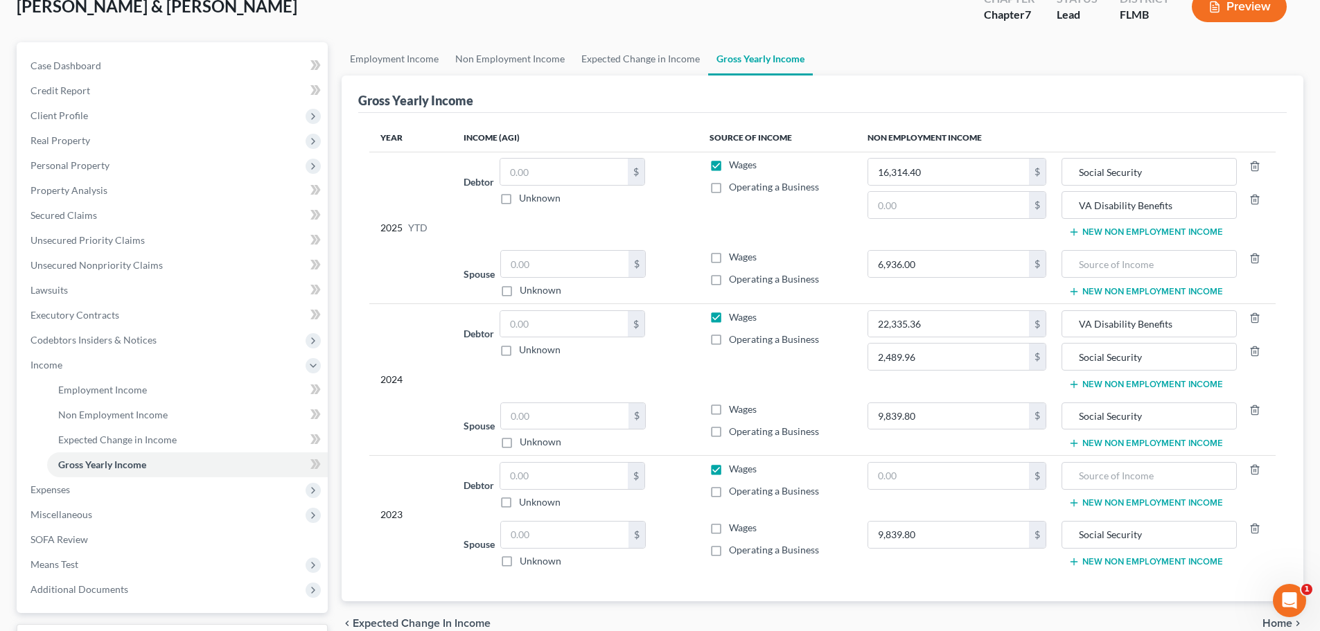
scroll to position [205, 0]
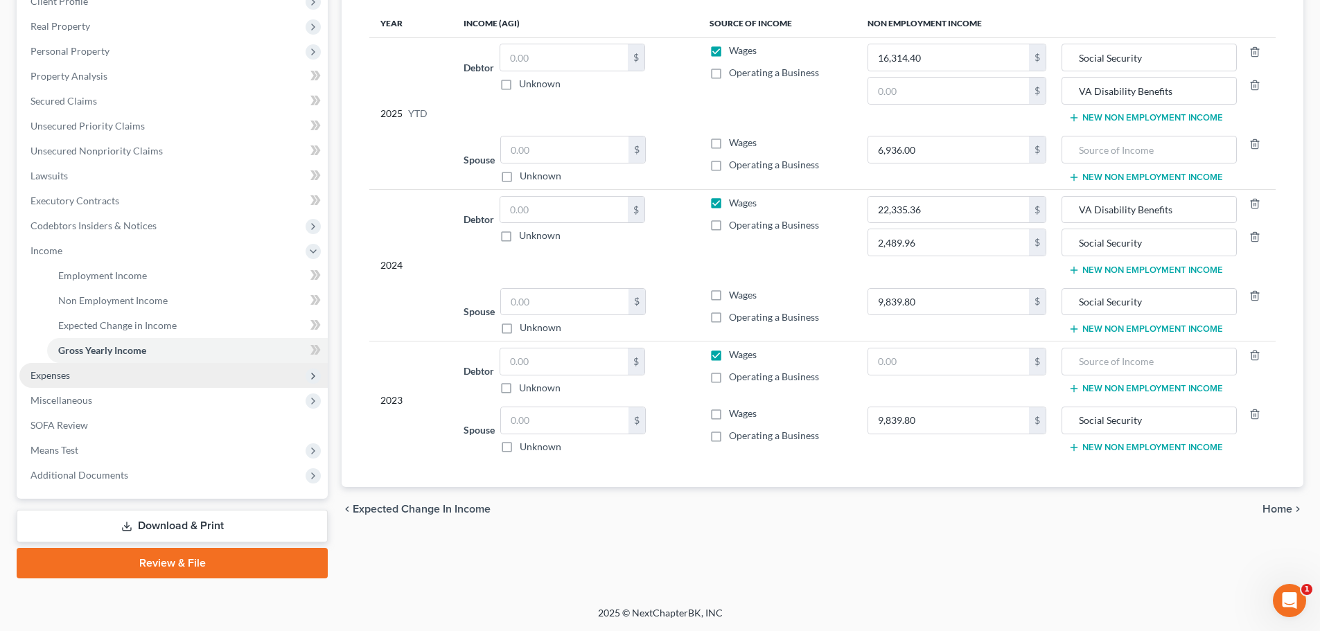
click at [172, 372] on span "Expenses" at bounding box center [173, 375] width 308 height 25
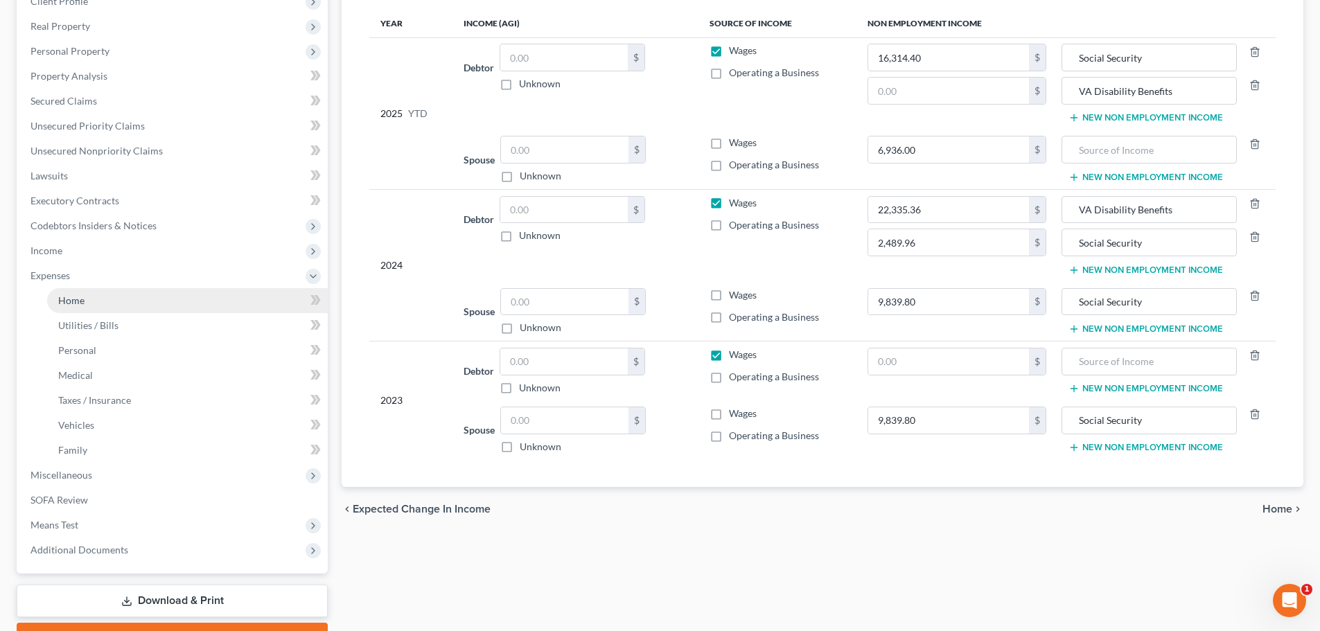
click at [91, 301] on link "Home" at bounding box center [187, 300] width 281 height 25
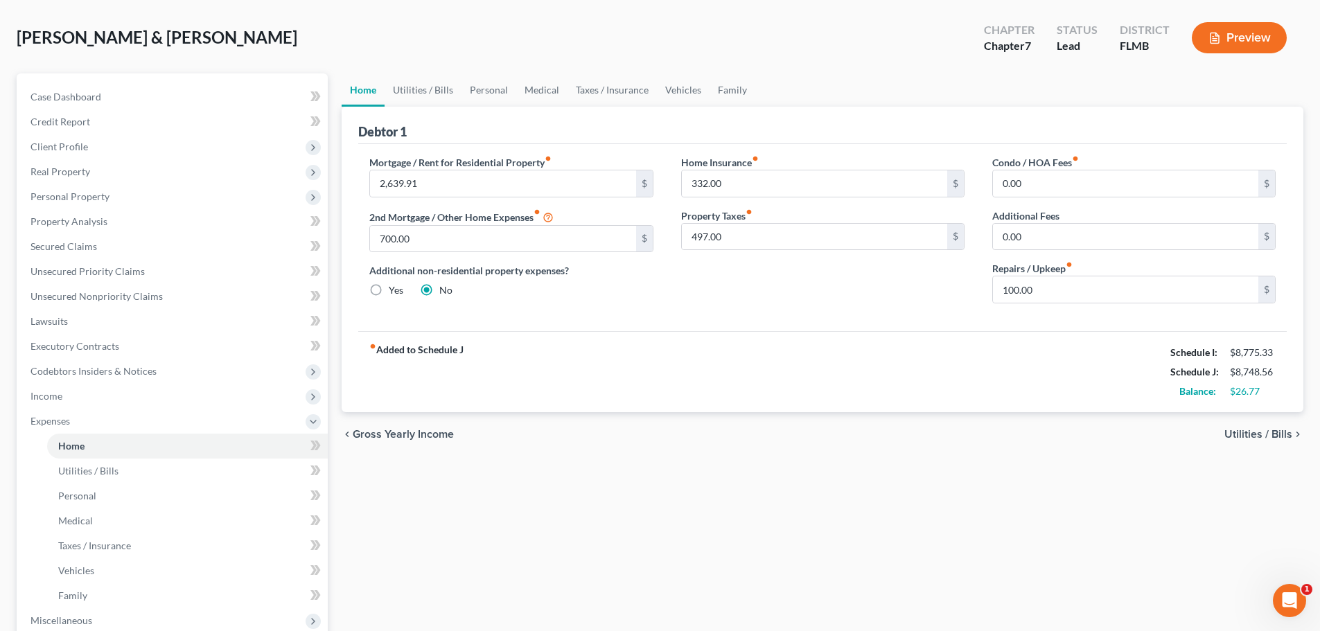
scroll to position [277, 0]
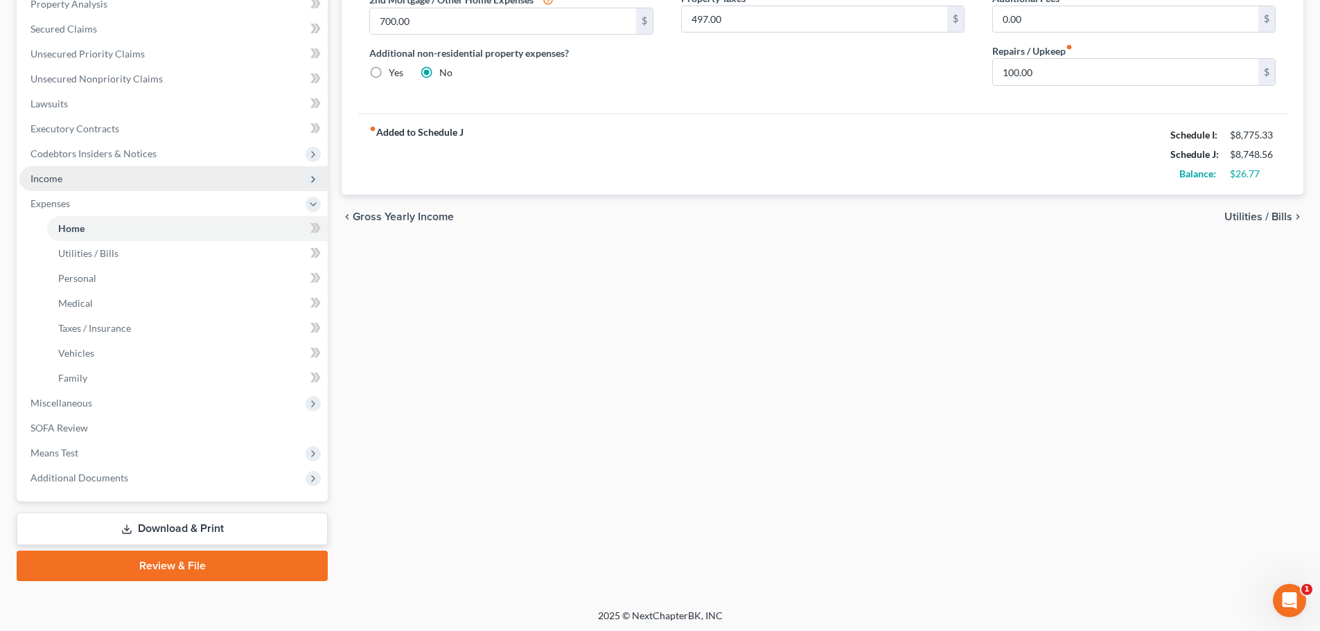
click at [78, 175] on span "Income" at bounding box center [173, 178] width 308 height 25
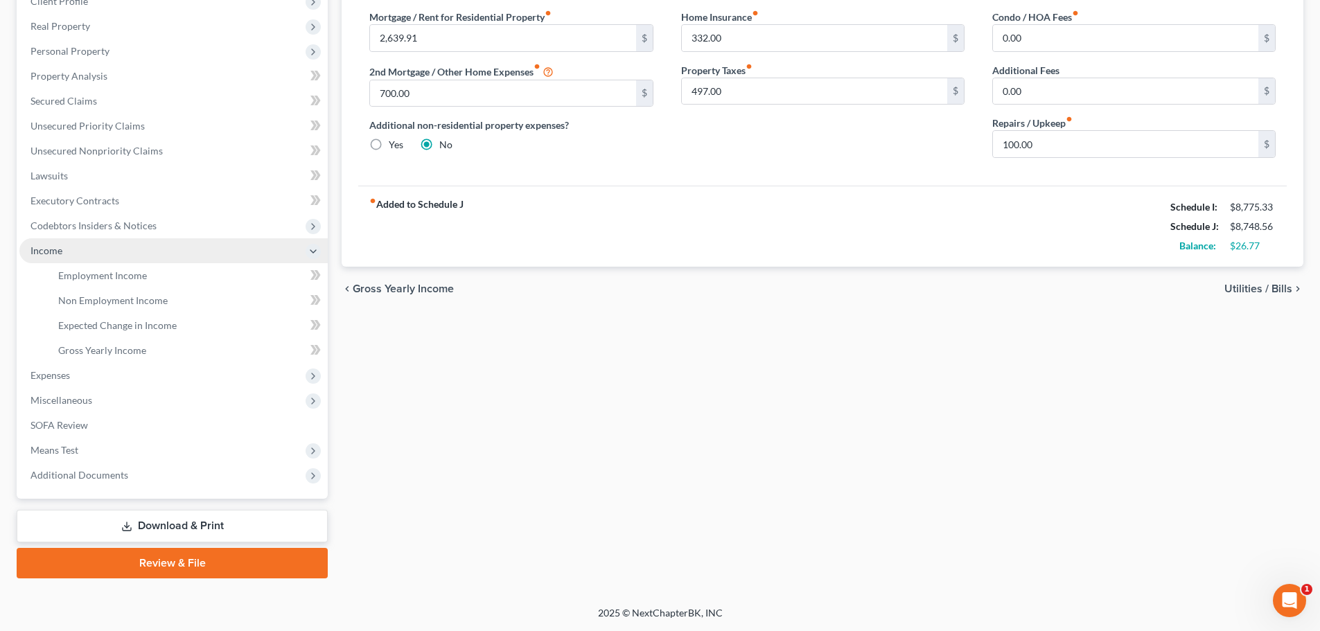
scroll to position [205, 0]
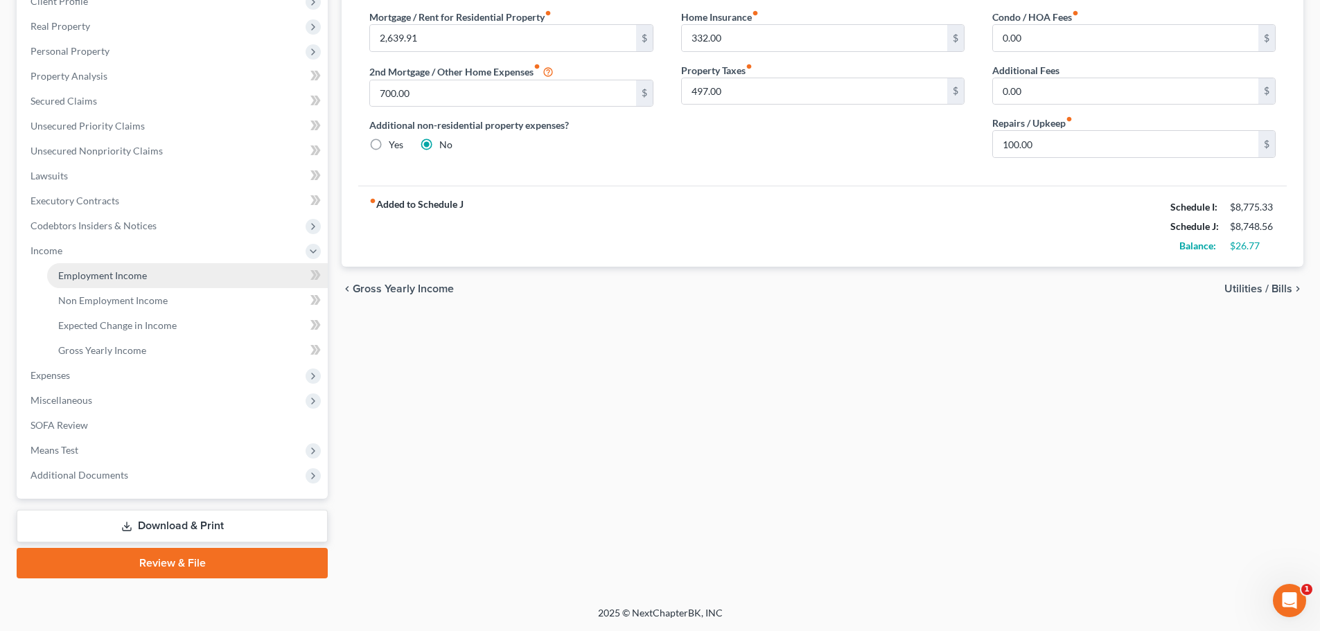
click at [113, 280] on span "Employment Income" at bounding box center [102, 275] width 89 height 12
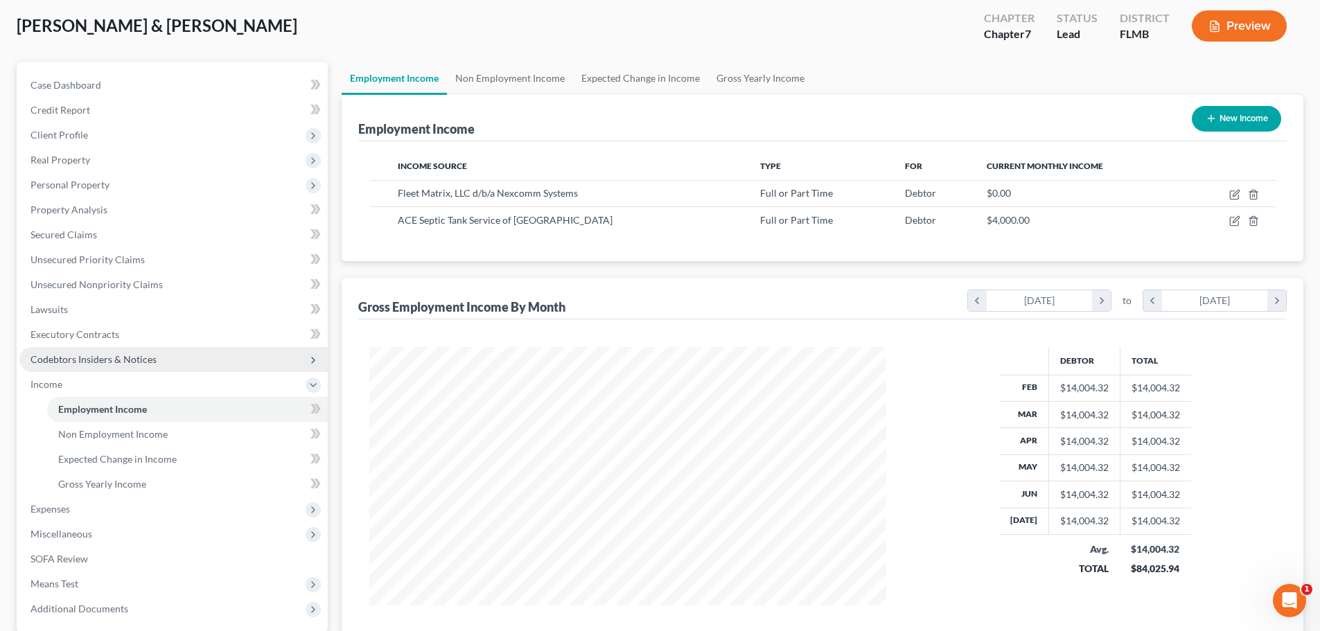
scroll to position [66, 0]
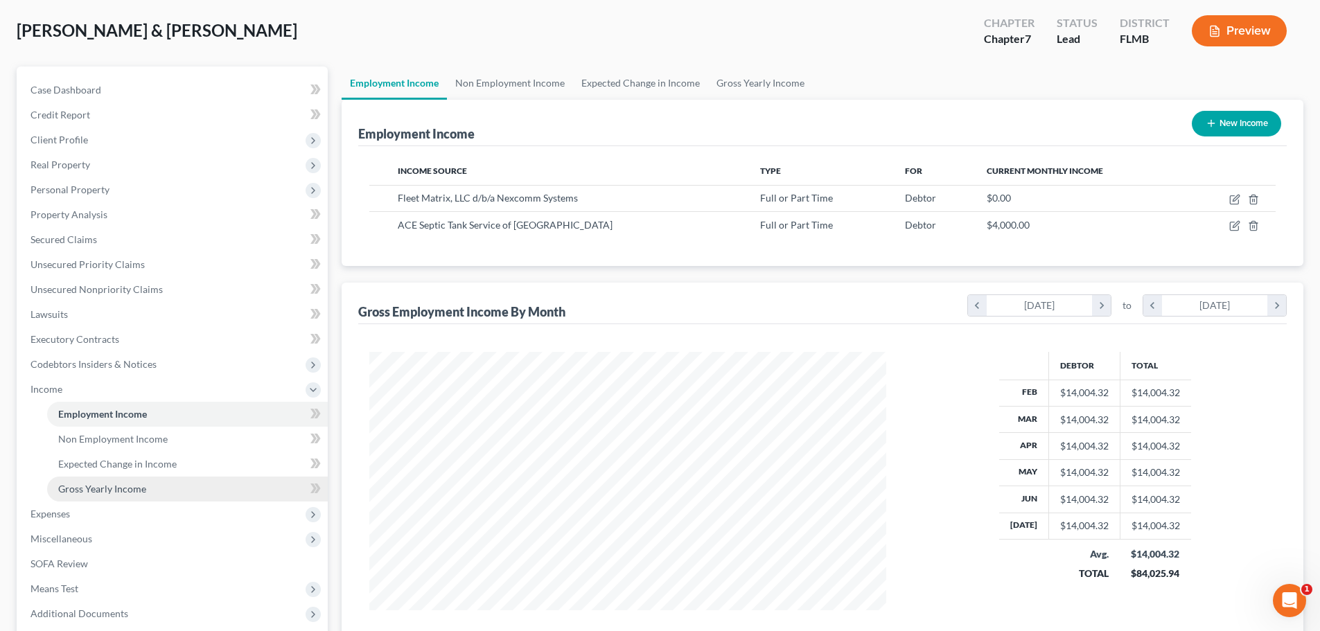
click at [95, 485] on span "Gross Yearly Income" at bounding box center [102, 489] width 88 height 12
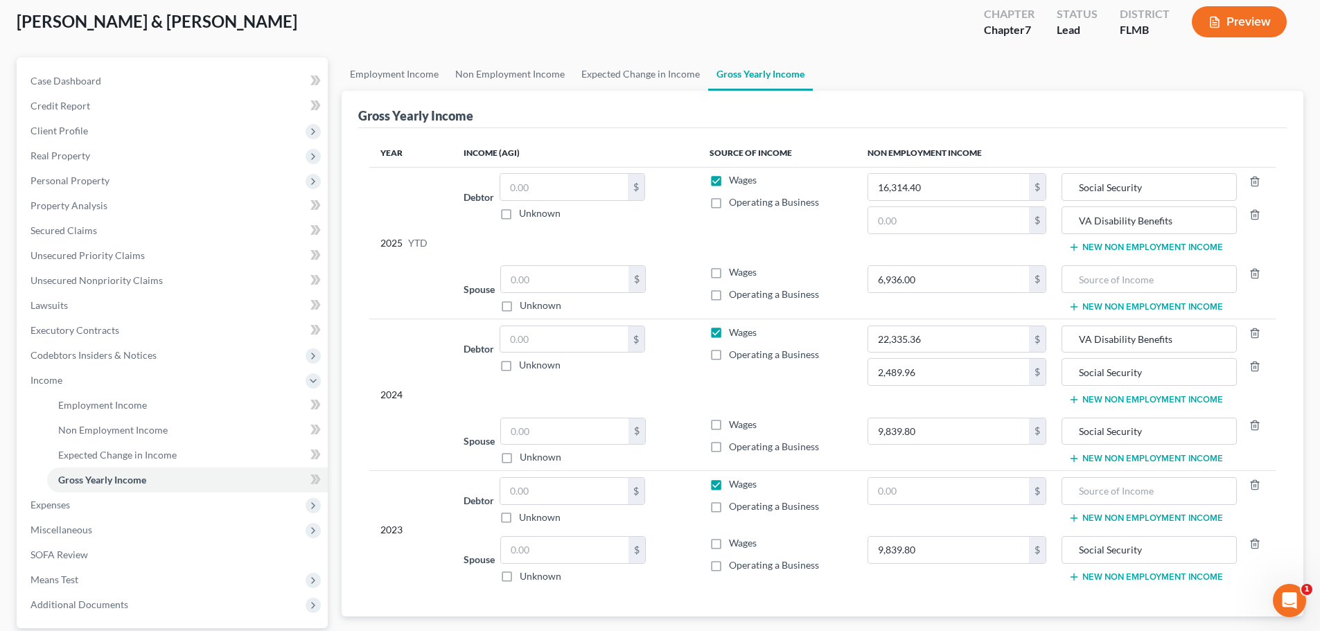
scroll to position [205, 0]
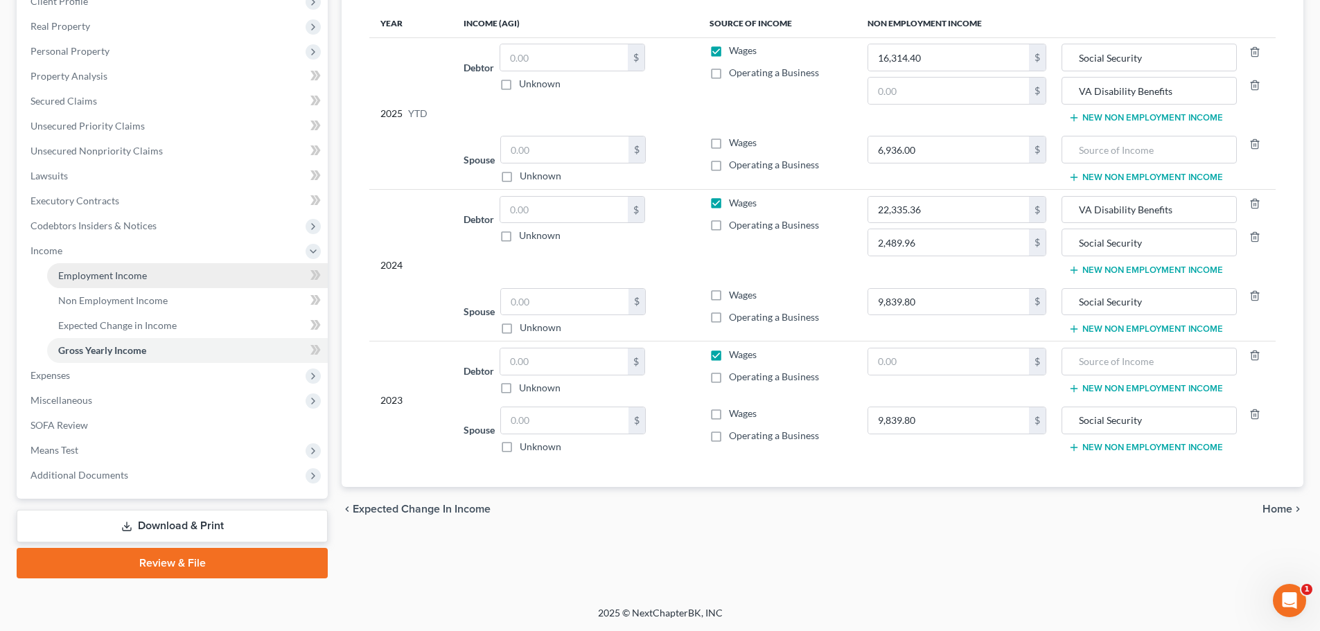
click at [80, 271] on span "Employment Income" at bounding box center [102, 275] width 89 height 12
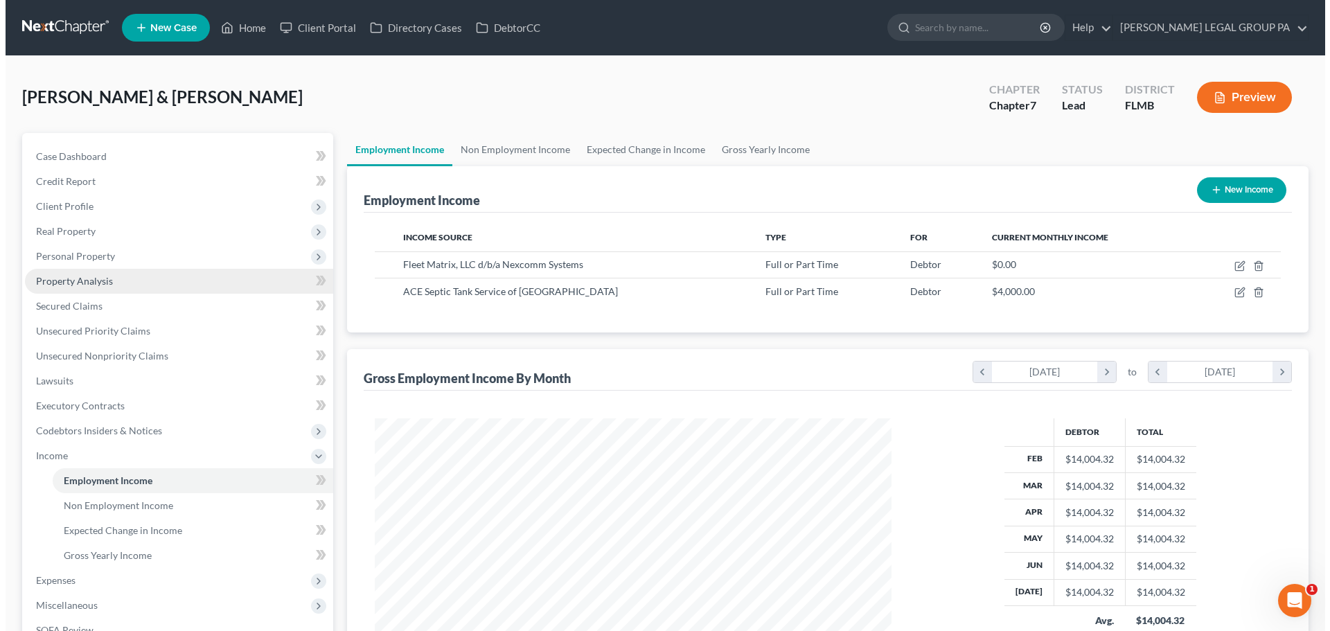
scroll to position [258, 544]
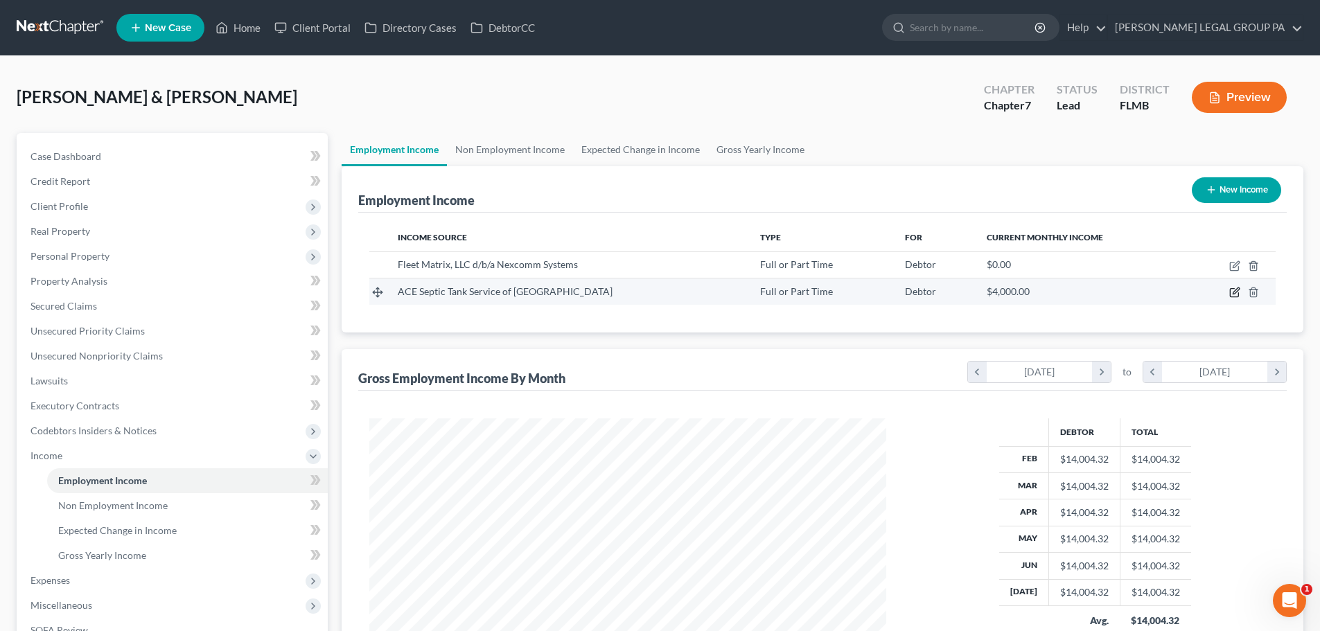
click at [1239, 290] on icon "button" at bounding box center [1235, 291] width 6 height 6
select select "0"
select select "9"
select select "0"
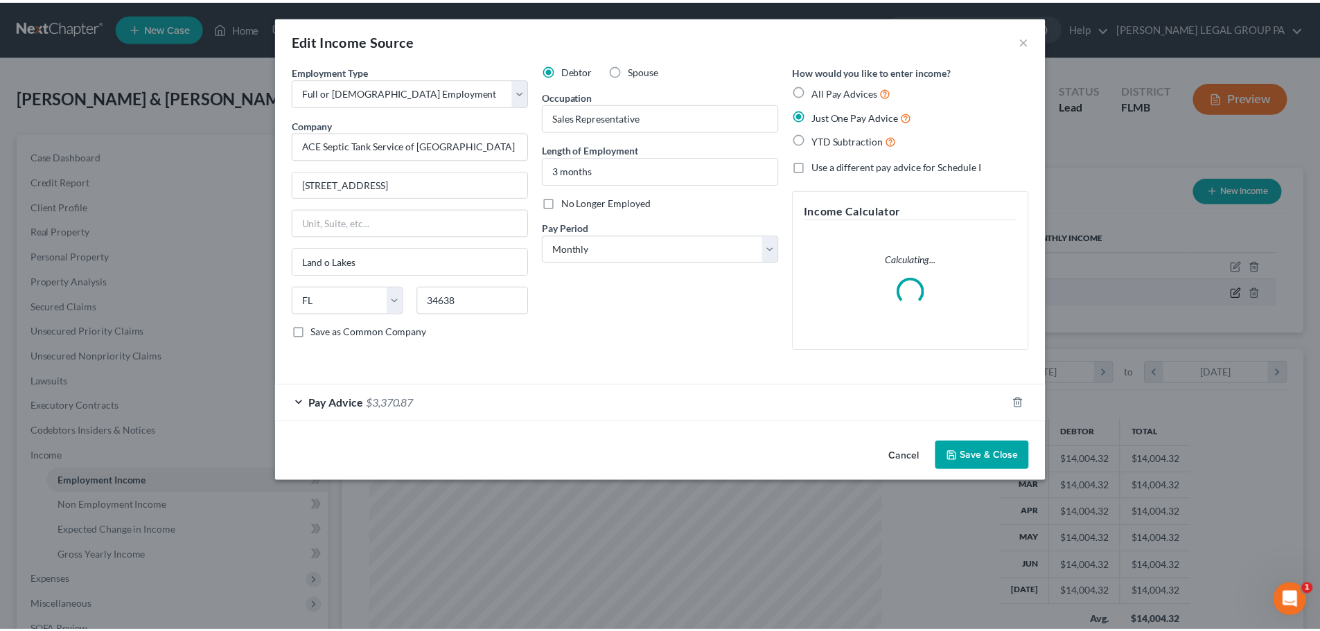
scroll to position [260, 549]
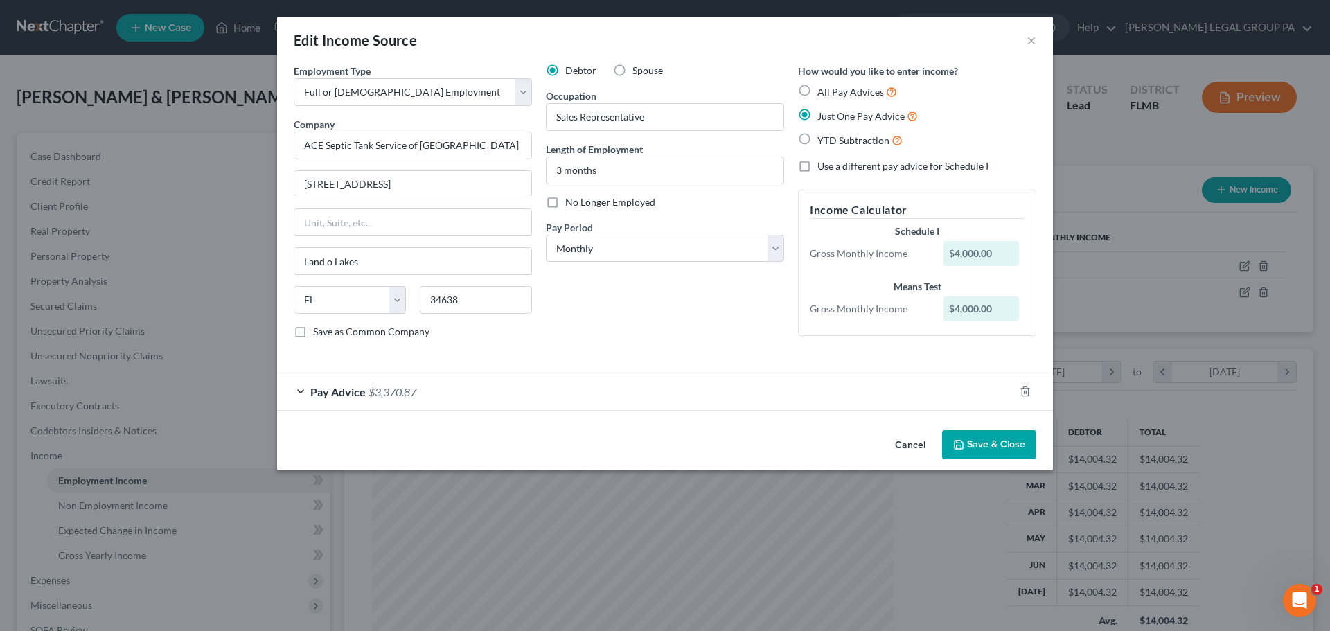
click at [971, 440] on button "Save & Close" at bounding box center [989, 444] width 94 height 29
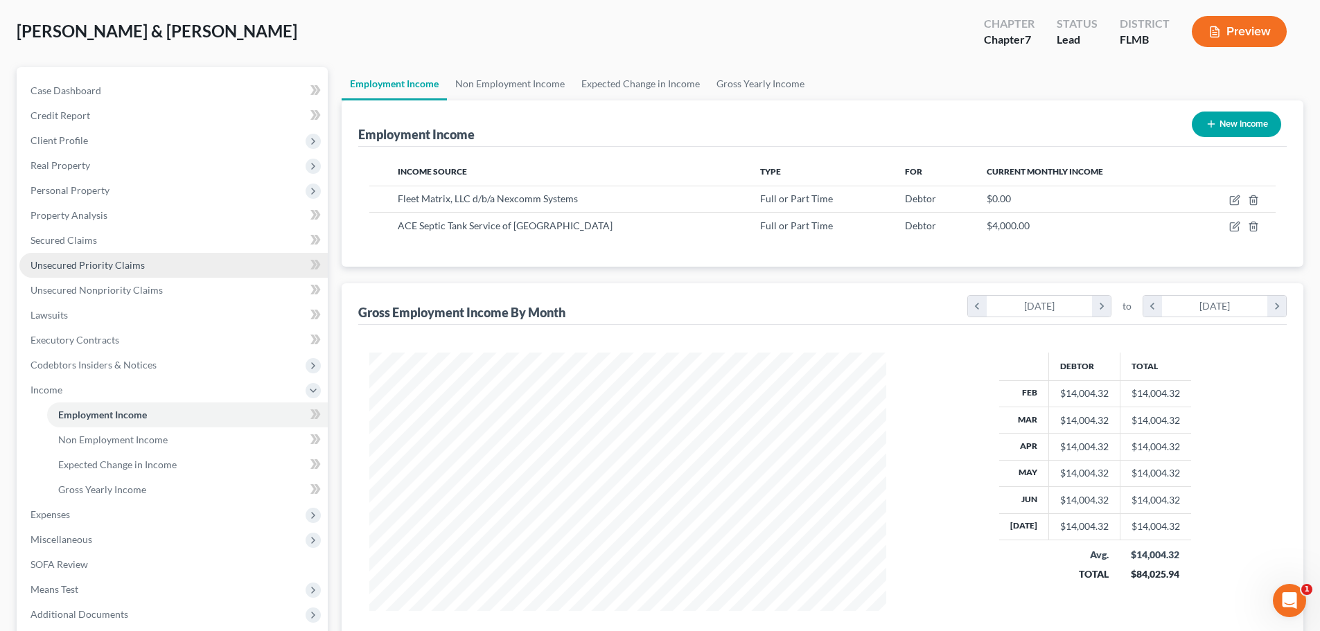
scroll to position [0, 0]
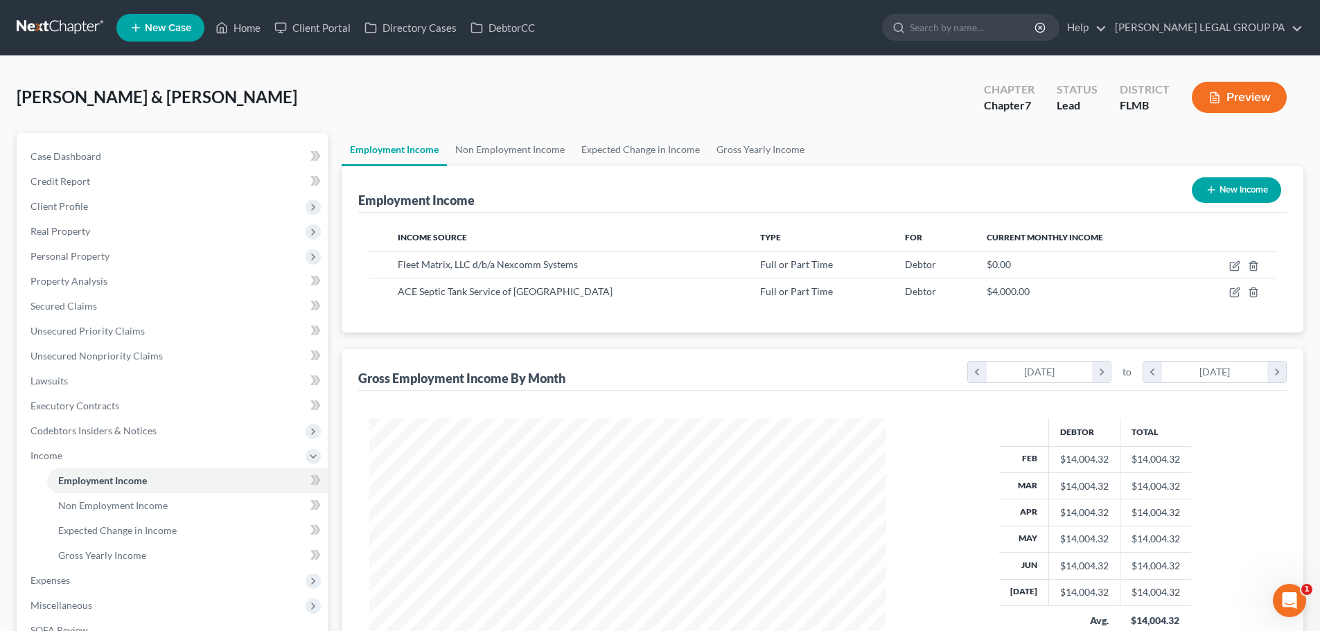
click at [73, 33] on link at bounding box center [61, 27] width 89 height 25
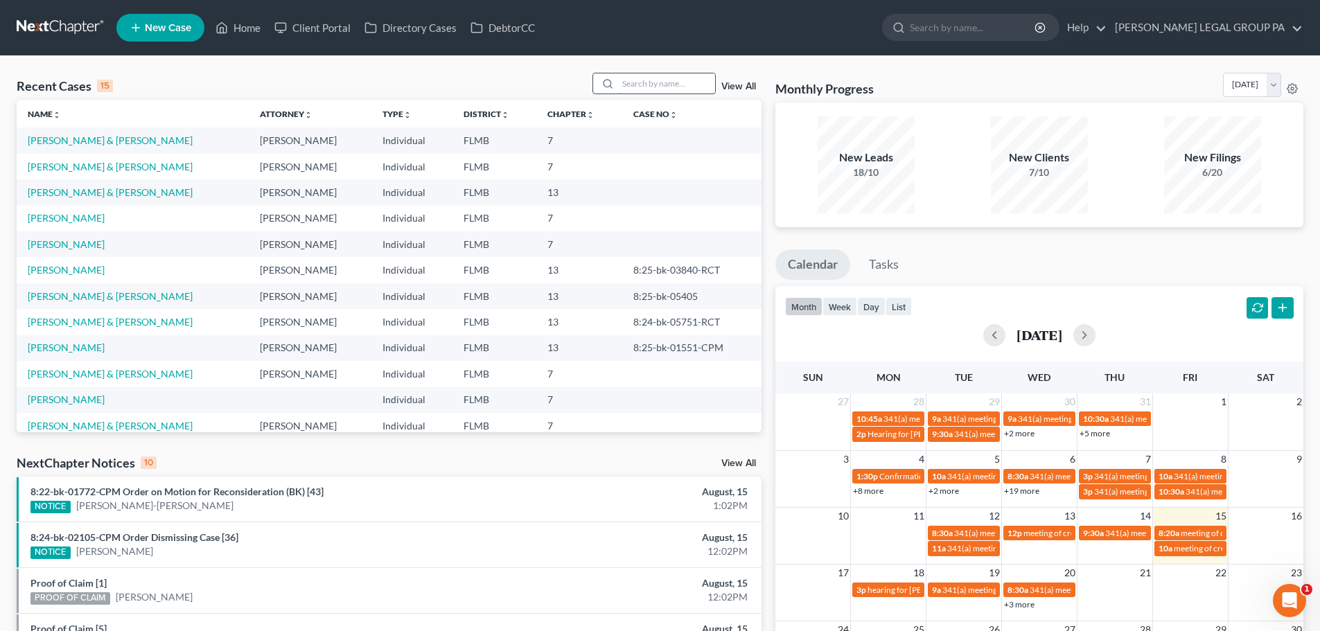
click at [659, 81] on input "search" at bounding box center [666, 83] width 97 height 20
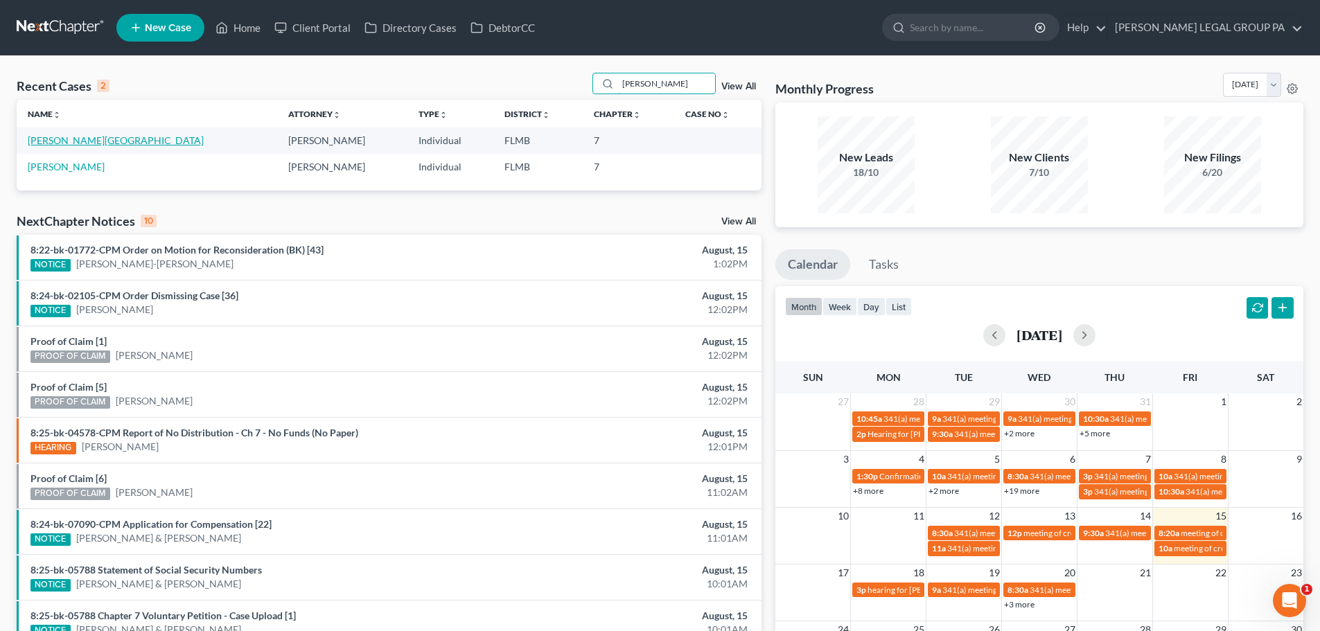
type input "[PERSON_NAME]"
click at [65, 140] on link "[PERSON_NAME][GEOGRAPHIC_DATA]" at bounding box center [116, 140] width 176 height 12
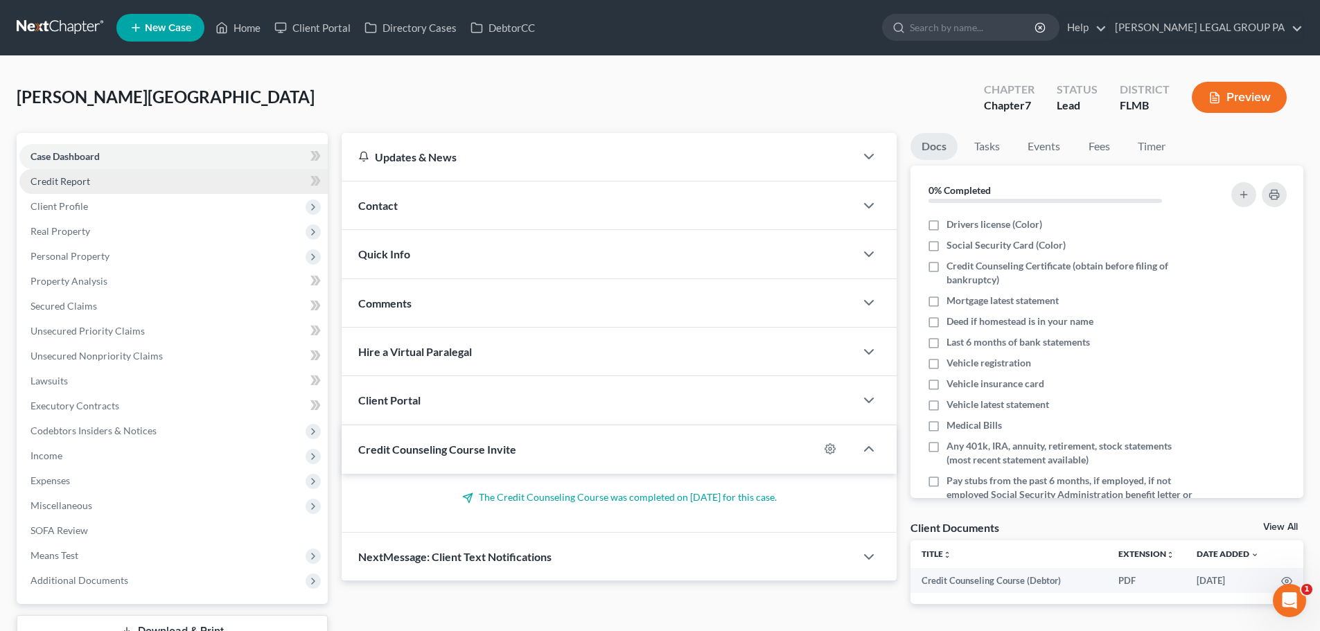
click at [97, 180] on link "Credit Report" at bounding box center [173, 181] width 308 height 25
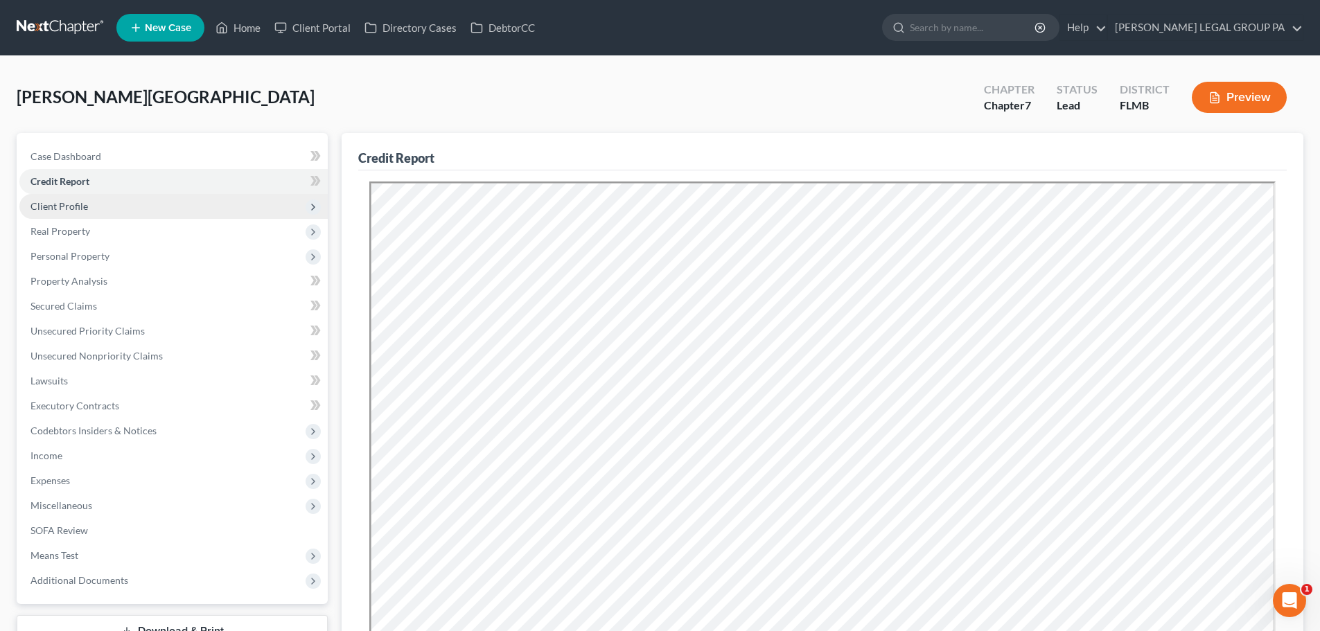
click at [60, 206] on span "Client Profile" at bounding box center [58, 206] width 57 height 12
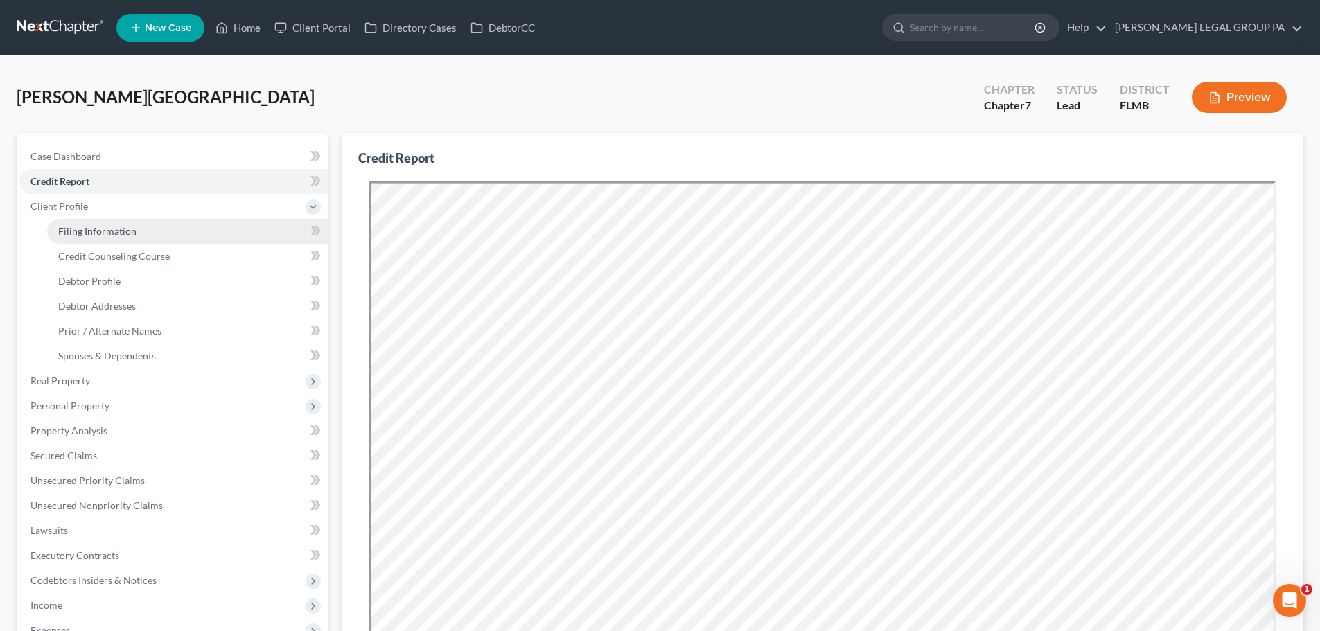
click at [118, 229] on span "Filing Information" at bounding box center [97, 231] width 78 height 12
select select "1"
select select "0"
select select "9"
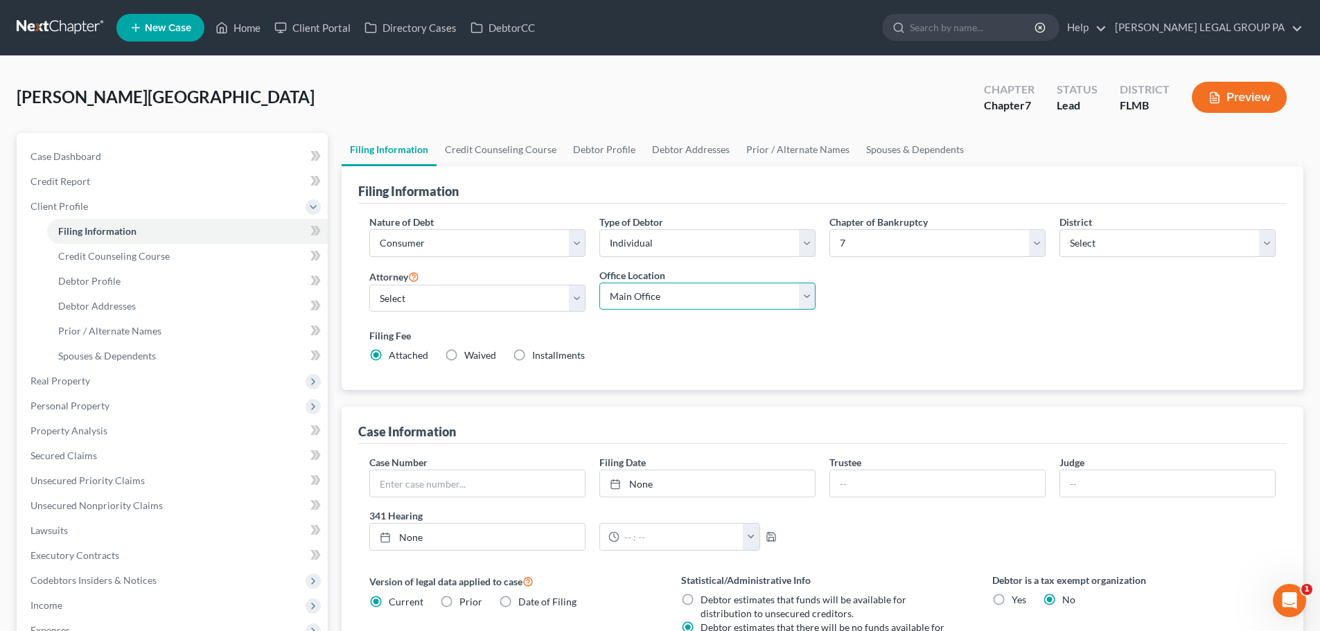
click at [671, 298] on select "Main Office [PERSON_NAME] Legal Group, [GEOGRAPHIC_DATA]" at bounding box center [707, 297] width 216 height 28
